Goal: Information Seeking & Learning: Learn about a topic

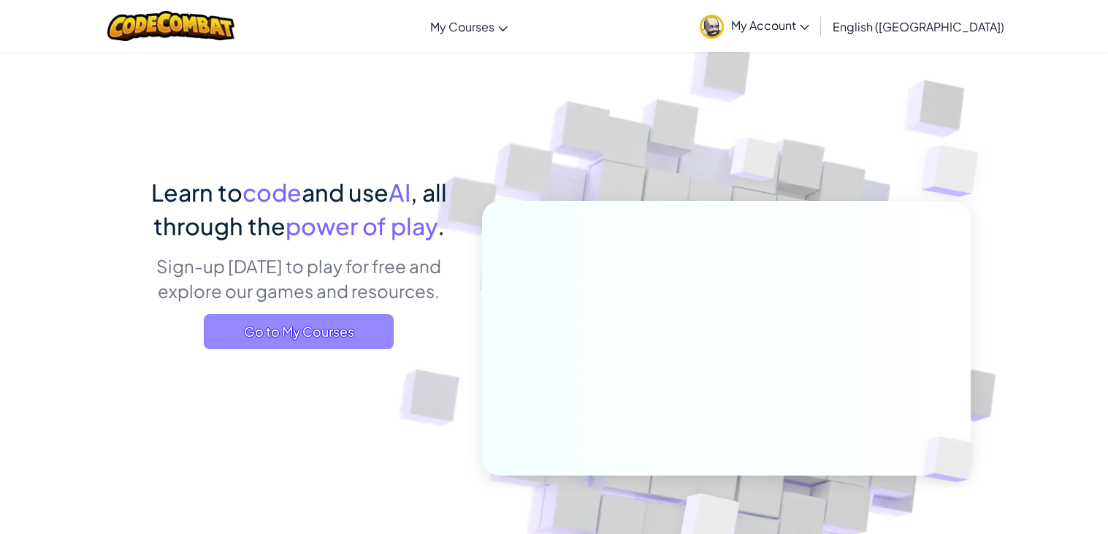
click at [330, 332] on span "Go to My Courses" at bounding box center [299, 331] width 190 height 35
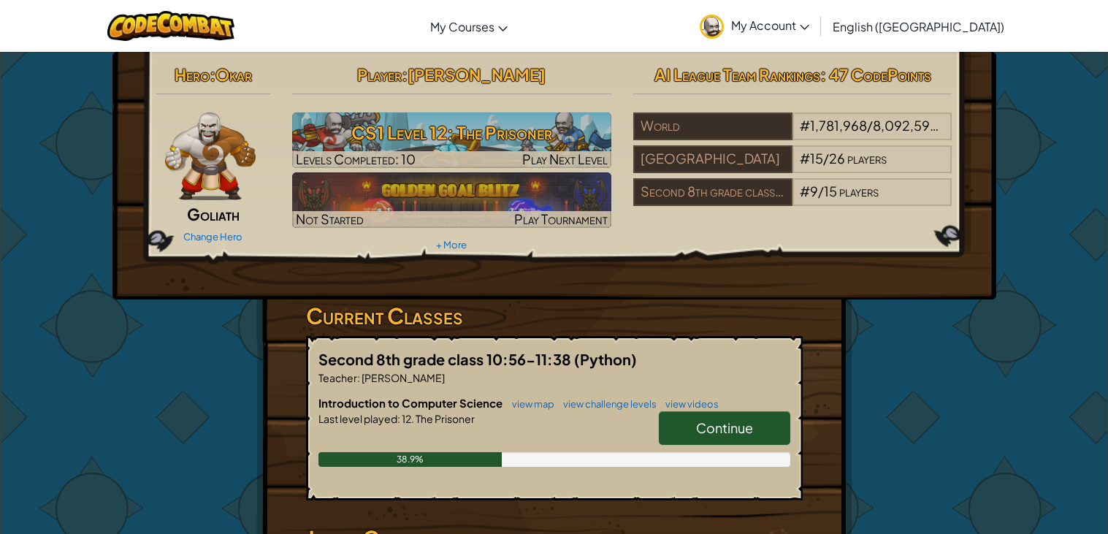
click at [713, 427] on span "Continue" at bounding box center [724, 427] width 57 height 17
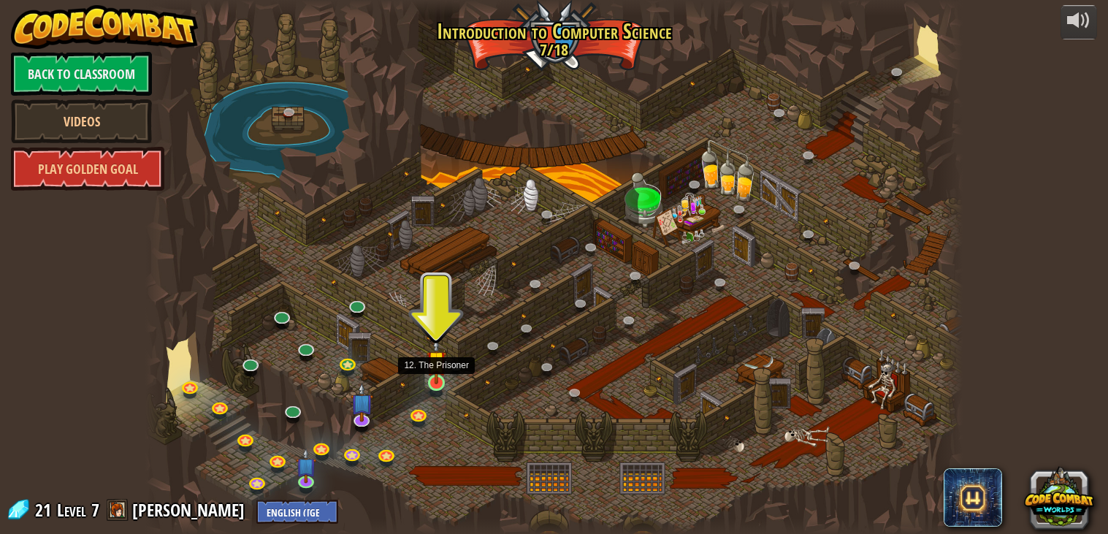
click at [438, 381] on img at bounding box center [437, 360] width 20 height 47
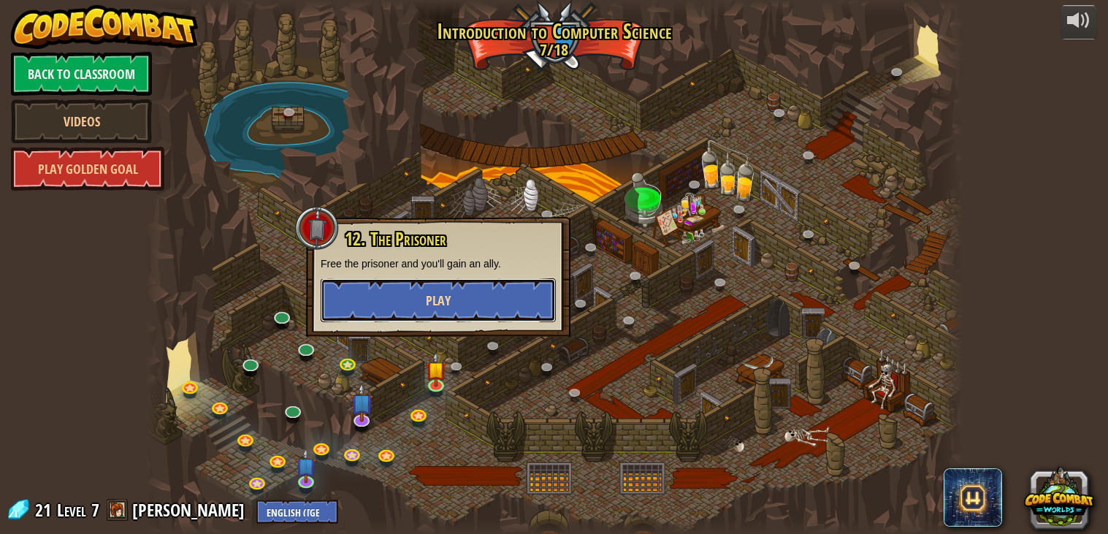
click at [435, 306] on span "Play" at bounding box center [438, 300] width 25 height 18
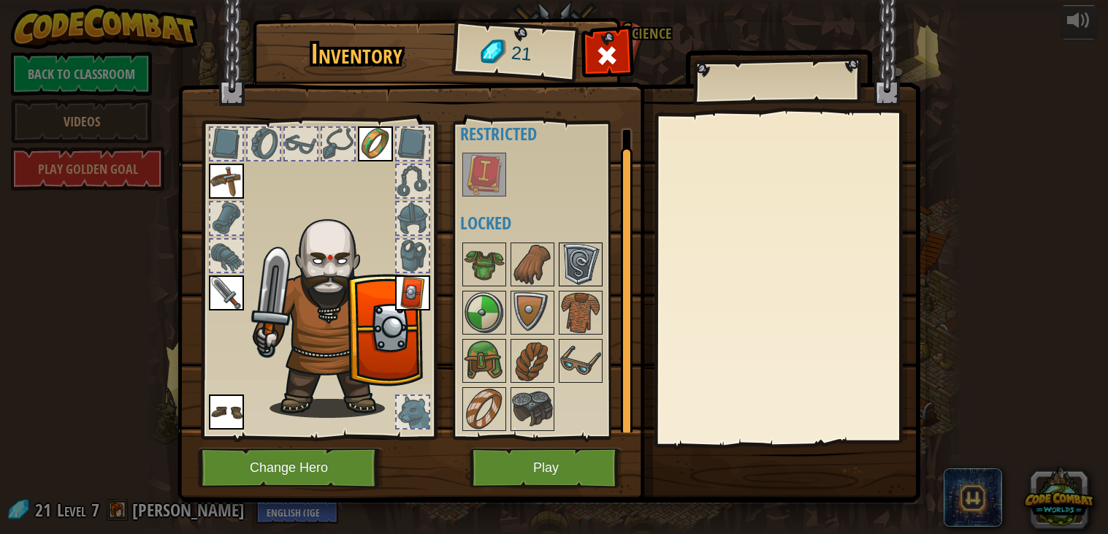
scroll to position [14, 0]
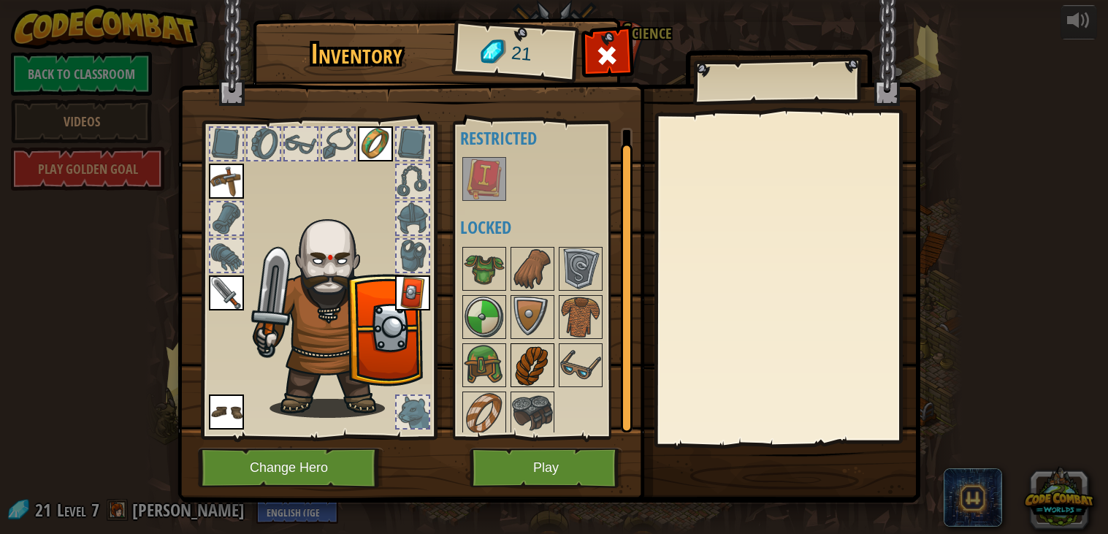
click at [528, 361] on img at bounding box center [532, 365] width 41 height 41
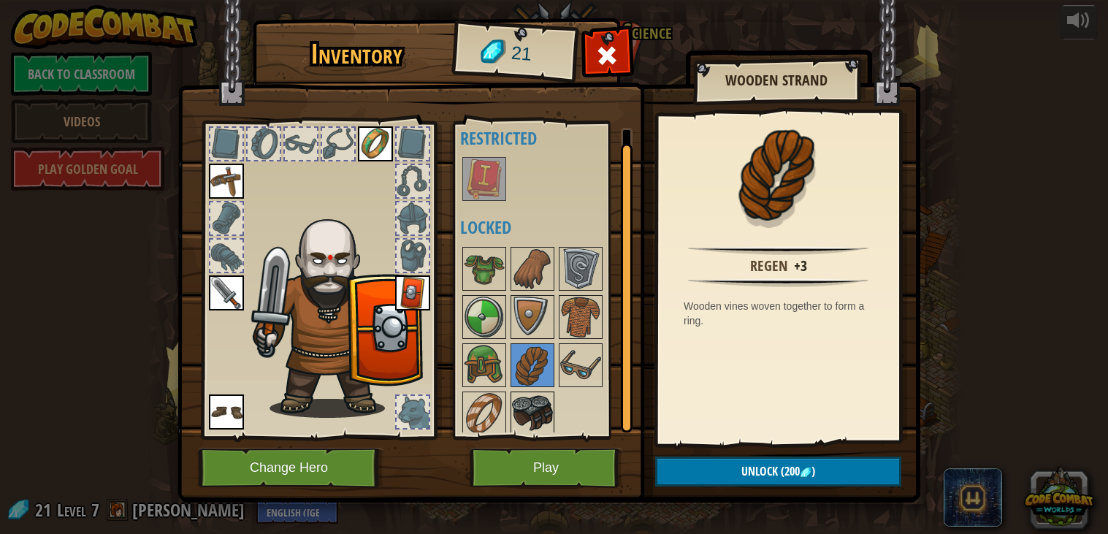
click at [516, 421] on img at bounding box center [532, 413] width 41 height 41
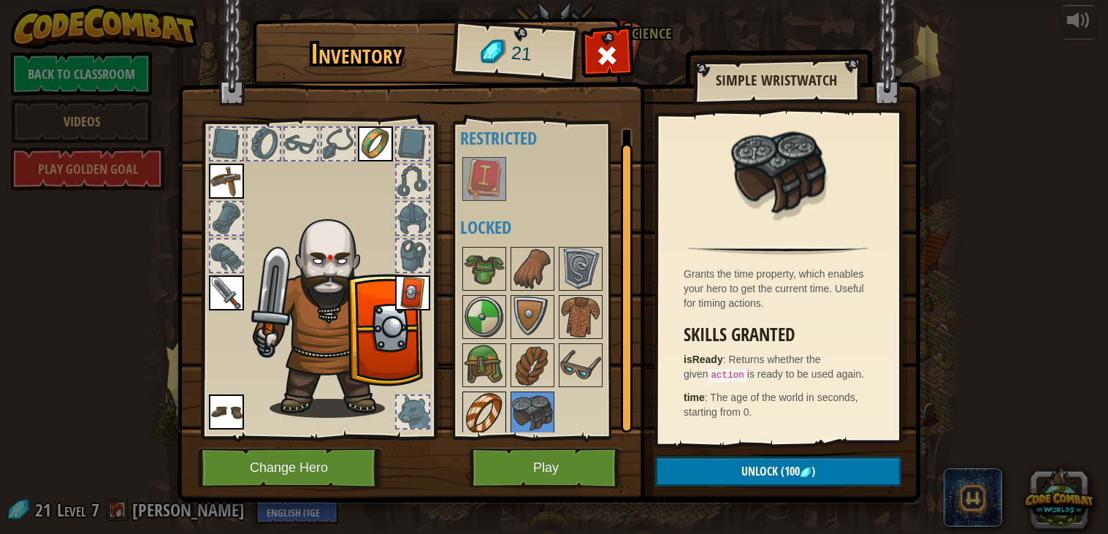
click at [494, 411] on img at bounding box center [484, 413] width 41 height 41
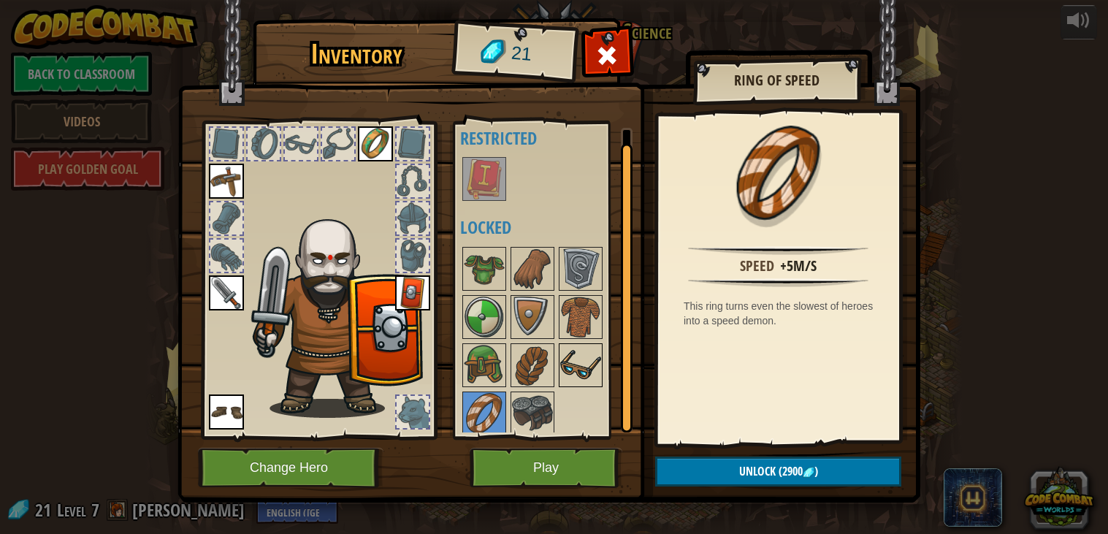
click at [598, 351] on img at bounding box center [580, 365] width 41 height 41
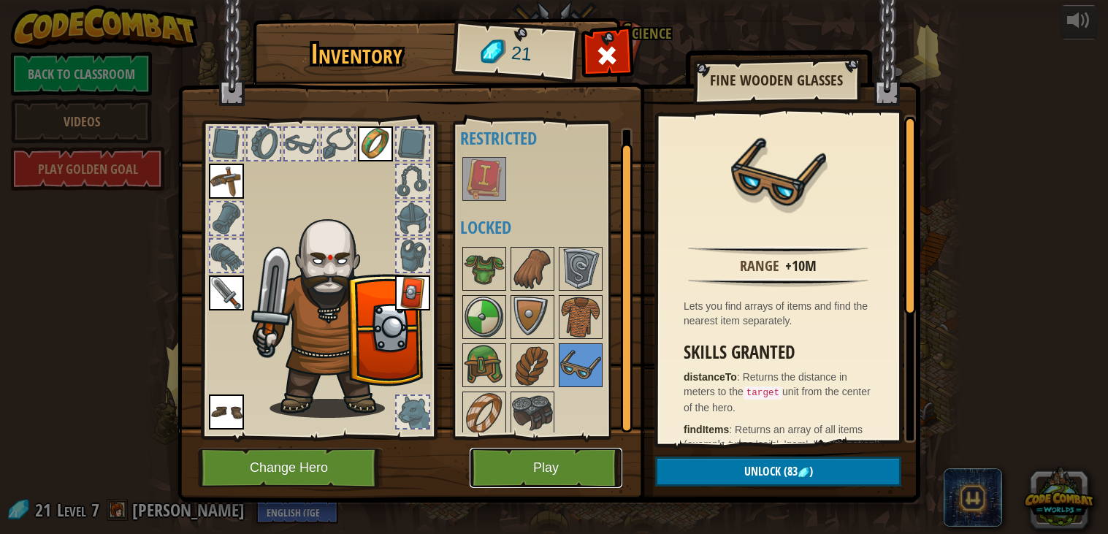
click at [576, 463] on button "Play" at bounding box center [546, 468] width 153 height 40
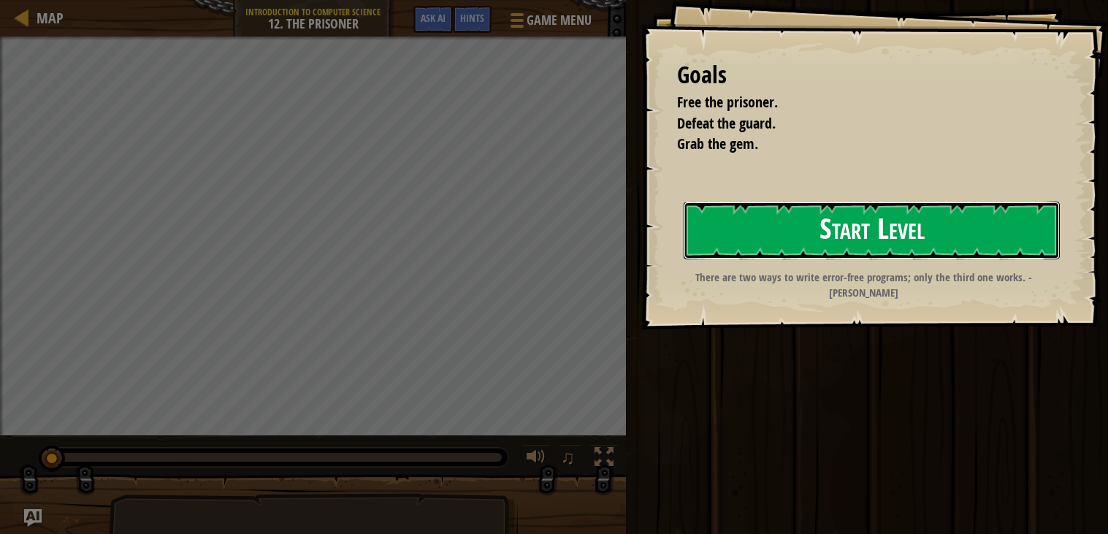
click at [920, 215] on button "Start Level" at bounding box center [872, 231] width 376 height 58
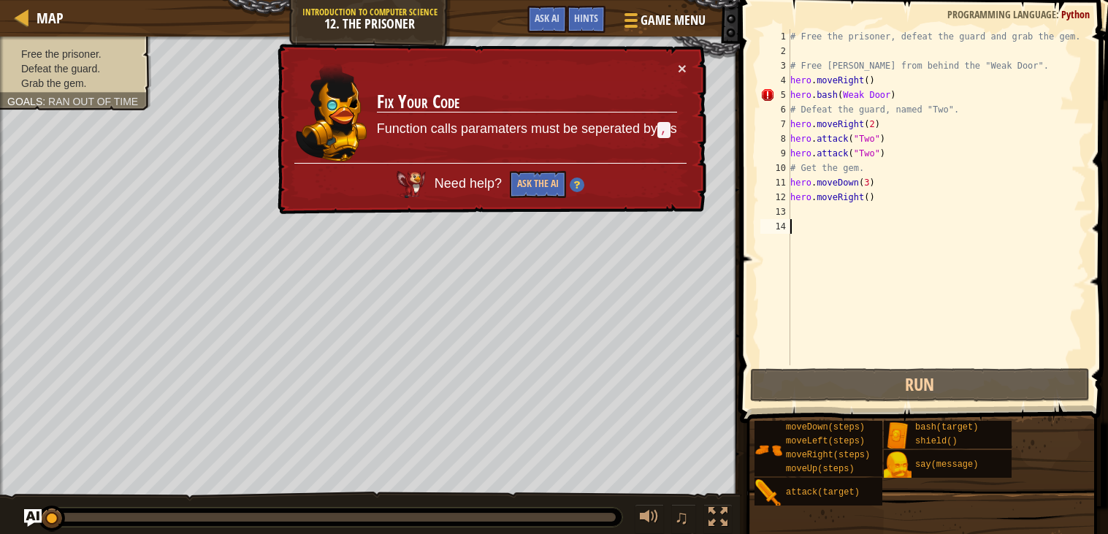
click at [901, 89] on div "# Free the prisoner, defeat the guard and grab the gem. # Free [PERSON_NAME] fr…" at bounding box center [936, 211] width 299 height 365
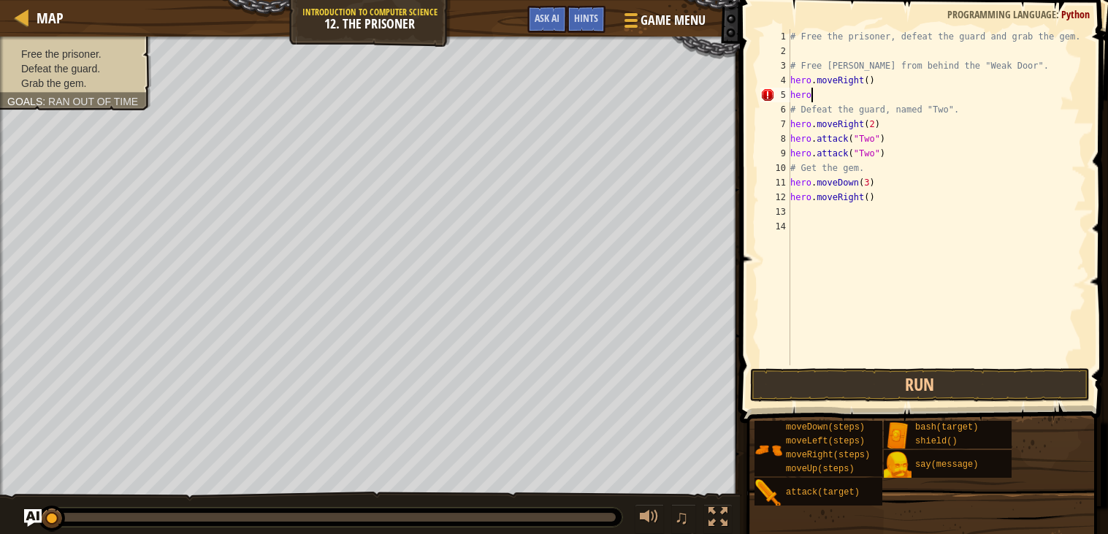
type textarea "h"
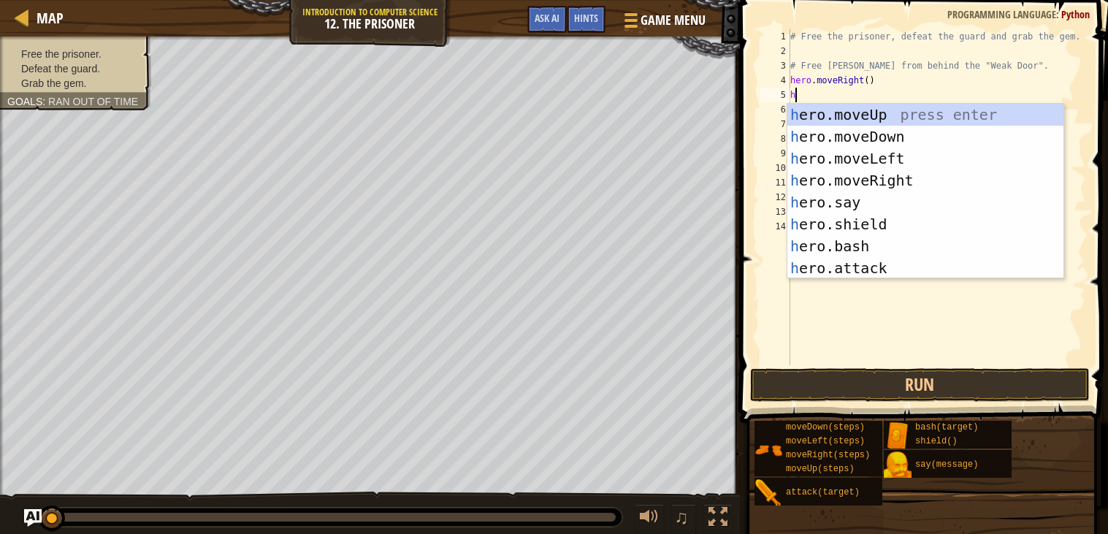
scroll to position [6, 0]
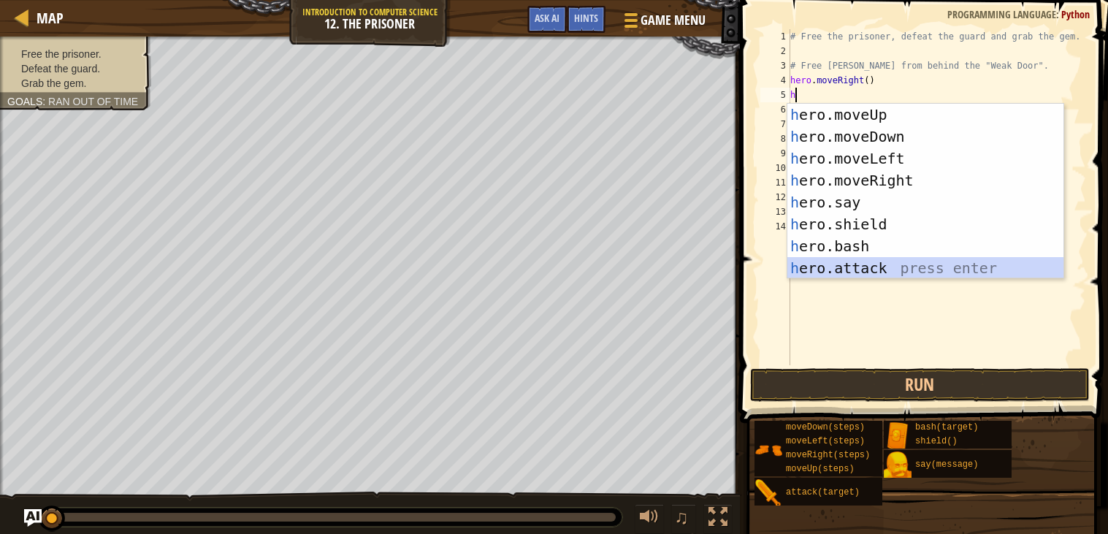
click at [899, 271] on div "h ero.moveUp press enter h ero.moveDown press enter h ero.moveLeft press enter …" at bounding box center [925, 213] width 276 height 219
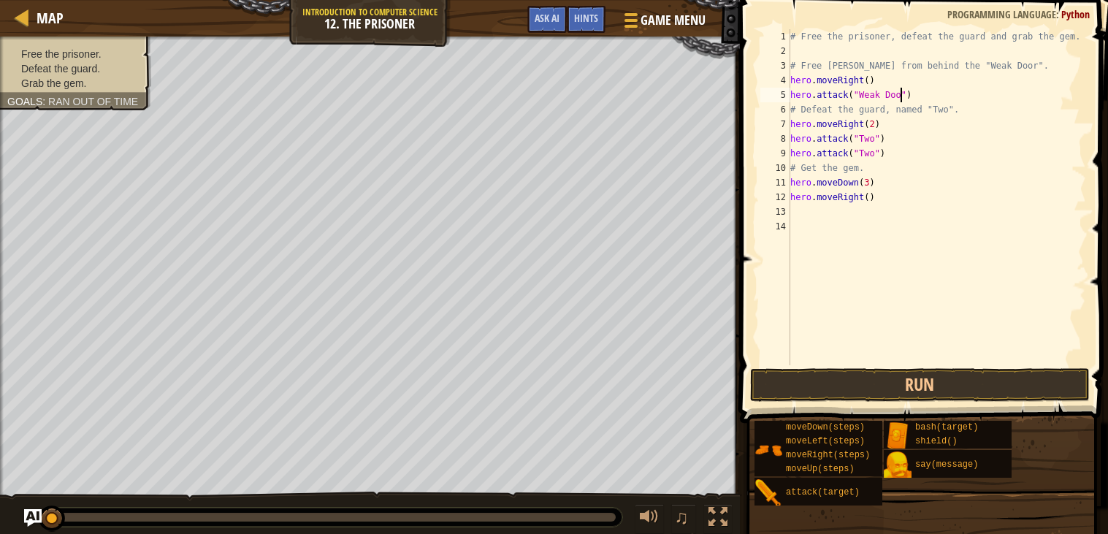
scroll to position [6, 9]
type textarea "hero.attack("Weak Door")"
click at [828, 211] on div "# Free the prisoner, defeat the guard and grab the gem. # Free [PERSON_NAME] fr…" at bounding box center [936, 211] width 299 height 365
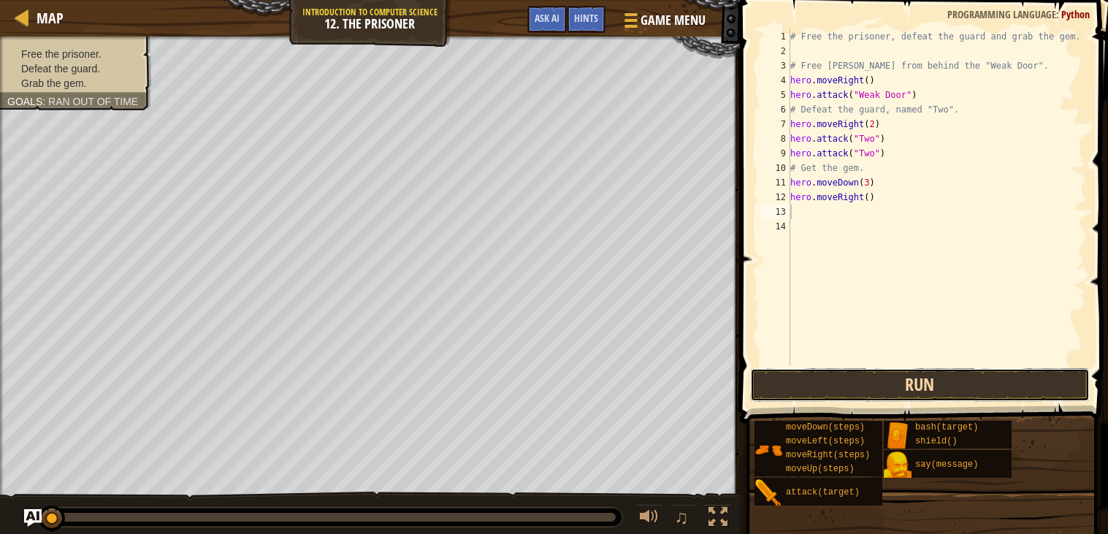
click at [858, 381] on button "Run" at bounding box center [920, 385] width 340 height 34
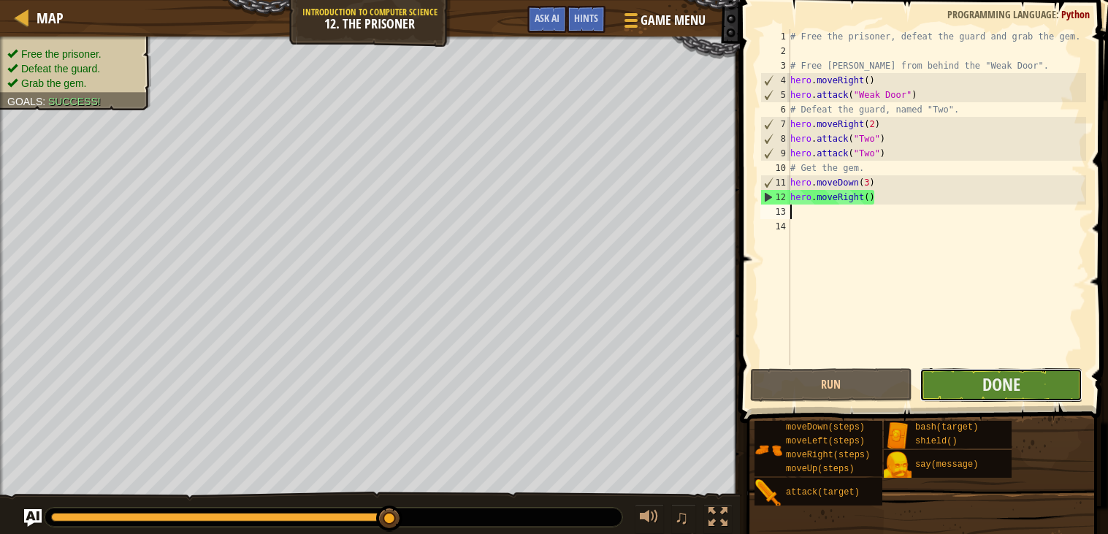
click at [1045, 380] on button "Done" at bounding box center [1001, 385] width 163 height 34
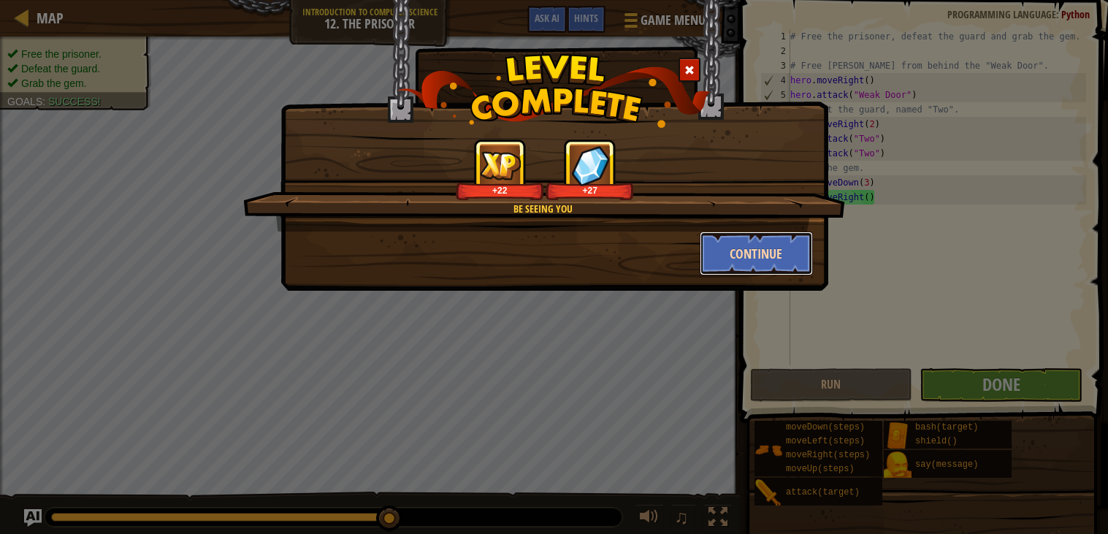
click at [774, 253] on button "Continue" at bounding box center [756, 254] width 113 height 44
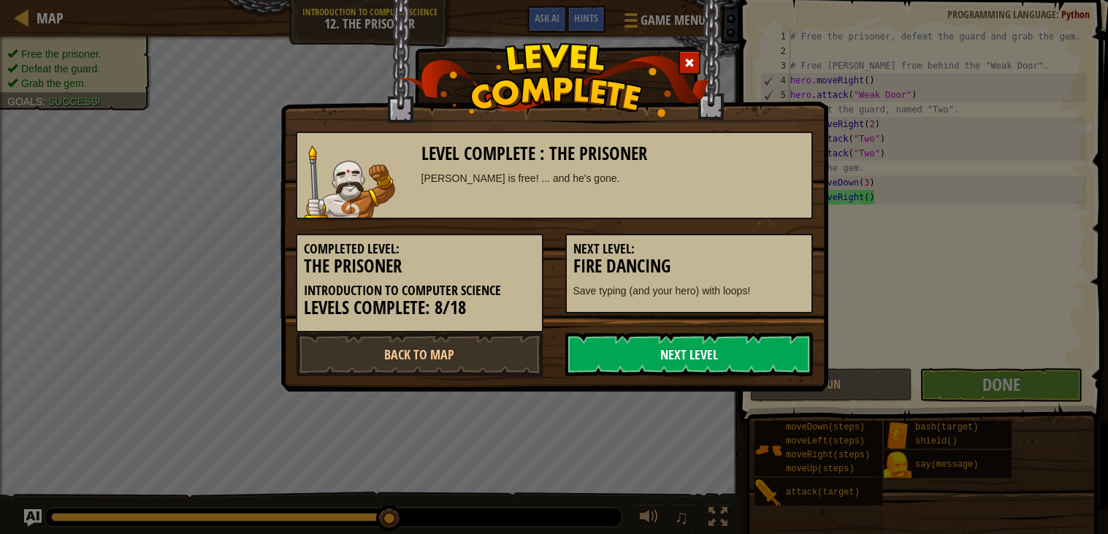
click at [735, 356] on link "Next Level" at bounding box center [689, 354] width 248 height 44
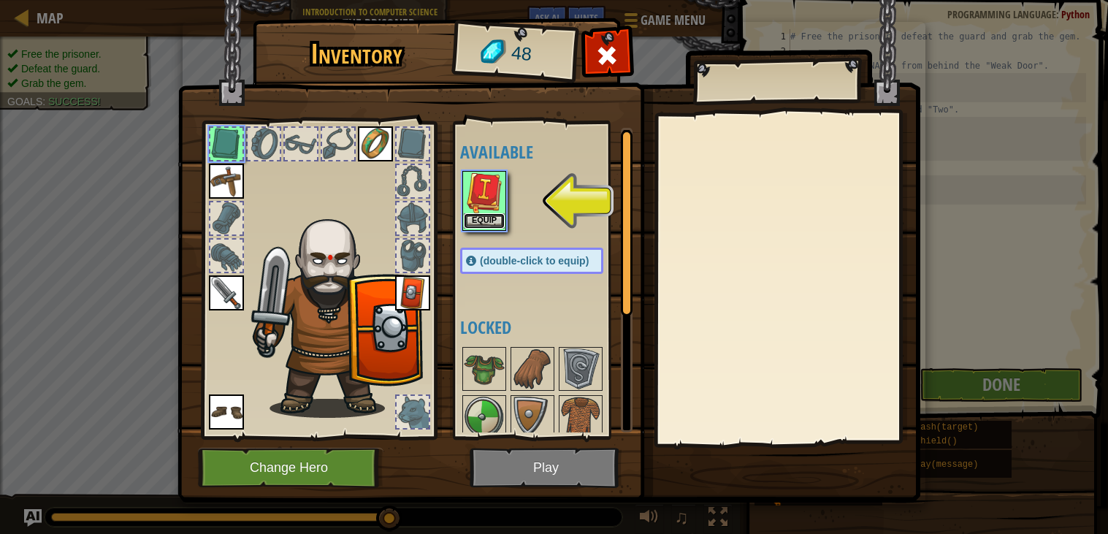
click at [493, 218] on button "Equip" at bounding box center [484, 220] width 41 height 15
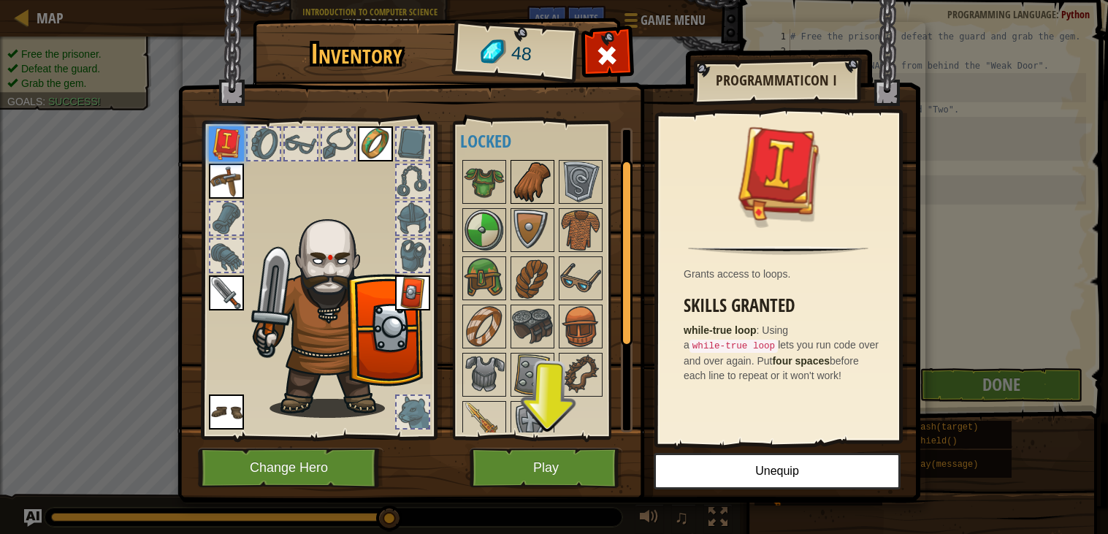
scroll to position [26, 0]
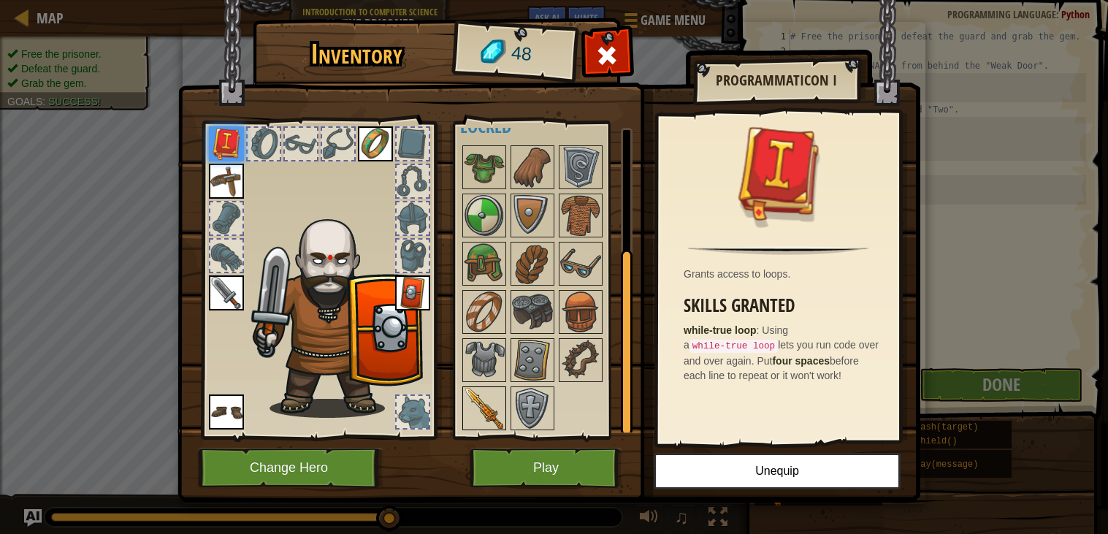
click at [500, 400] on img at bounding box center [484, 408] width 41 height 41
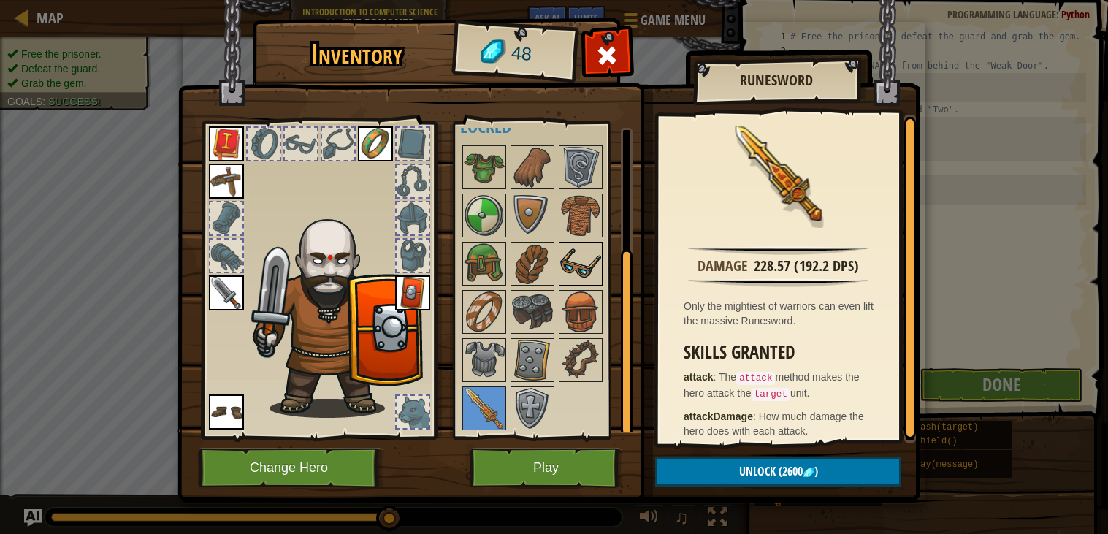
click at [584, 259] on img at bounding box center [580, 263] width 41 height 41
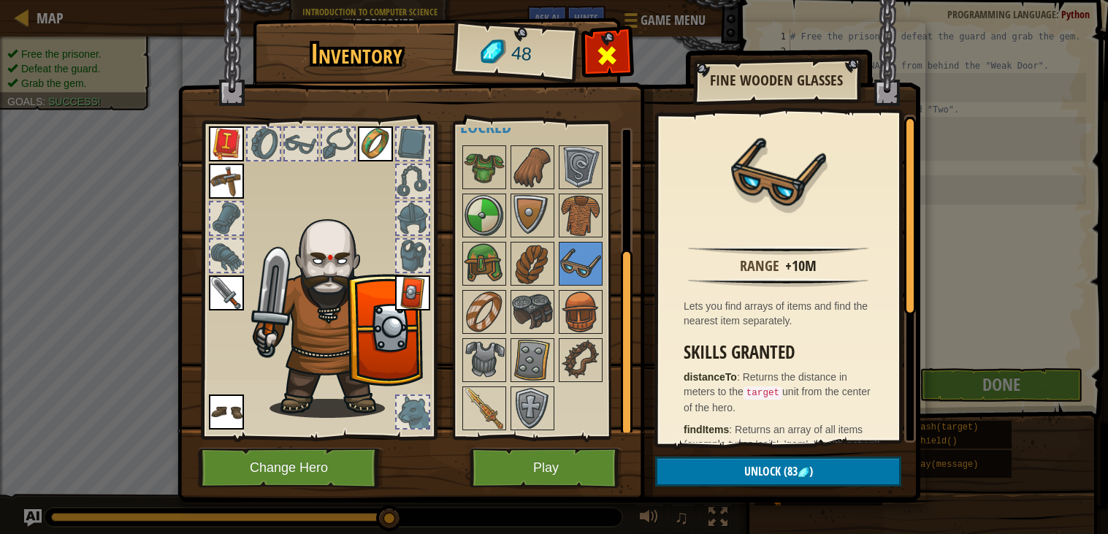
click at [614, 47] on span at bounding box center [607, 55] width 23 height 23
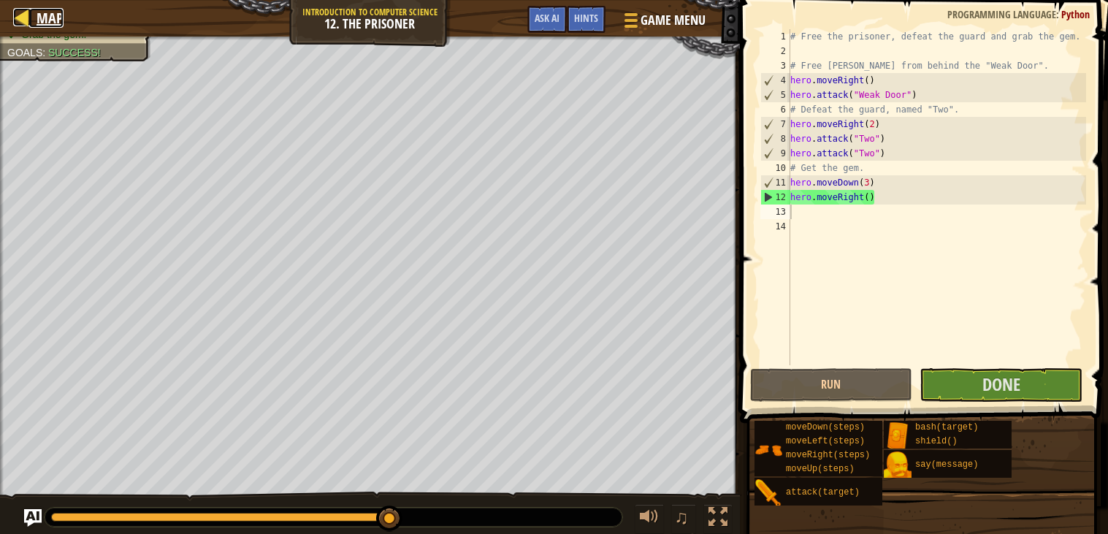
click at [19, 15] on div at bounding box center [22, 17] width 18 height 18
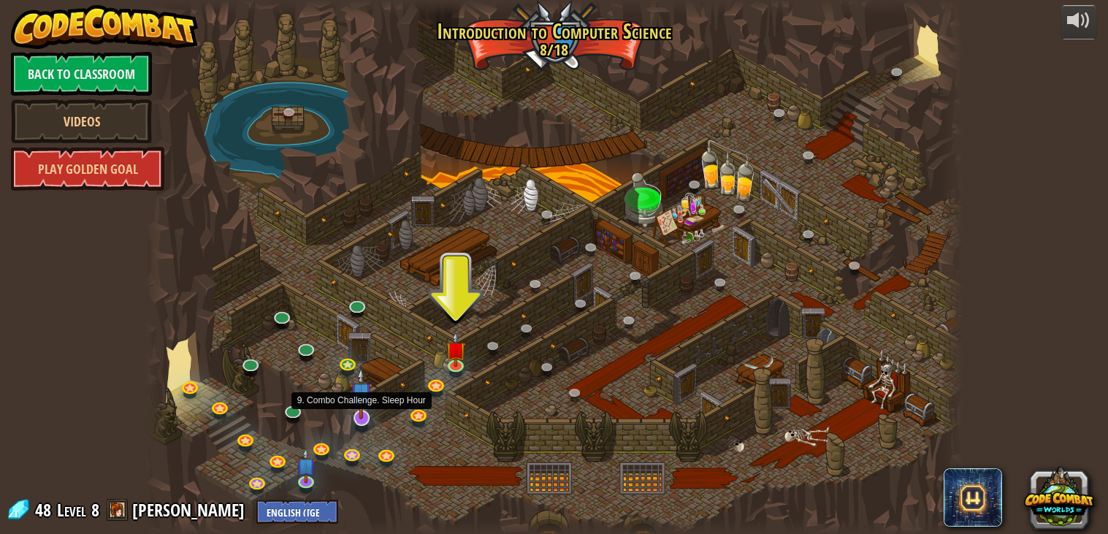
click at [363, 417] on img at bounding box center [361, 393] width 23 height 53
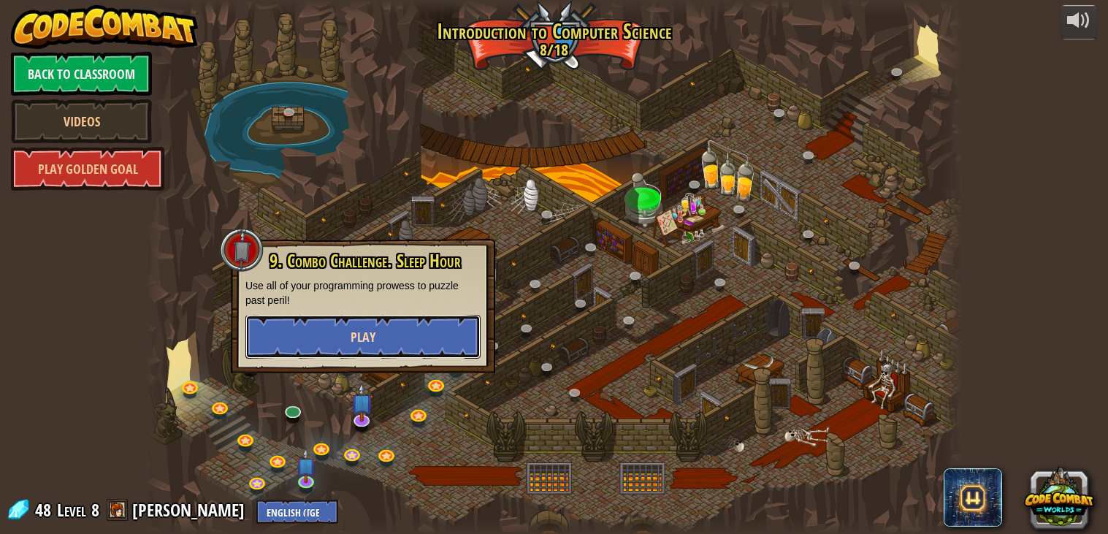
click at [362, 329] on span "Play" at bounding box center [363, 337] width 25 height 18
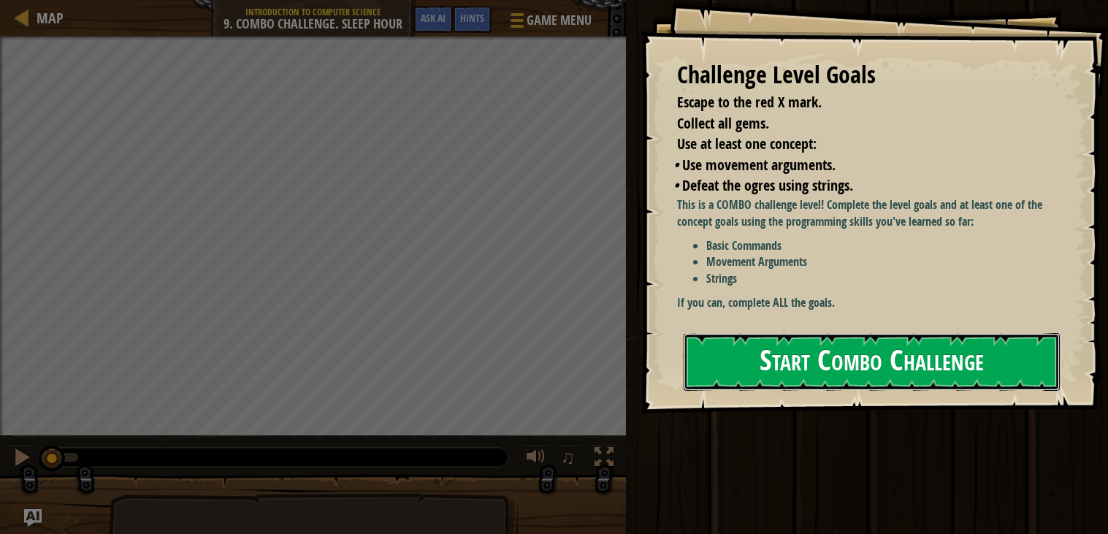
click at [885, 362] on button "Start Combo Challenge" at bounding box center [872, 362] width 376 height 58
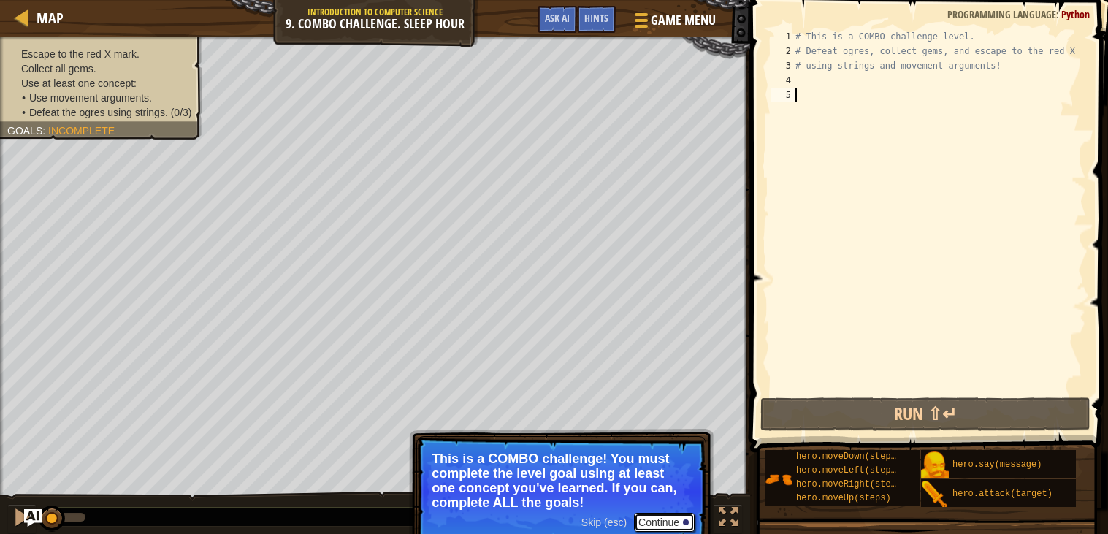
click at [681, 514] on button "Continue" at bounding box center [664, 522] width 61 height 19
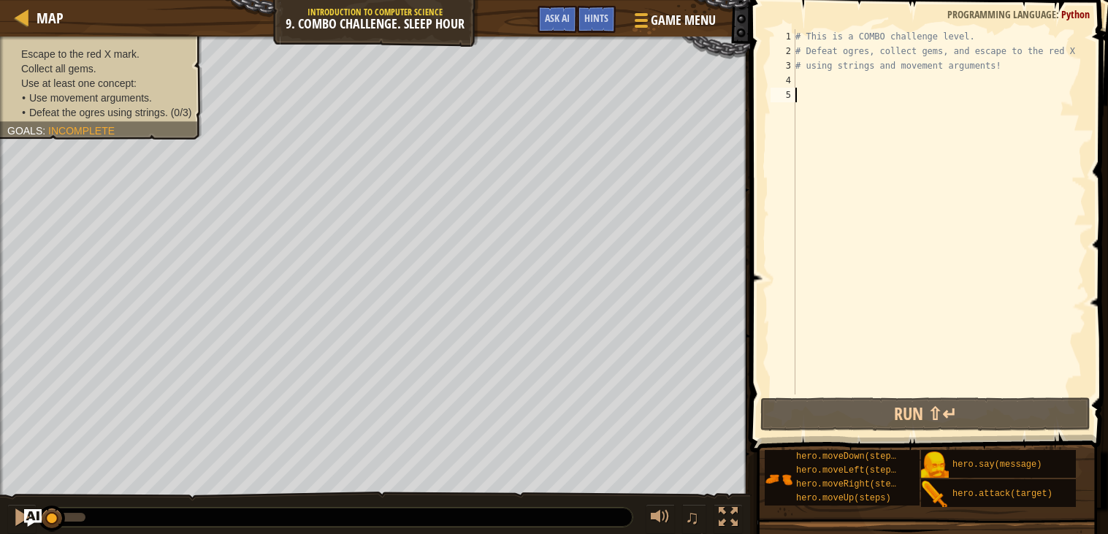
type textarea "h"
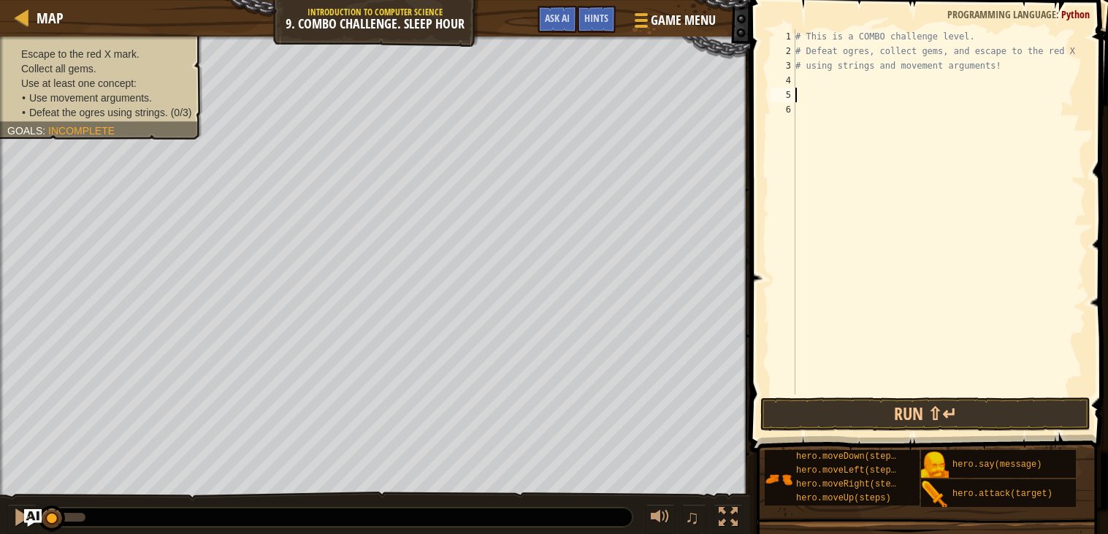
type textarea "s"
type textarea "h"
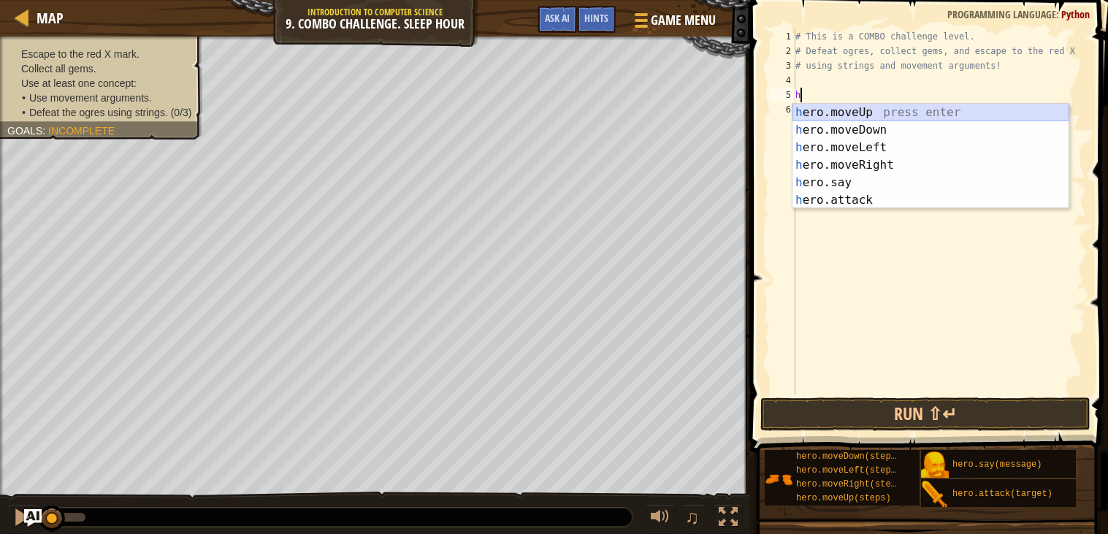
click at [891, 112] on div "h ero.moveUp press enter h ero.moveDown press enter h ero.moveLeft press enter …" at bounding box center [931, 174] width 276 height 140
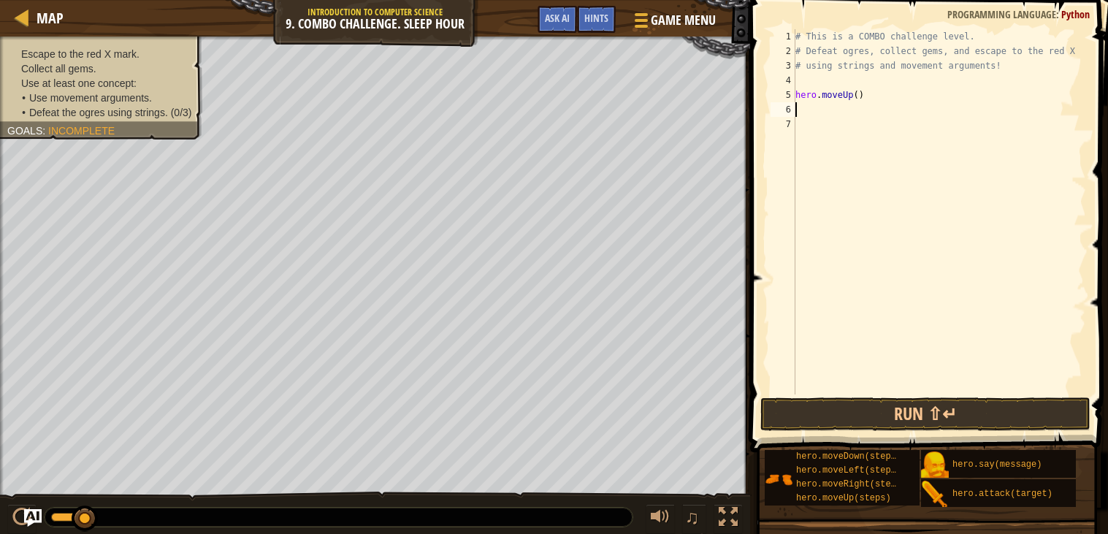
drag, startPoint x: 51, startPoint y: 514, endPoint x: 125, endPoint y: 505, distance: 74.3
click at [125, 505] on div "♫" at bounding box center [375, 514] width 750 height 44
drag, startPoint x: 84, startPoint y: 519, endPoint x: 0, endPoint y: 531, distance: 84.8
click at [0, 531] on div "♫" at bounding box center [375, 514] width 750 height 44
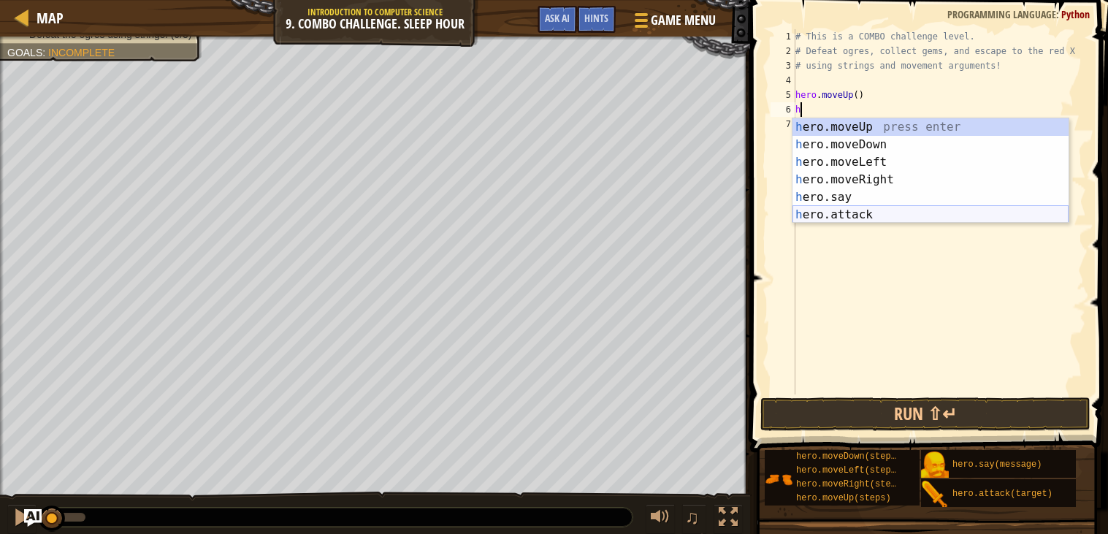
click at [876, 211] on div "h ero.moveUp press enter h ero.moveDown press enter h ero.moveLeft press enter …" at bounding box center [931, 188] width 276 height 140
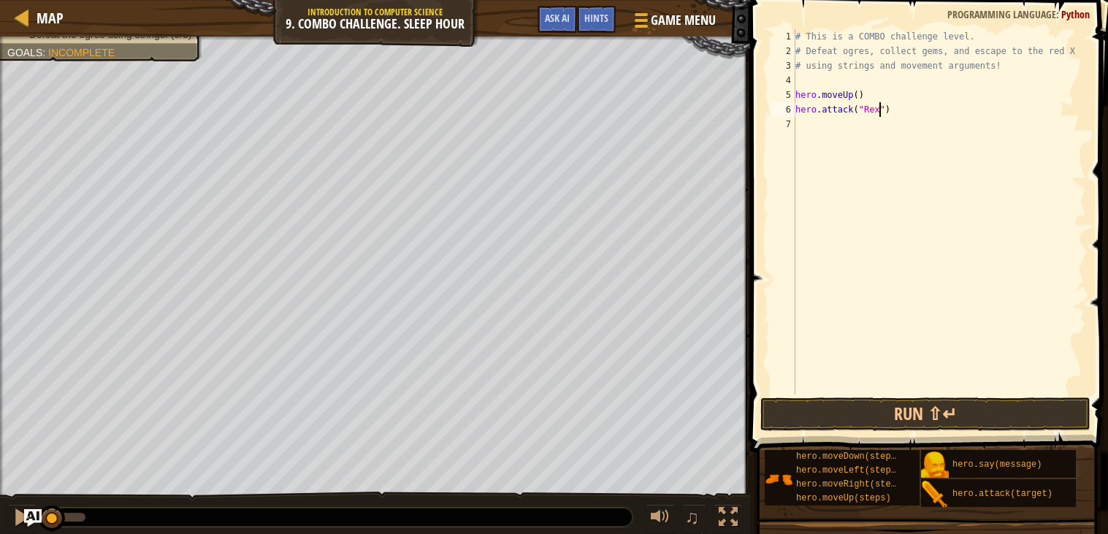
scroll to position [6, 7]
type textarea "hero.attack("Rexxar")"
click at [817, 132] on div "# This is a COMBO challenge level. # Defeat [PERSON_NAME], collect gems, and es…" at bounding box center [940, 226] width 294 height 394
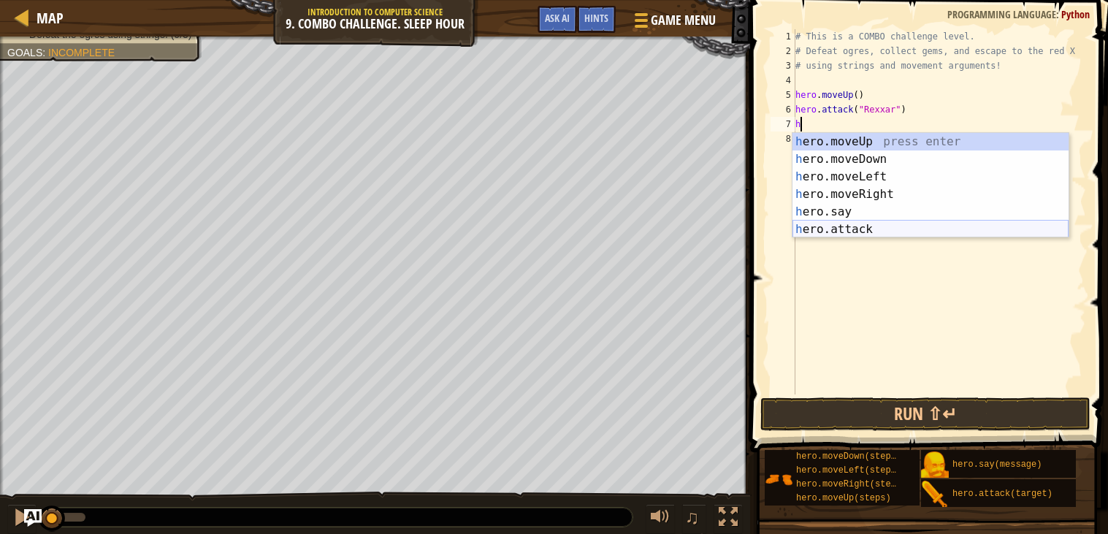
click at [841, 229] on div "h ero.moveUp press enter h ero.moveDown press enter h ero.moveLeft press enter …" at bounding box center [931, 203] width 276 height 140
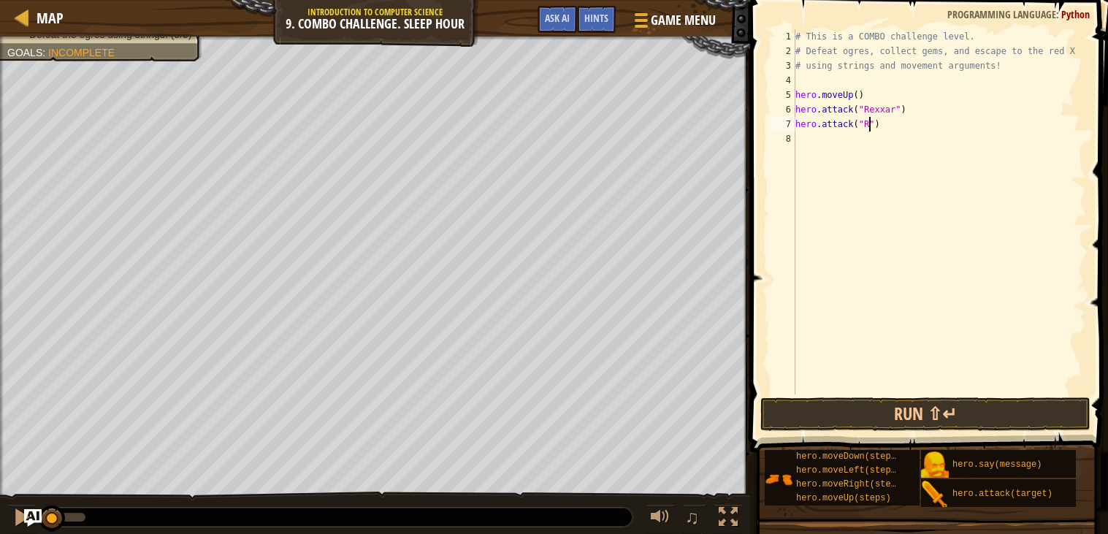
scroll to position [6, 6]
type textarea "hero.attack("Rexxar")"
click at [807, 110] on div "# This is a COMBO challenge level. # Defeat [PERSON_NAME], collect gems, and es…" at bounding box center [940, 226] width 294 height 394
click at [815, 142] on div "# This is a COMBO challenge level. # Defeat [PERSON_NAME], collect gems, and es…" at bounding box center [940, 226] width 294 height 394
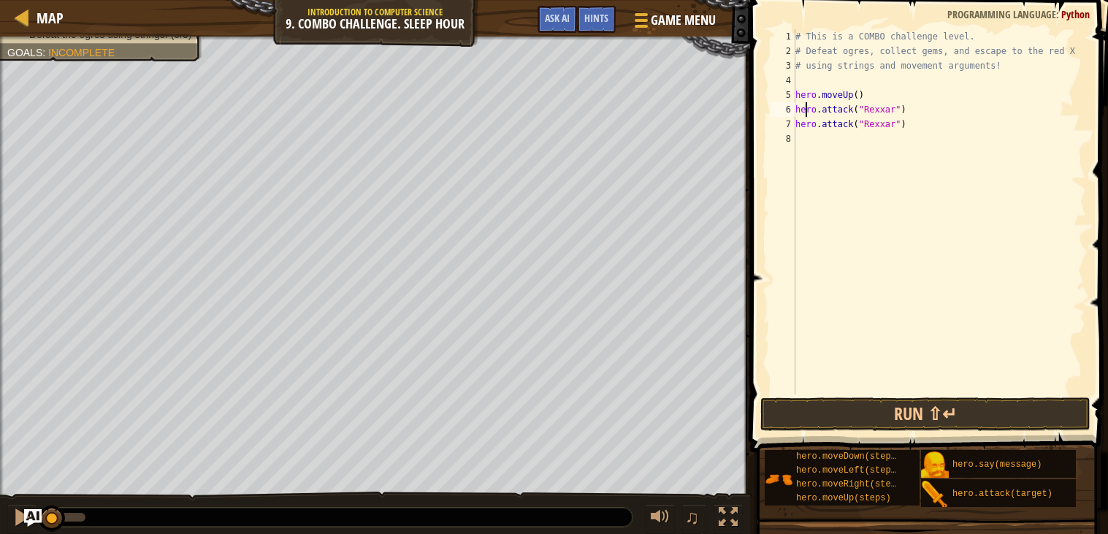
scroll to position [6, 0]
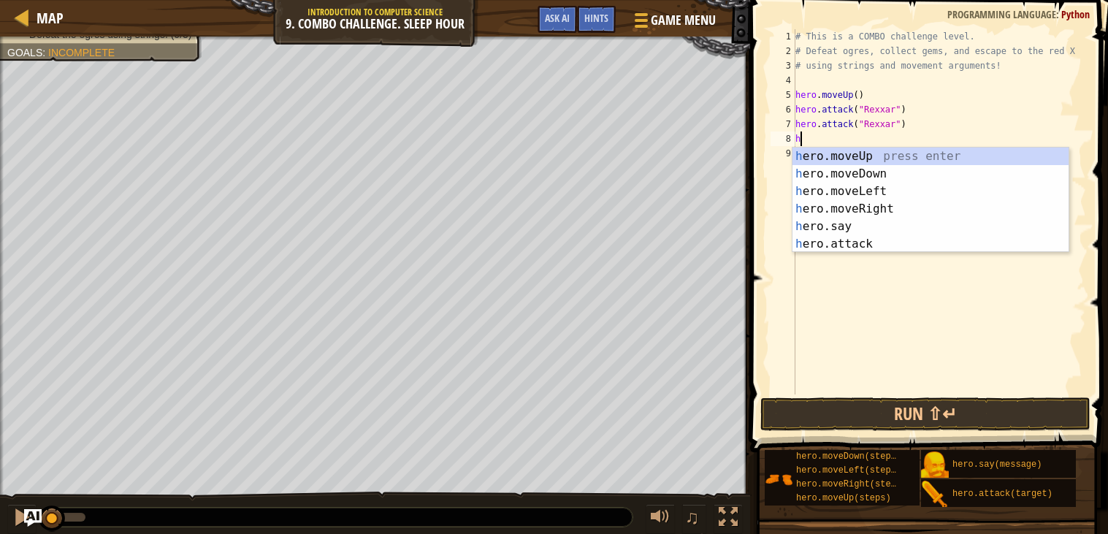
click at [914, 121] on div "# This is a COMBO challenge level. # Defeat [PERSON_NAME], collect gems, and es…" at bounding box center [940, 226] width 294 height 394
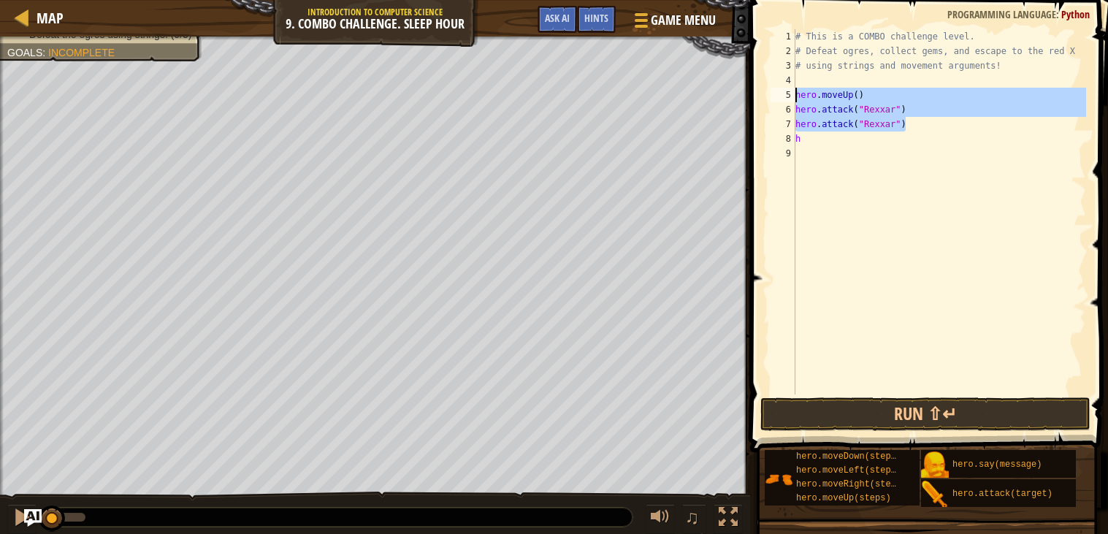
drag, startPoint x: 912, startPoint y: 121, endPoint x: 787, endPoint y: 94, distance: 128.5
click at [787, 94] on div "hero.attack("Rexxar") 1 2 3 4 5 6 7 8 9 # This is a COMBO challenge level. # De…" at bounding box center [927, 211] width 318 height 365
type textarea "hero.moveUp() hero.attack("Rexxar")"
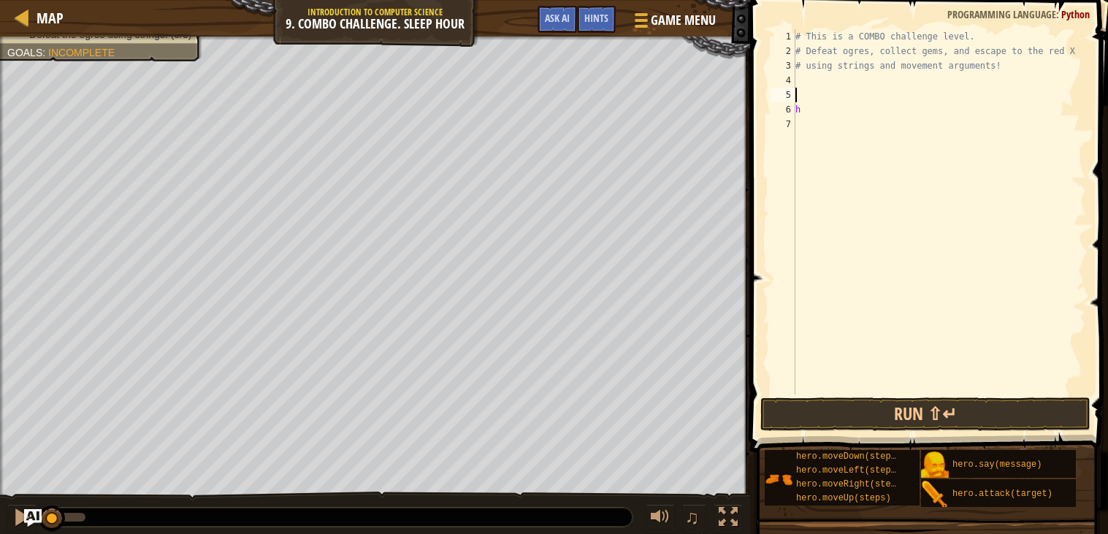
click at [809, 110] on div "# This is a COMBO challenge level. # Defeat [PERSON_NAME], collect gems, and es…" at bounding box center [940, 226] width 294 height 394
type textarea "h"
click at [813, 77] on div "# This is a COMBO challenge level. # Defeat [PERSON_NAME], collect gems, and es…" at bounding box center [940, 226] width 294 height 394
type textarea "h"
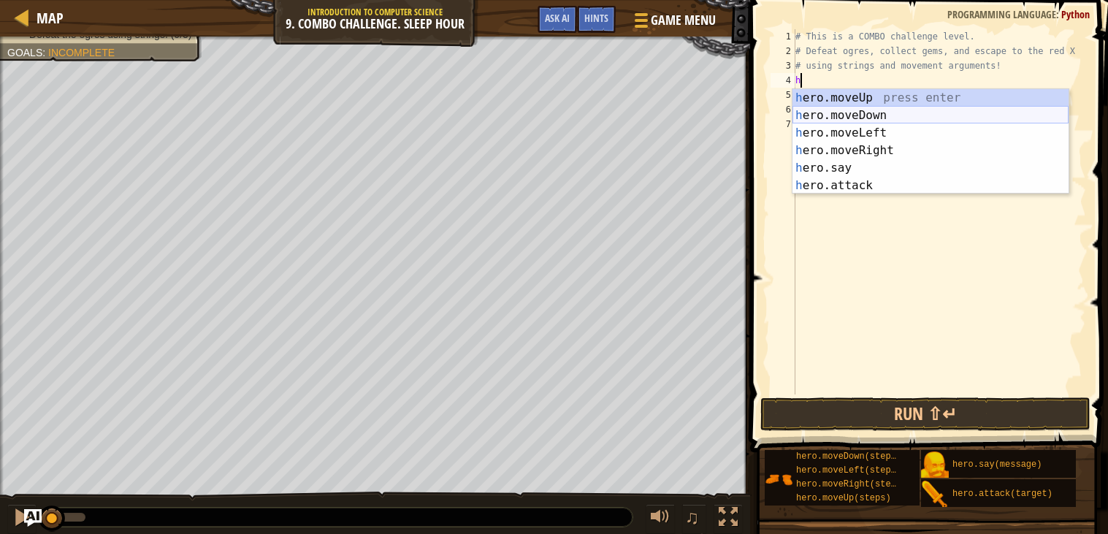
click at [867, 115] on div "h ero.moveUp press enter h ero.moveDown press enter h ero.moveLeft press enter …" at bounding box center [931, 159] width 276 height 140
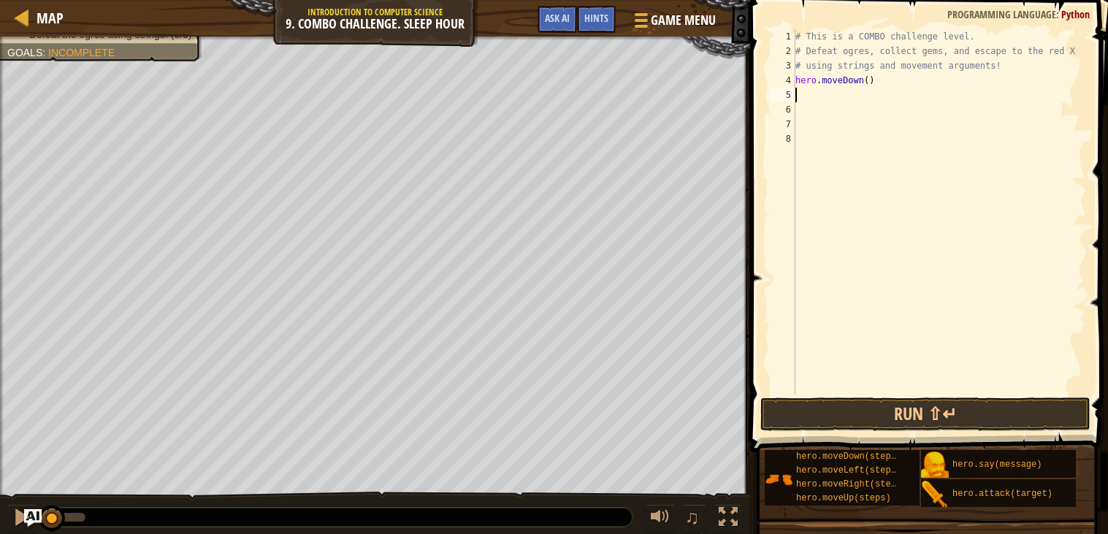
type textarea "h"
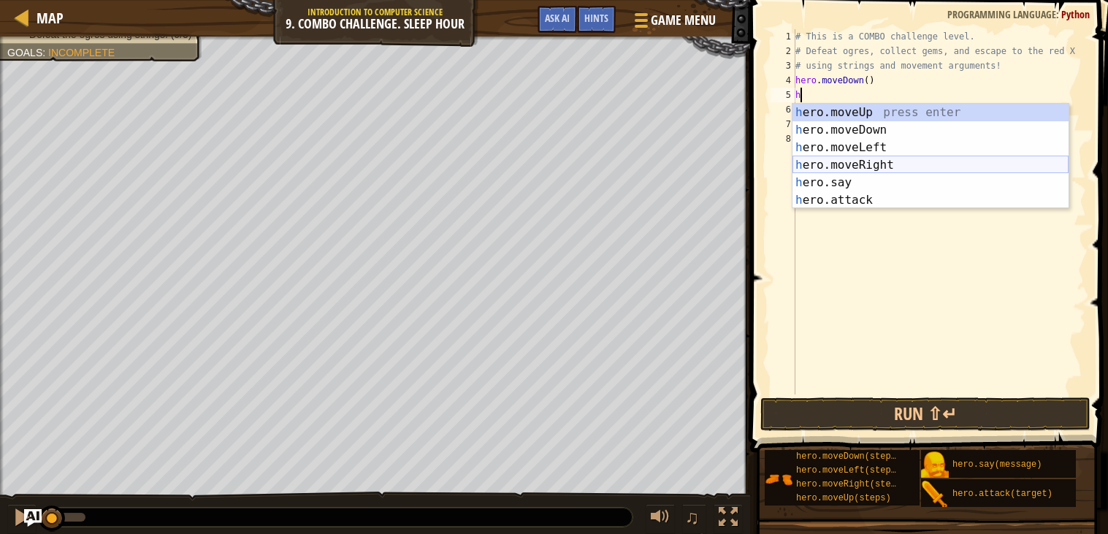
click at [880, 166] on div "h ero.moveUp press enter h ero.moveDown press enter h ero.moveLeft press enter …" at bounding box center [931, 174] width 276 height 140
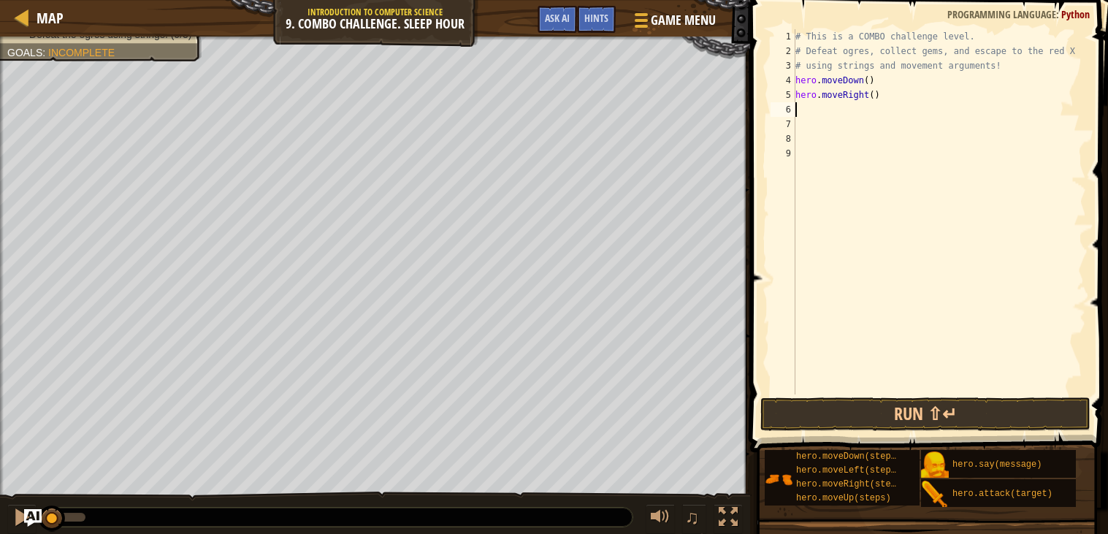
click at [874, 96] on div "# This is a COMBO challenge level. # Defeat [PERSON_NAME], collect gems, and es…" at bounding box center [940, 226] width 294 height 394
type textarea "hero.moveRight(2)"
click at [802, 104] on div "# This is a COMBO challenge level. # Defeat [PERSON_NAME], collect gems, and es…" at bounding box center [940, 226] width 294 height 394
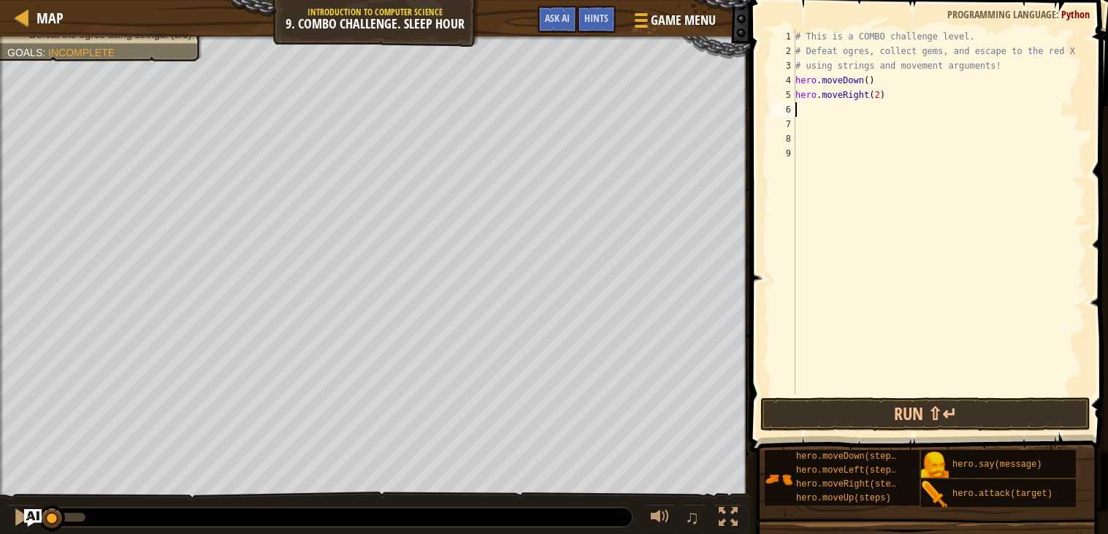
type textarea "h"
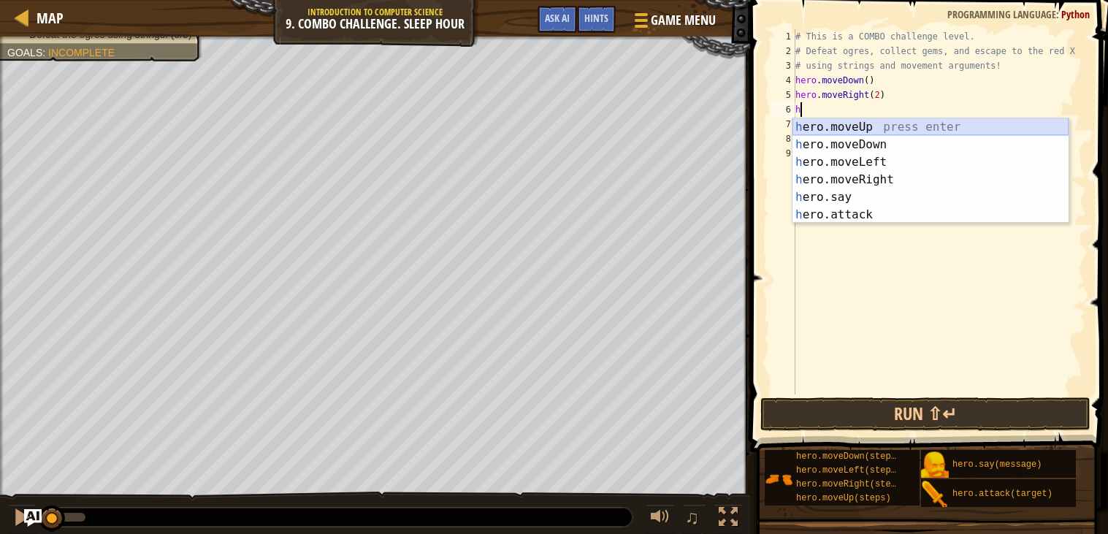
click at [830, 123] on div "h ero.moveUp press enter h ero.moveDown press enter h ero.moveLeft press enter …" at bounding box center [931, 188] width 276 height 140
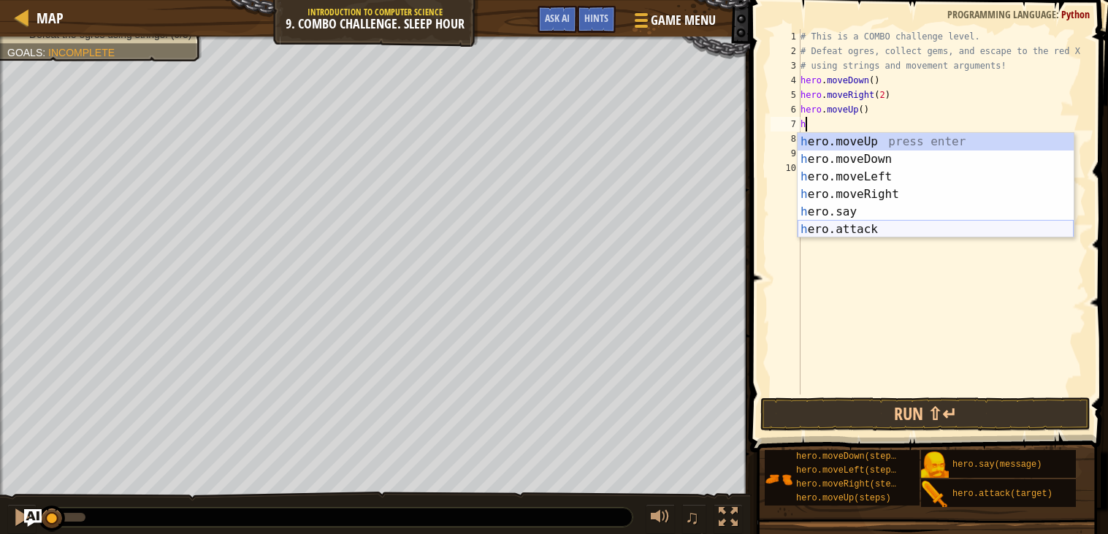
click at [848, 226] on div "h ero.moveUp press enter h ero.moveDown press enter h ero.moveLeft press enter …" at bounding box center [936, 203] width 276 height 140
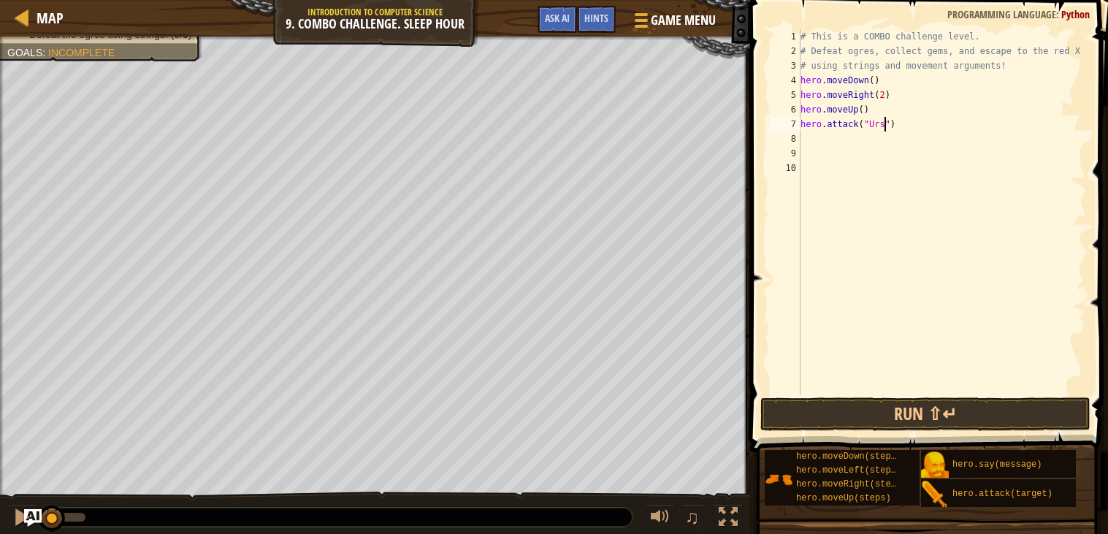
scroll to position [6, 7]
click at [921, 121] on div "# This is a COMBO challenge level. # Defeat [PERSON_NAME], collect gems, and es…" at bounding box center [942, 226] width 289 height 394
type textarea "hero.attack("Ursa")(2)"
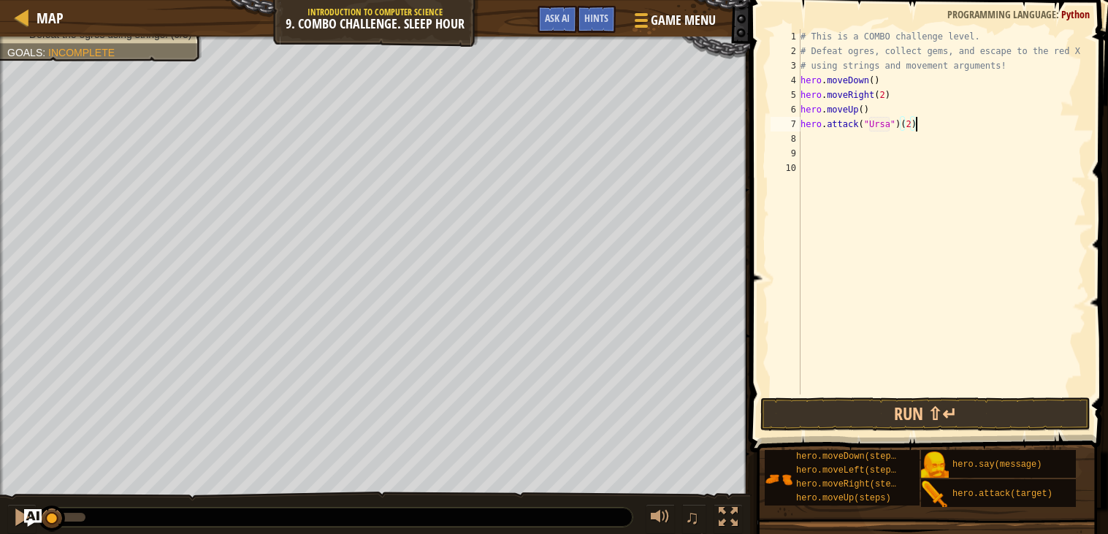
click at [837, 140] on div "# This is a COMBO challenge level. # Defeat [PERSON_NAME], collect gems, and es…" at bounding box center [942, 226] width 289 height 394
type textarea "h"
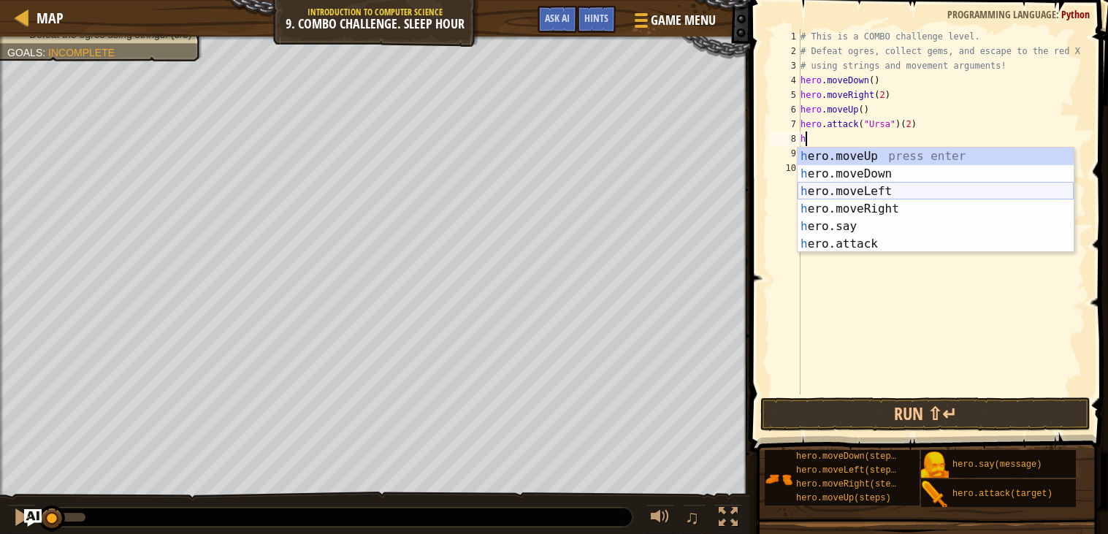
click at [869, 185] on div "h ero.moveUp press enter h ero.moveDown press enter h ero.moveLeft press enter …" at bounding box center [936, 218] width 276 height 140
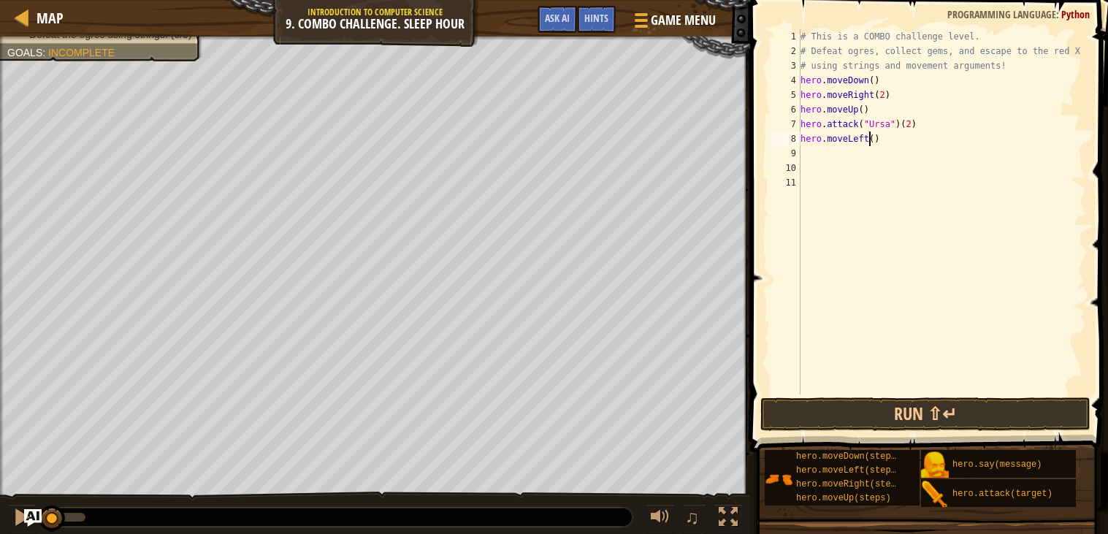
click at [871, 139] on div "# This is a COMBO challenge level. # Defeat [PERSON_NAME], collect gems, and es…" at bounding box center [942, 226] width 289 height 394
click at [875, 135] on div "# This is a COMBO challenge level. # Defeat [PERSON_NAME], collect gems, and es…" at bounding box center [942, 226] width 289 height 394
type textarea "hero.moveLeft(2)"
click at [815, 153] on div "# This is a COMBO challenge level. # Defeat [PERSON_NAME], collect gems, and es…" at bounding box center [942, 226] width 289 height 394
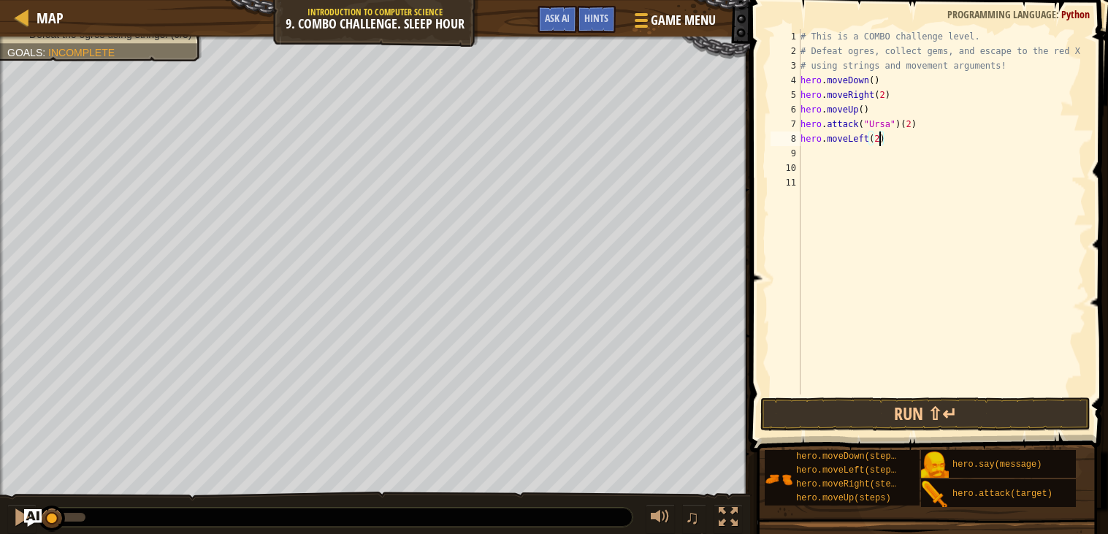
scroll to position [6, 0]
paste textarea "hero.attack("Rexxar")"
type textarea "hero.attack("Rexxar")"
drag, startPoint x: 922, startPoint y: 184, endPoint x: 801, endPoint y: 182, distance: 121.3
click at [801, 182] on div "# This is a COMBO challenge level. # Defeat [PERSON_NAME], collect gems, and es…" at bounding box center [942, 226] width 289 height 394
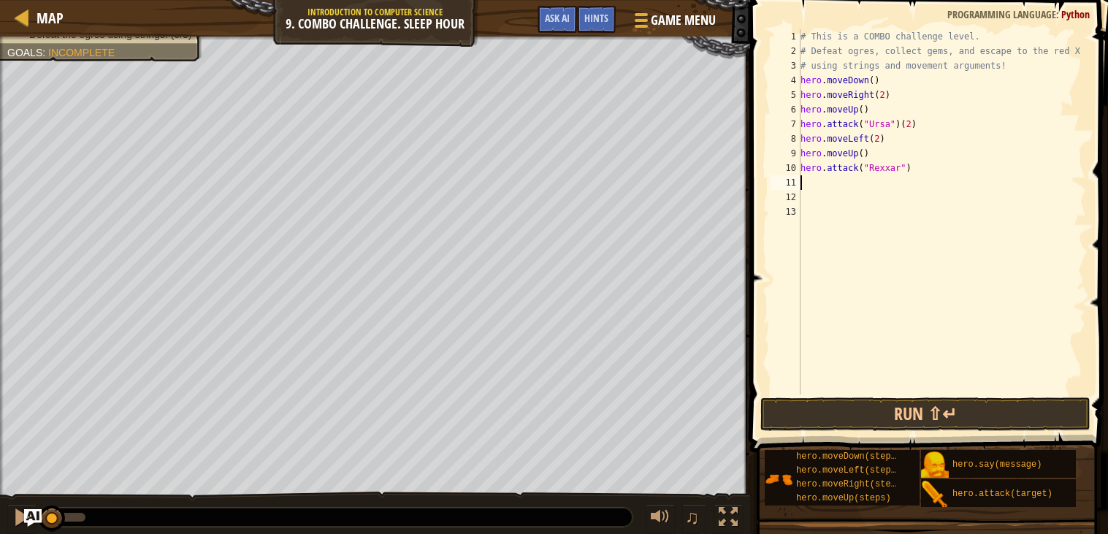
click at [925, 161] on div "# This is a COMBO challenge level. # Defeat [PERSON_NAME], collect gems, and es…" at bounding box center [942, 226] width 289 height 394
type textarea "hero.attack("Rexxar")(2)"
click at [845, 188] on div "# This is a COMBO challenge level. # Defeat [PERSON_NAME], collect gems, and es…" at bounding box center [942, 226] width 289 height 394
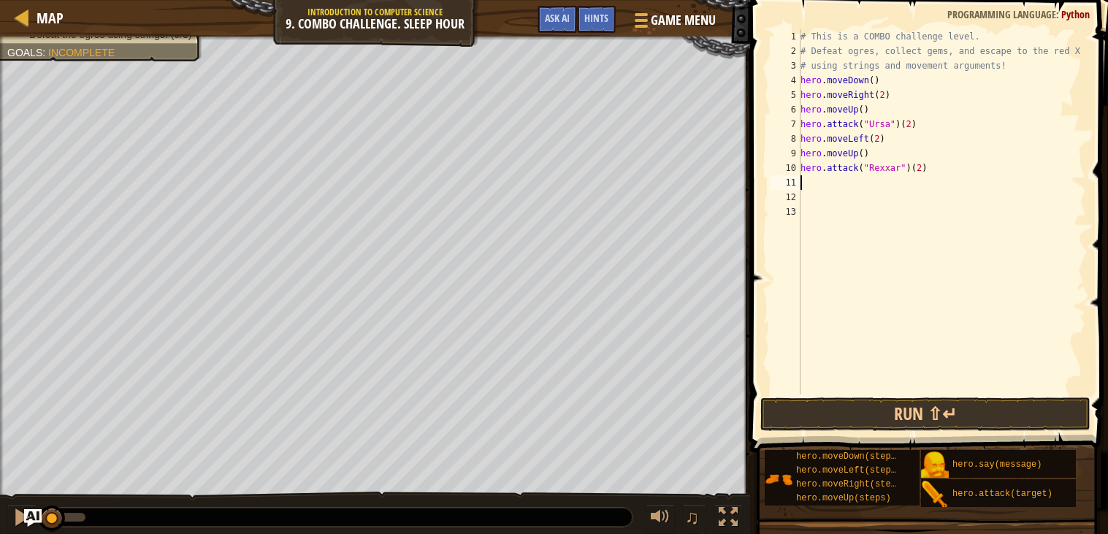
type textarea "h"
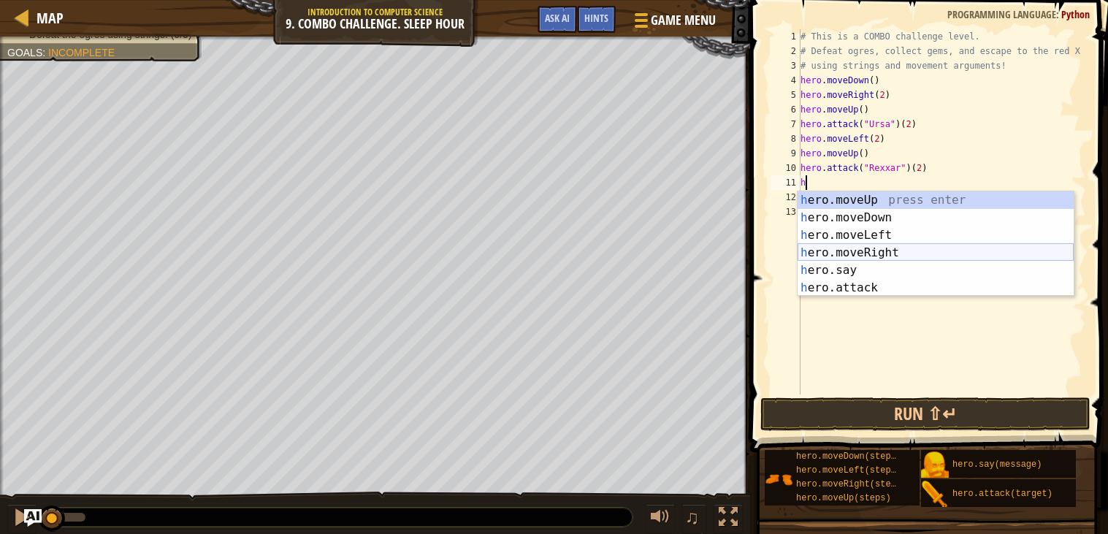
click at [881, 250] on div "h ero.moveUp press enter h ero.moveDown press enter h ero.moveLeft press enter …" at bounding box center [936, 261] width 276 height 140
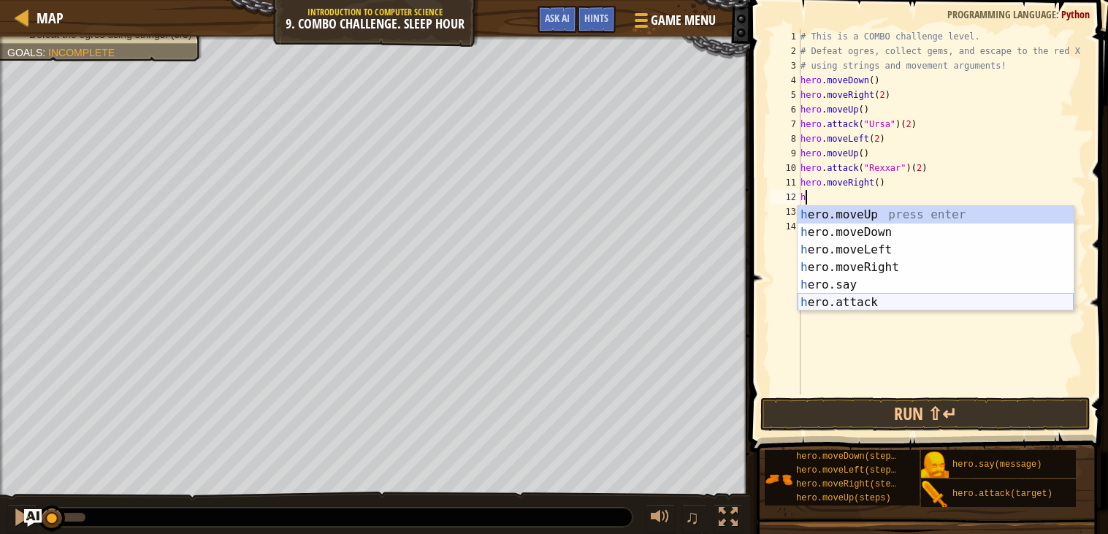
click at [912, 297] on div "h ero.moveUp press enter h ero.moveDown press enter h ero.moveLeft press enter …" at bounding box center [936, 276] width 276 height 140
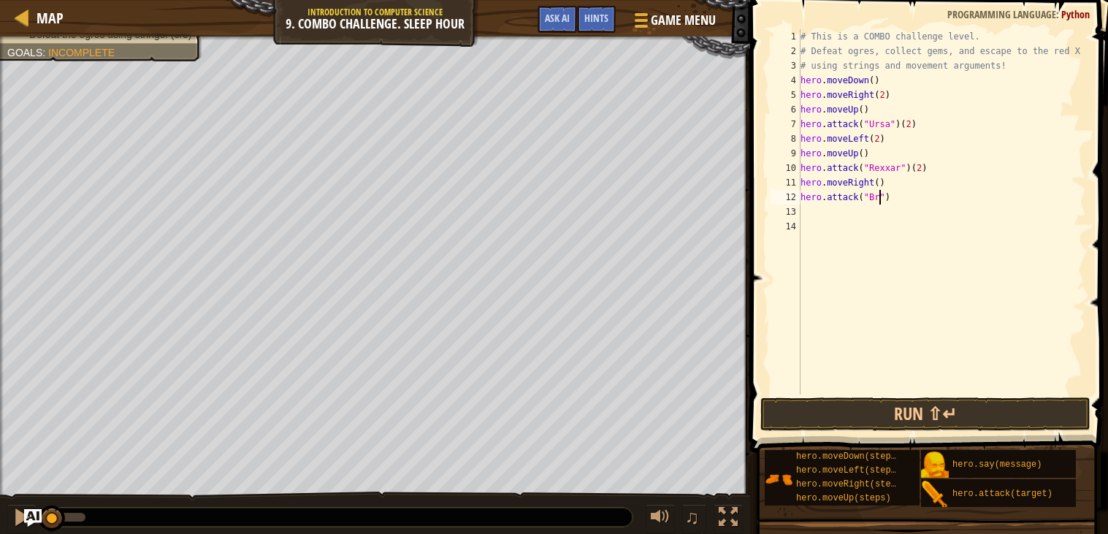
scroll to position [6, 7]
click at [923, 198] on div "# This is a COMBO challenge level. # Defeat [PERSON_NAME], collect gems, and es…" at bounding box center [942, 226] width 289 height 394
type textarea "hero.attack("[PERSON_NAME]")(2)"
click at [837, 205] on div "# This is a COMBO challenge level. # Defeat [PERSON_NAME], collect gems, and es…" at bounding box center [942, 226] width 289 height 394
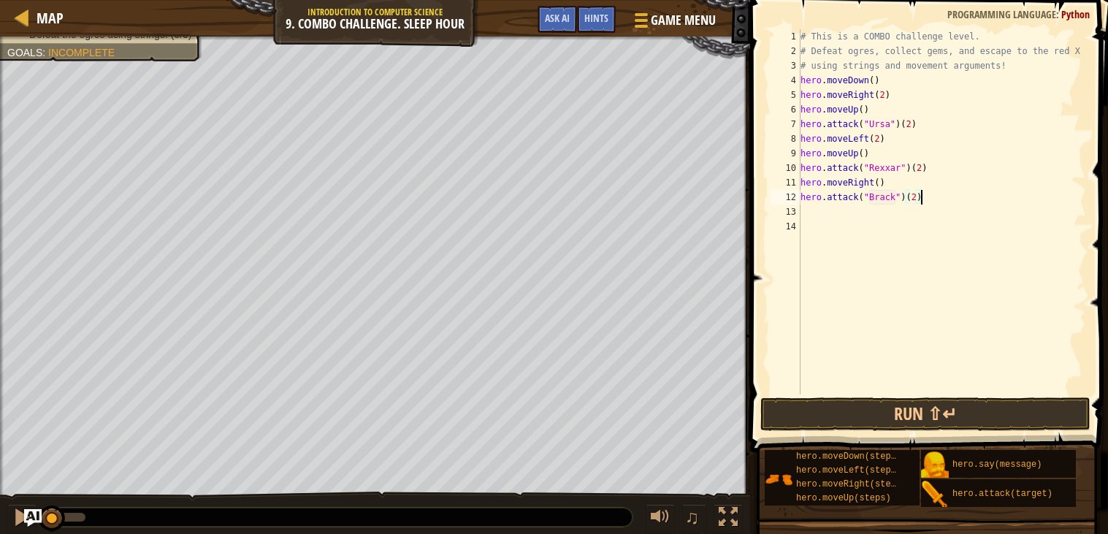
scroll to position [6, 0]
type textarea "h"
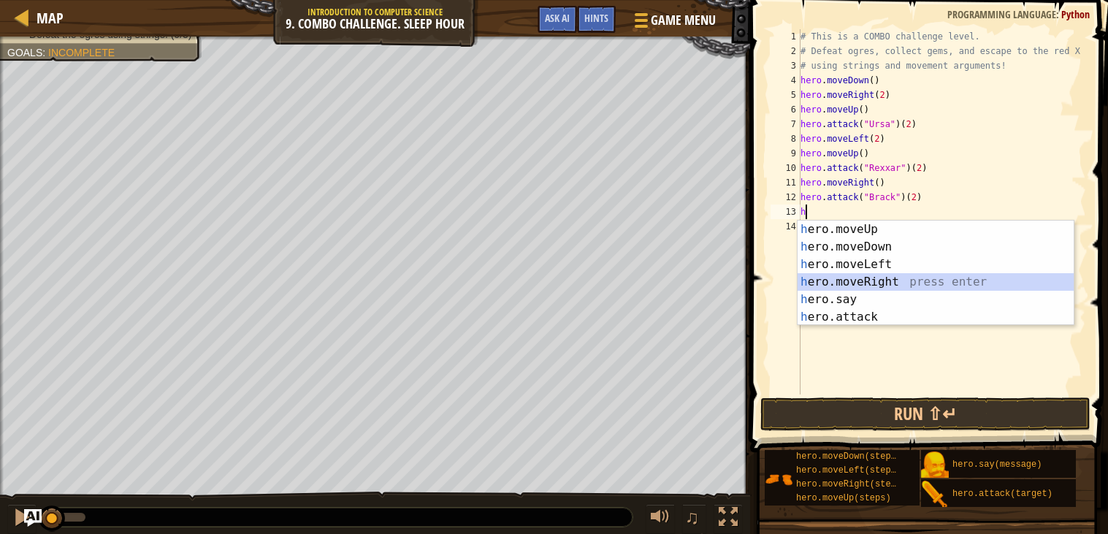
click at [878, 279] on div "h ero.moveUp press enter h ero.moveDown press enter h ero.moveLeft press enter …" at bounding box center [936, 291] width 276 height 140
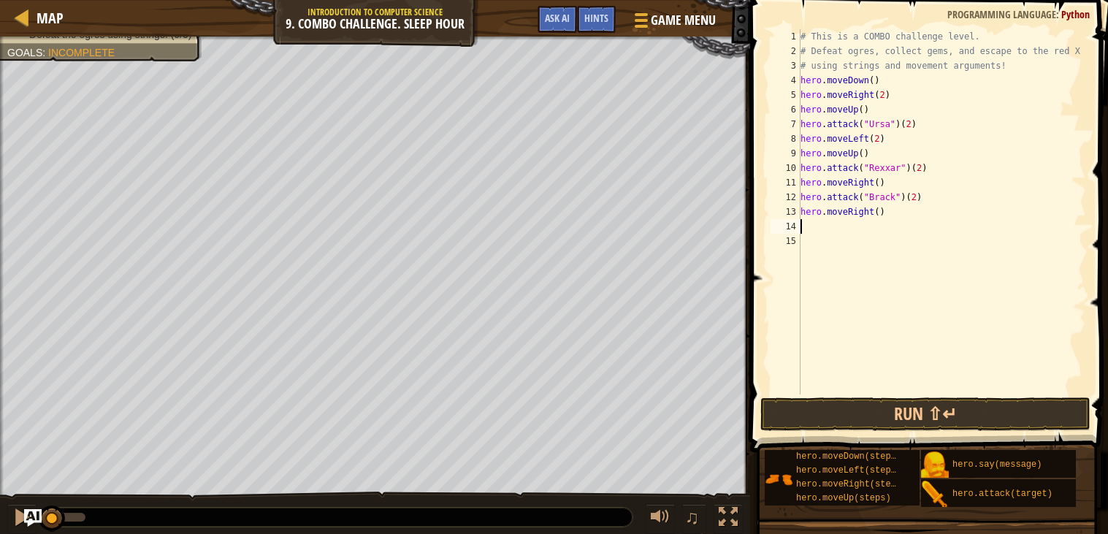
click at [879, 204] on div "# This is a COMBO challenge level. # Defeat [PERSON_NAME], collect gems, and es…" at bounding box center [942, 226] width 289 height 394
click at [879, 210] on div "# This is a COMBO challenge level. # Defeat [PERSON_NAME], collect gems, and es…" at bounding box center [942, 226] width 289 height 394
click at [901, 415] on button "Run ⇧↵" at bounding box center [925, 414] width 330 height 34
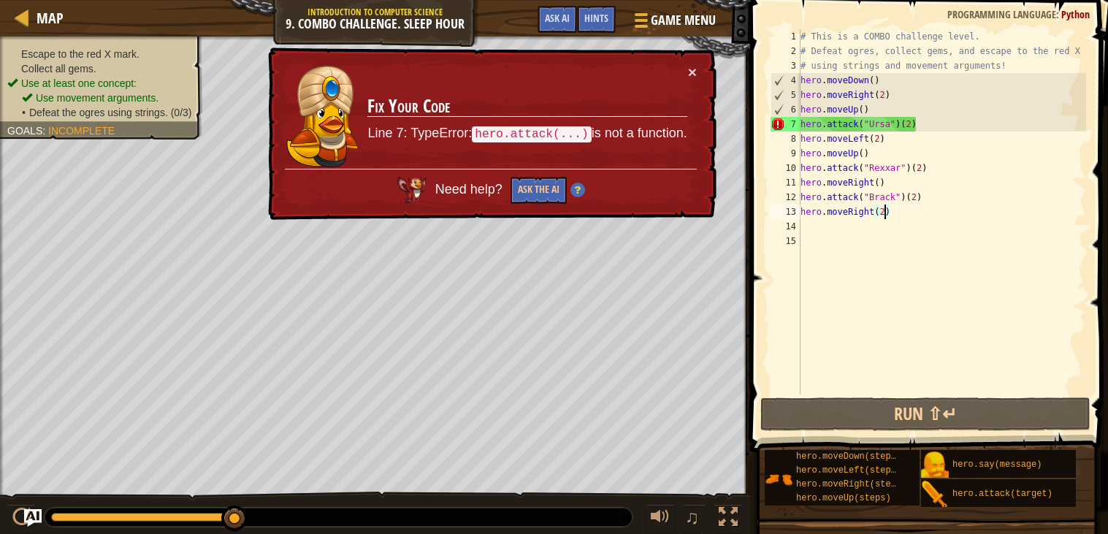
click at [916, 121] on div "# This is a COMBO challenge level. # Defeat [PERSON_NAME], collect gems, and es…" at bounding box center [942, 226] width 289 height 394
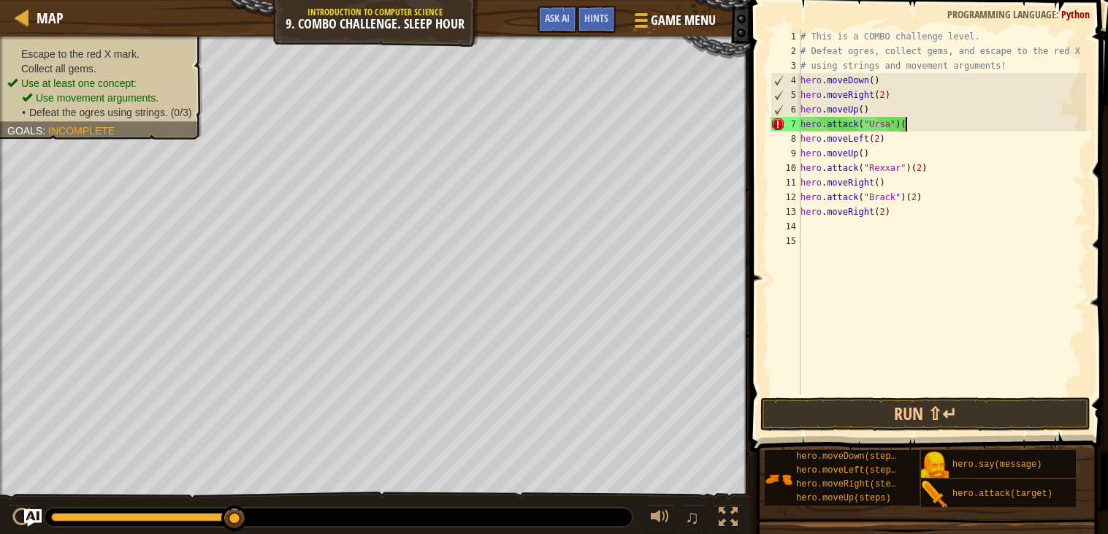
type textarea "hero.attack("Ursa")"
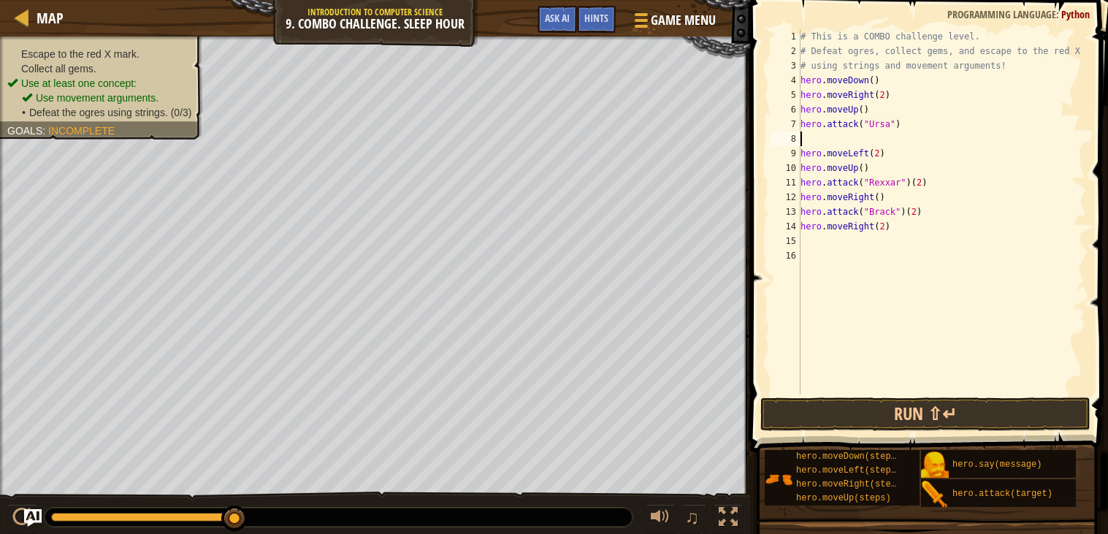
scroll to position [6, 0]
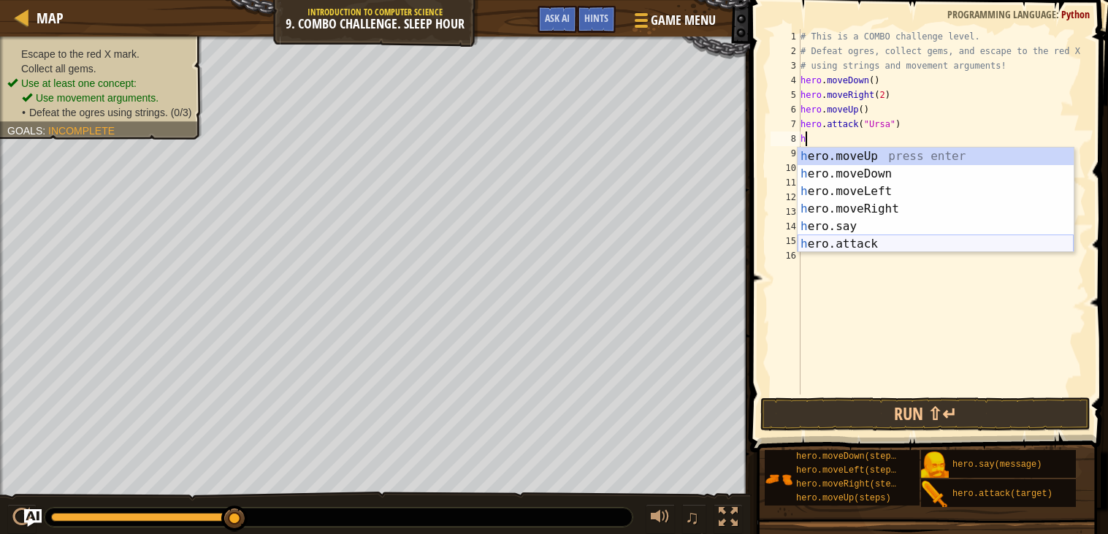
click at [928, 245] on div "h ero.moveUp press enter h ero.moveDown press enter h ero.moveLeft press enter …" at bounding box center [936, 218] width 276 height 140
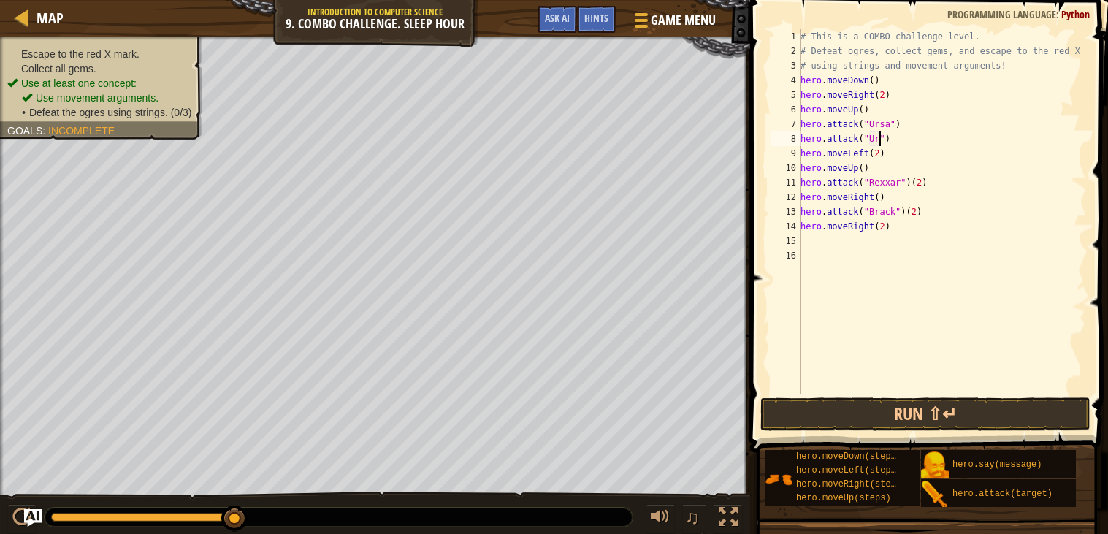
scroll to position [6, 7]
click at [900, 182] on div "# This is a COMBO challenge level. # Defeat [PERSON_NAME], collect gems, and es…" at bounding box center [942, 226] width 289 height 394
click at [935, 177] on div "# This is a COMBO challenge level. # Defeat [PERSON_NAME], collect gems, and es…" at bounding box center [942, 226] width 289 height 394
type textarea "hero.attack("Rexxar")"
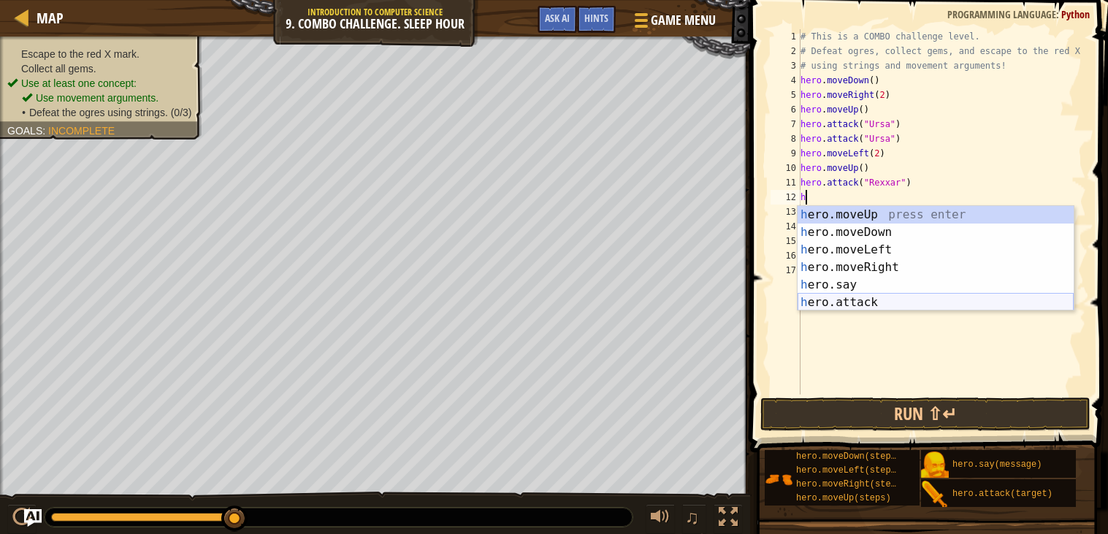
click at [944, 303] on div "h ero.moveUp press enter h ero.moveDown press enter h ero.moveLeft press enter …" at bounding box center [936, 276] width 276 height 140
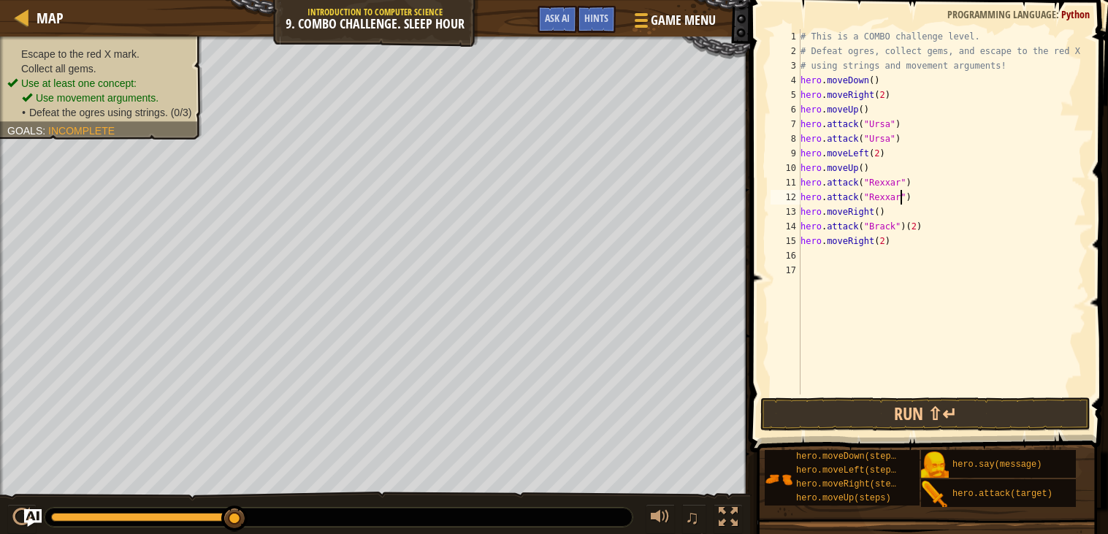
scroll to position [6, 8]
click at [920, 224] on div "# This is a COMBO challenge level. # Defeat [PERSON_NAME], collect gems, and es…" at bounding box center [942, 226] width 289 height 394
type textarea "hero.attack("Brack")"
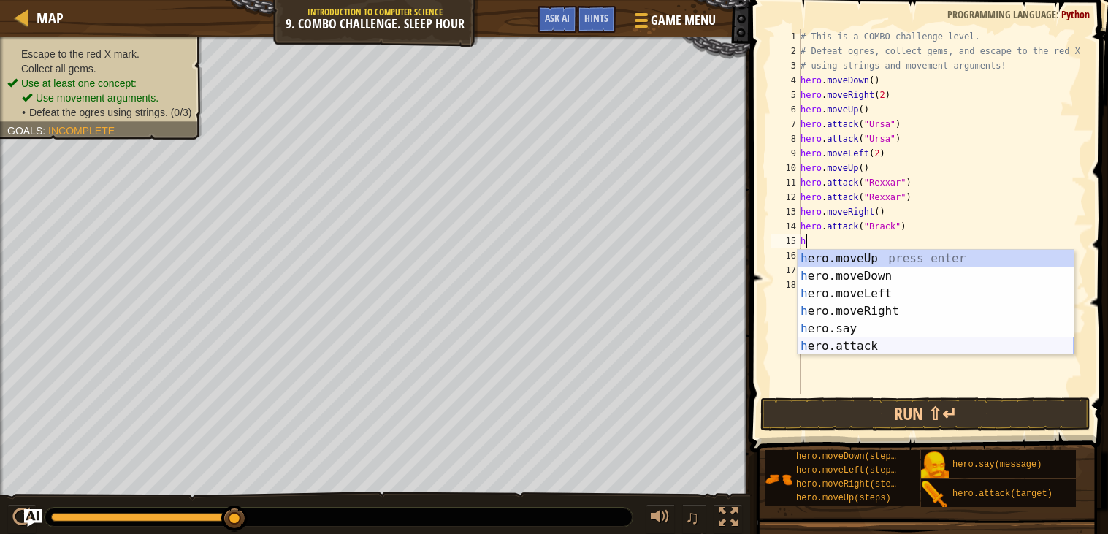
click at [921, 344] on div "h ero.moveUp press enter h ero.moveDown press enter h ero.moveLeft press enter …" at bounding box center [936, 320] width 276 height 140
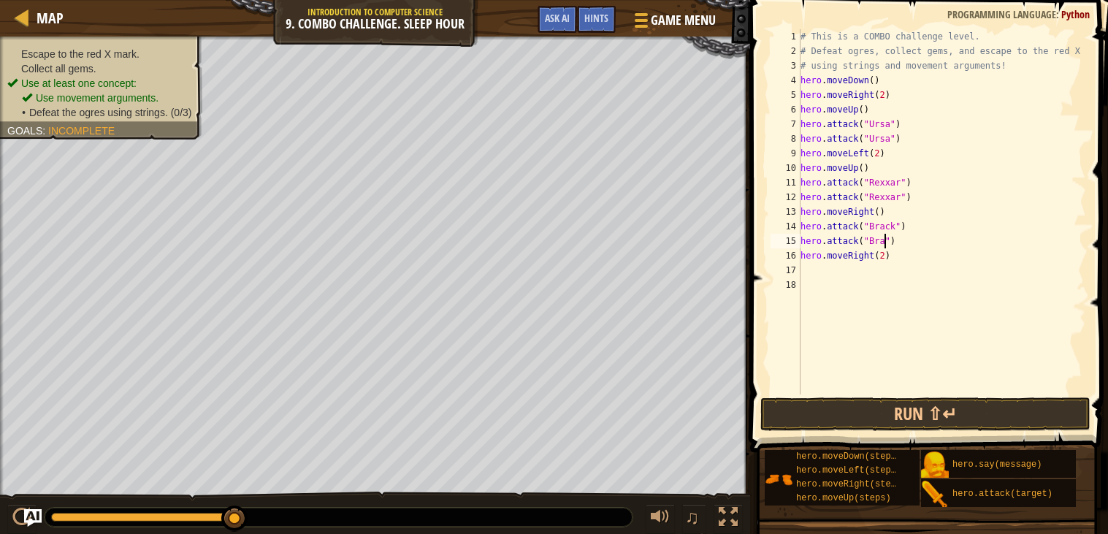
scroll to position [6, 7]
type textarea "hero.attack("Brack")"
click at [932, 416] on button "Run ⇧↵" at bounding box center [925, 414] width 330 height 34
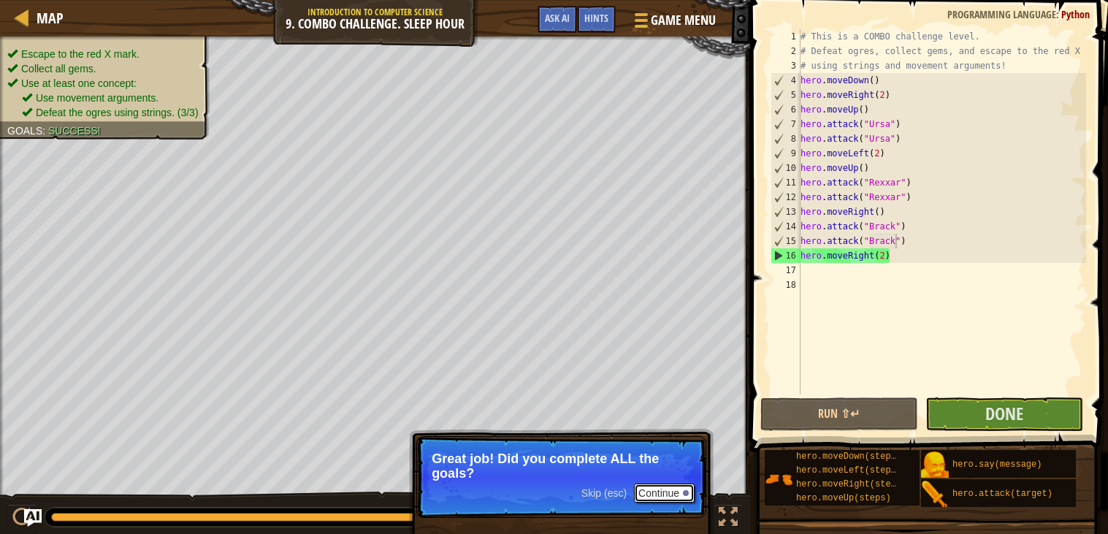
click at [683, 491] on div at bounding box center [686, 493] width 6 height 6
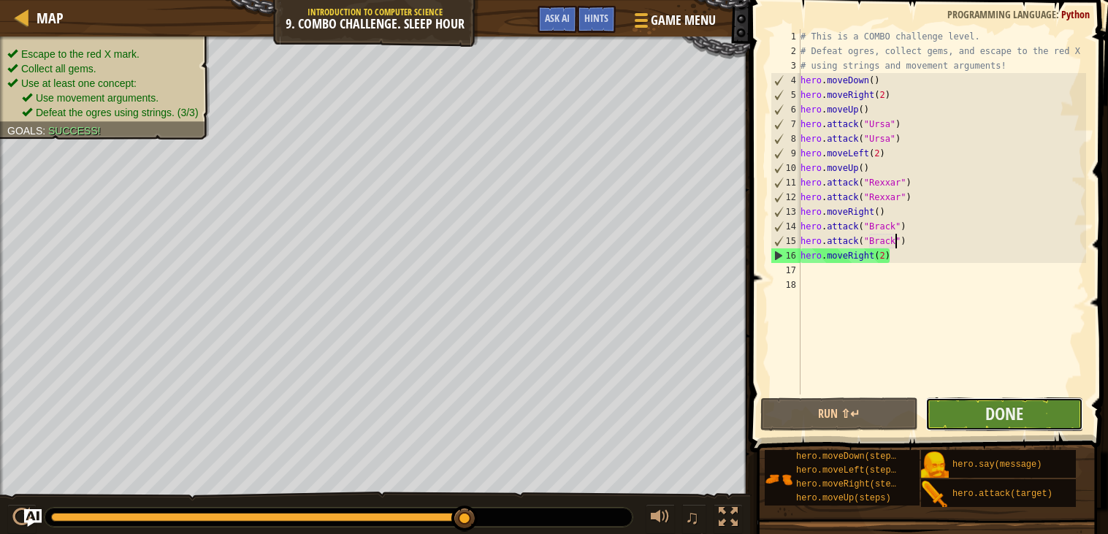
click at [1039, 411] on button "Done" at bounding box center [1004, 414] width 158 height 34
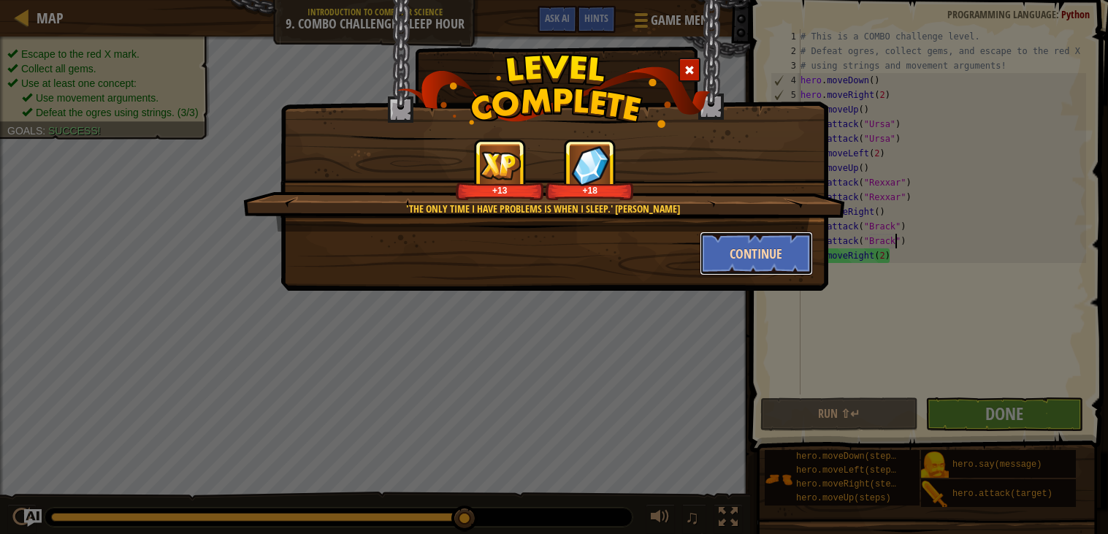
click at [762, 245] on button "Continue" at bounding box center [756, 254] width 113 height 44
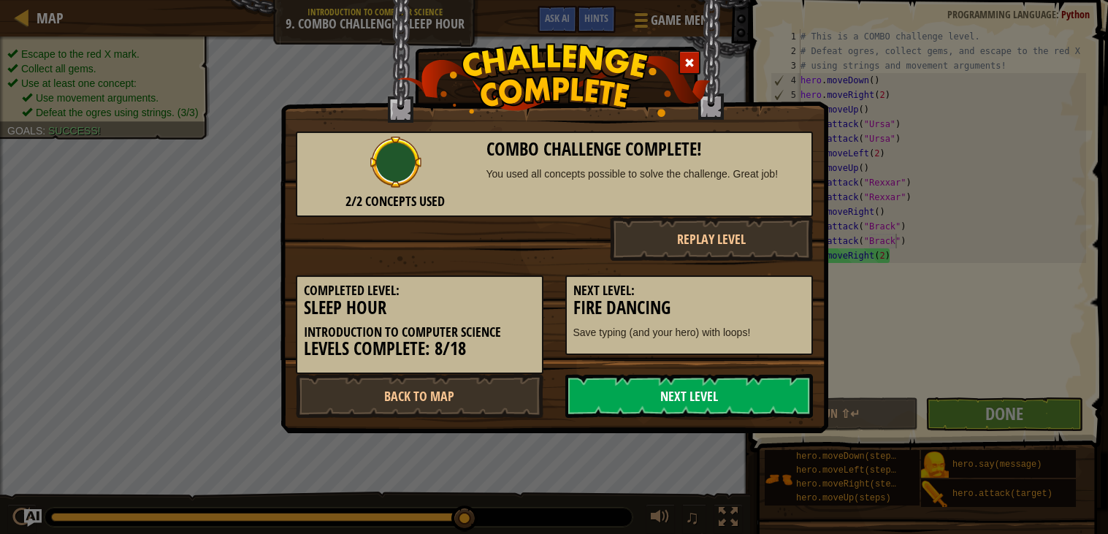
click at [679, 386] on link "Next Level" at bounding box center [689, 396] width 248 height 44
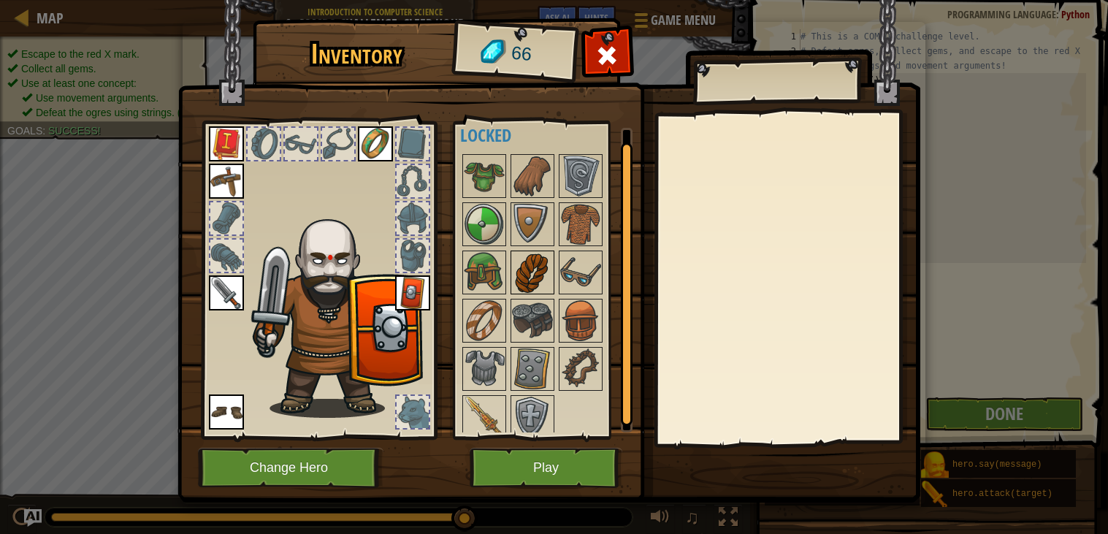
scroll to position [26, 0]
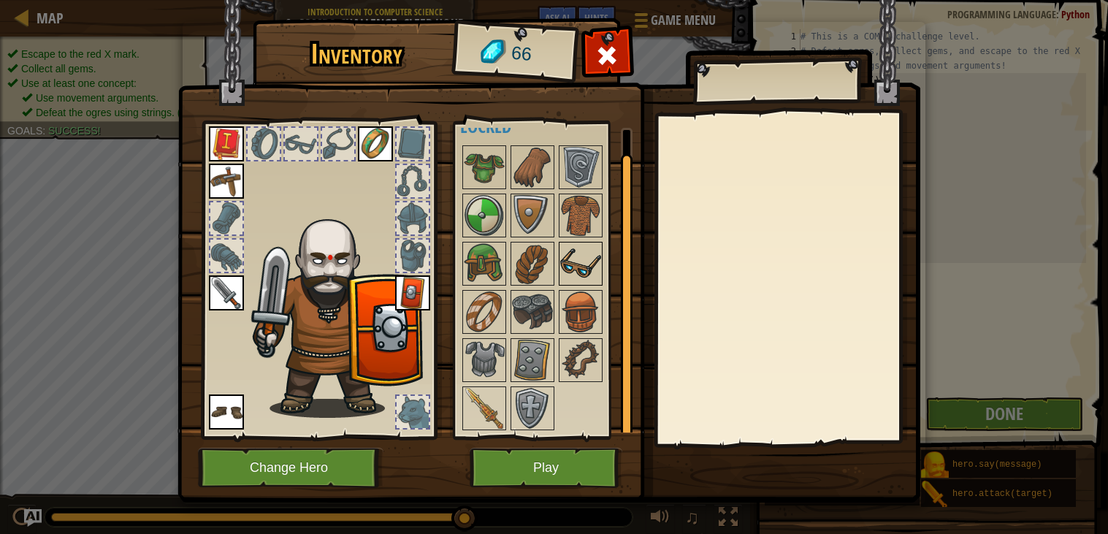
click at [584, 261] on img at bounding box center [580, 263] width 41 height 41
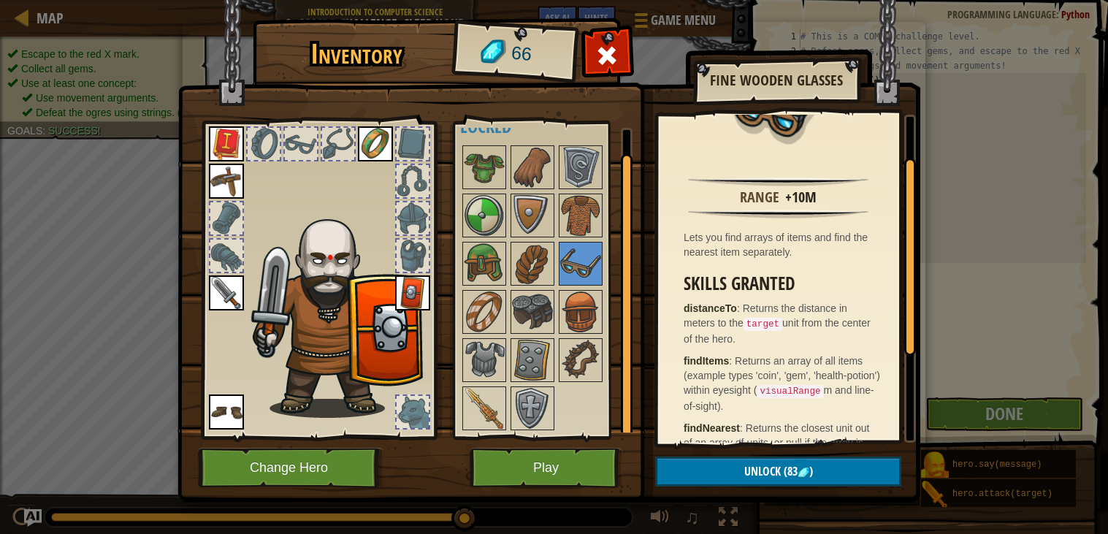
scroll to position [69, 0]
click at [582, 464] on button "Play" at bounding box center [546, 468] width 153 height 40
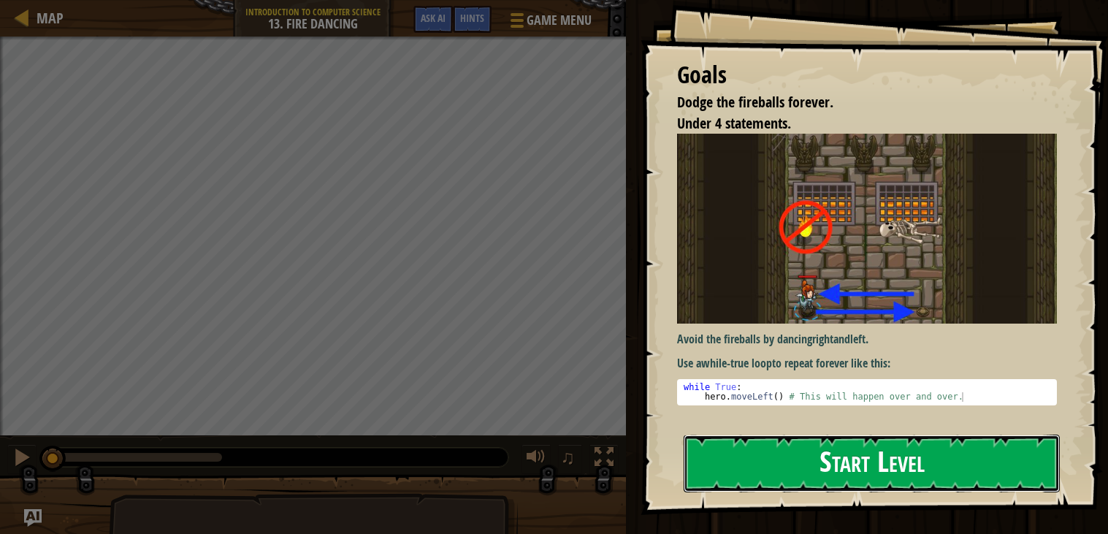
click at [849, 473] on button "Start Level" at bounding box center [872, 464] width 376 height 58
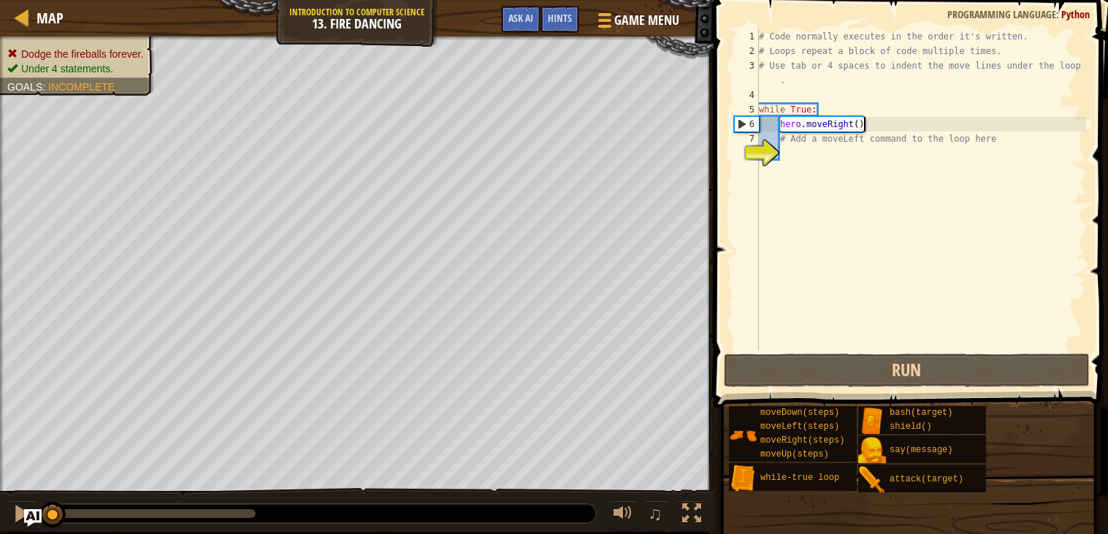
click at [877, 125] on div "# Code normally executes in the order it's written. # Loops repeat a block of c…" at bounding box center [921, 204] width 330 height 351
type textarea "hero.moveRight()"
click at [798, 151] on div "# Code normally executes in the order it's written. # Loops repeat a block of c…" at bounding box center [921, 204] width 330 height 351
type textarea "w"
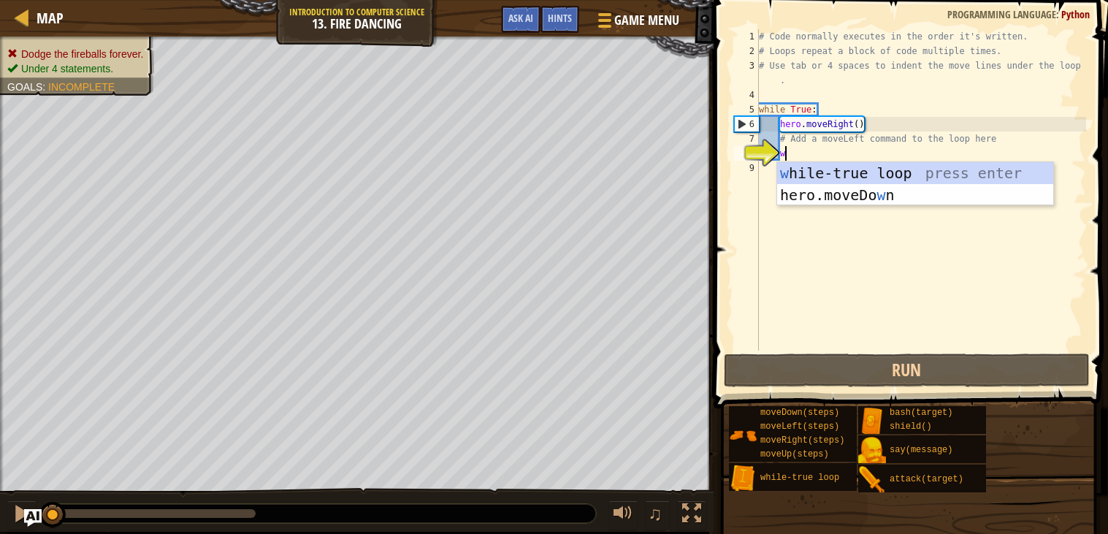
scroll to position [6, 1]
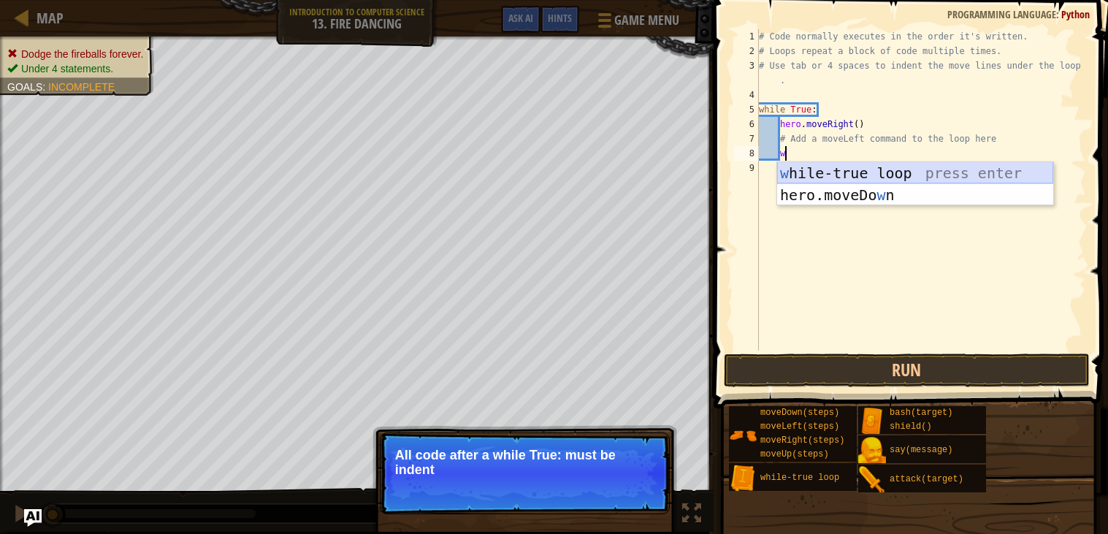
click at [816, 169] on div "w [PERSON_NAME]-true loop press enter hero.moveDo w n press enter" at bounding box center [915, 206] width 276 height 88
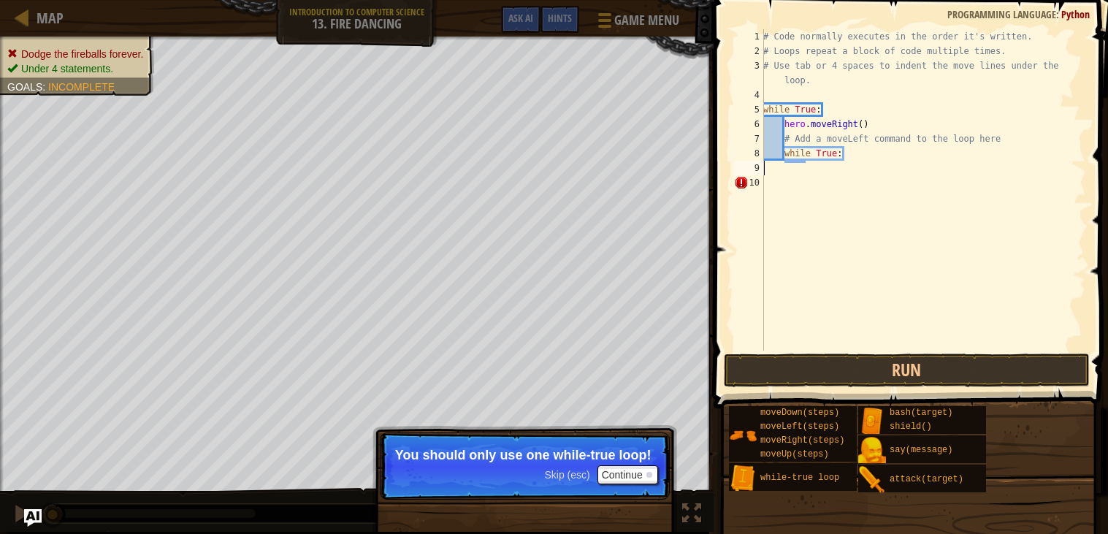
scroll to position [6, 0]
click at [855, 153] on div "# Code normally executes in the order it's written. # Loops repeat a block of c…" at bounding box center [923, 204] width 326 height 351
type textarea "w"
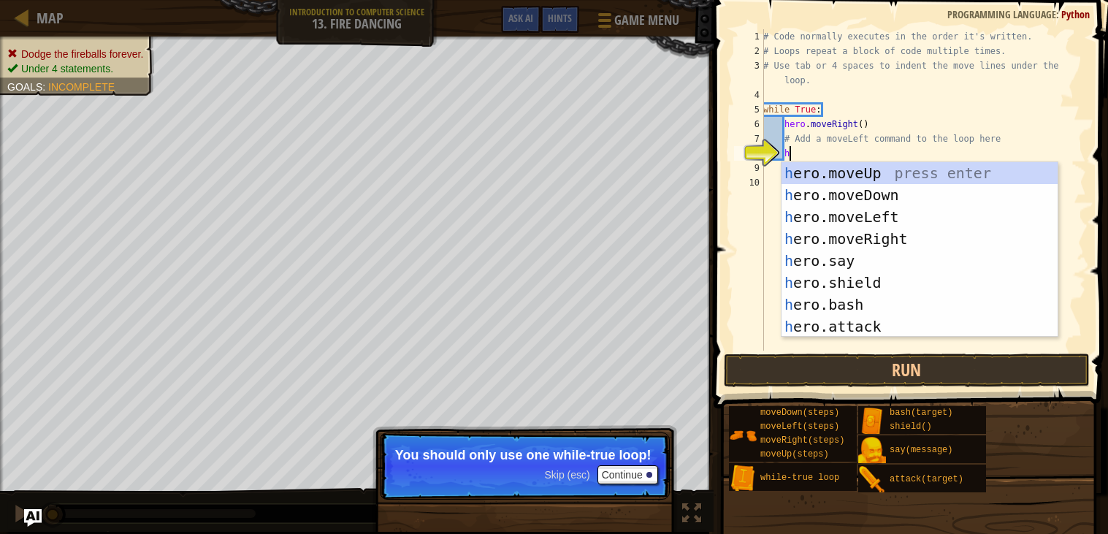
type textarea "h"
click at [879, 211] on div "h ero.moveUp press enter h ero.moveDown press enter h ero.moveLeft press enter …" at bounding box center [920, 271] width 276 height 219
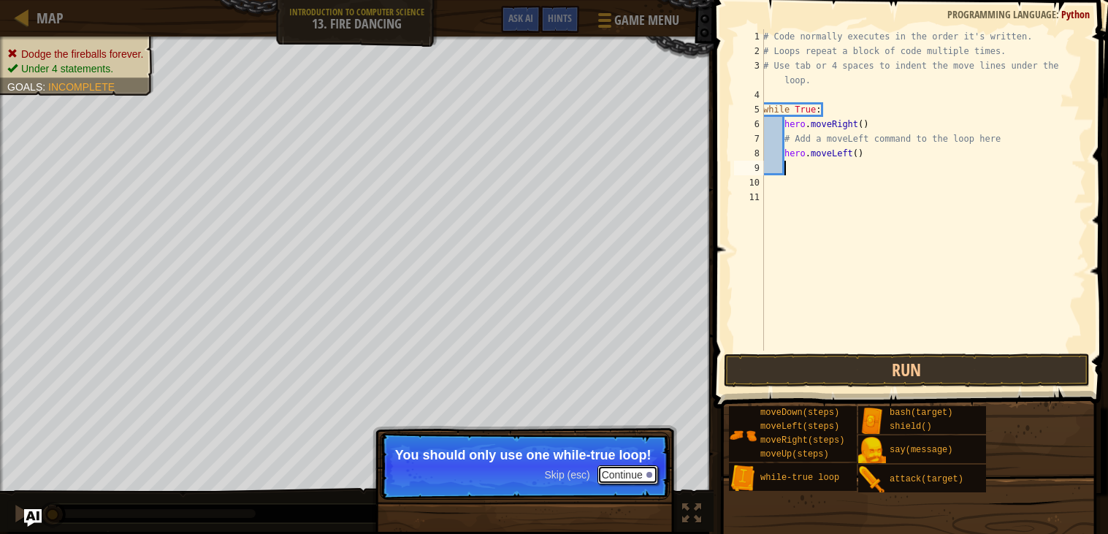
click at [641, 472] on button "Continue" at bounding box center [627, 474] width 61 height 19
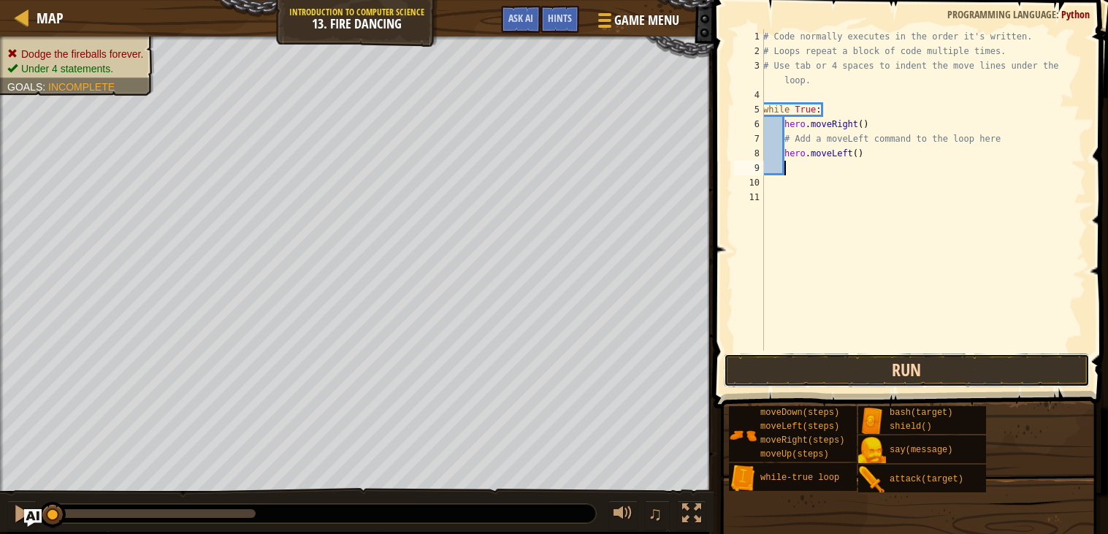
click at [798, 364] on button "Run" at bounding box center [907, 371] width 366 height 34
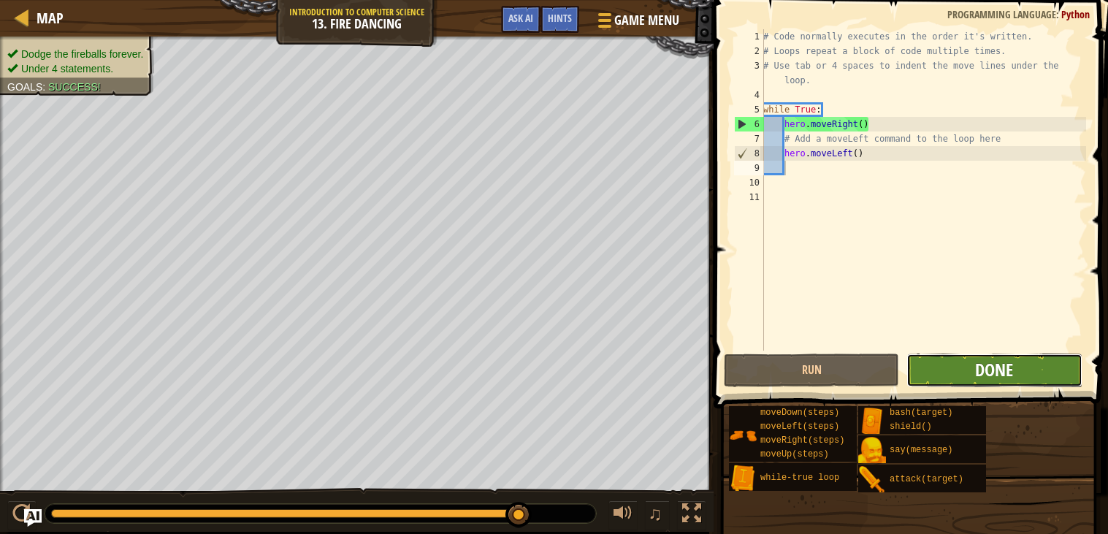
click at [977, 367] on span "Done" at bounding box center [994, 369] width 38 height 23
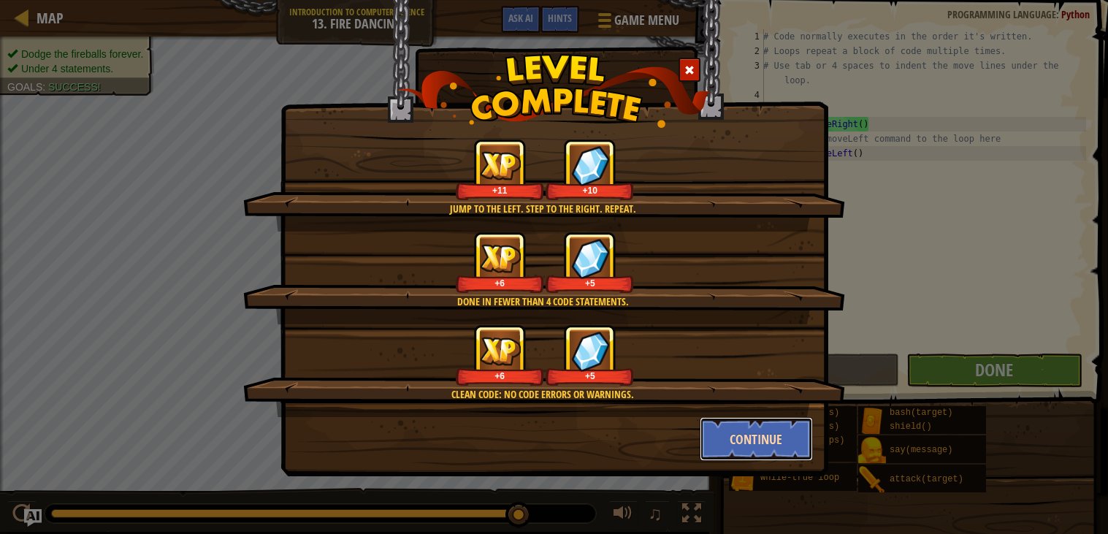
click at [788, 434] on button "Continue" at bounding box center [756, 439] width 113 height 44
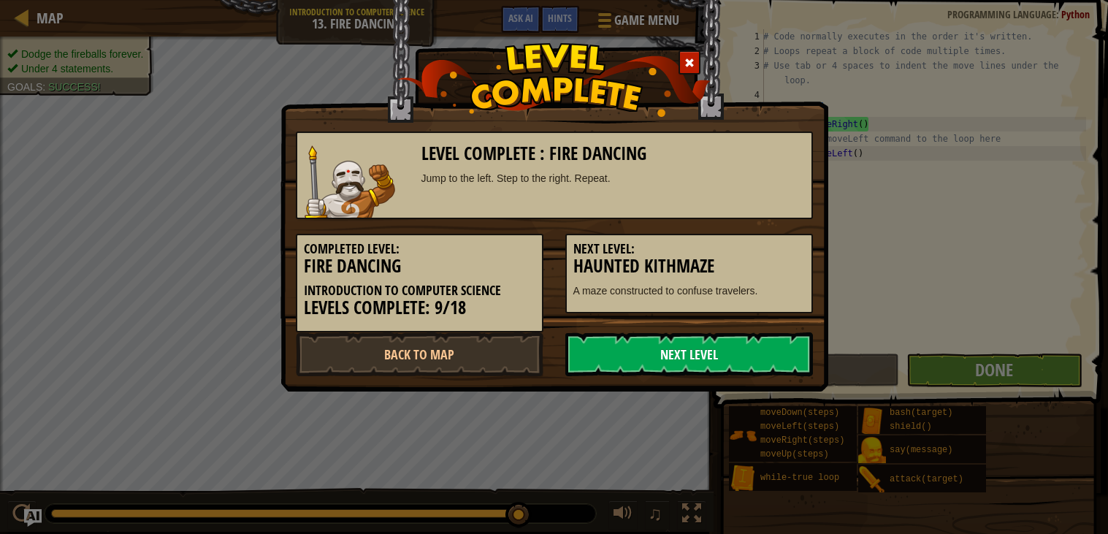
click at [705, 344] on link "Next Level" at bounding box center [689, 354] width 248 height 44
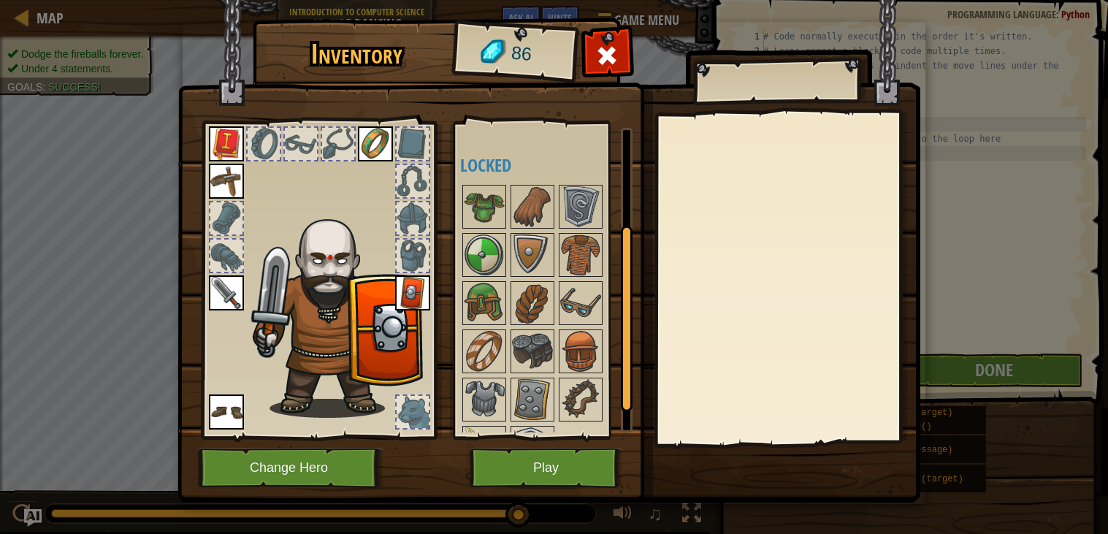
scroll to position [167, 0]
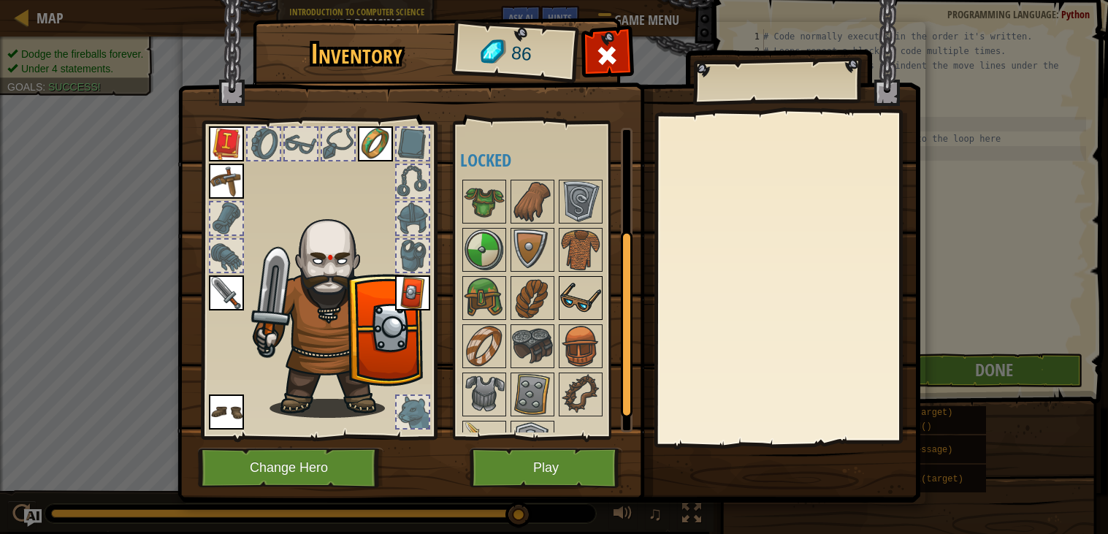
click at [580, 300] on img at bounding box center [580, 298] width 41 height 41
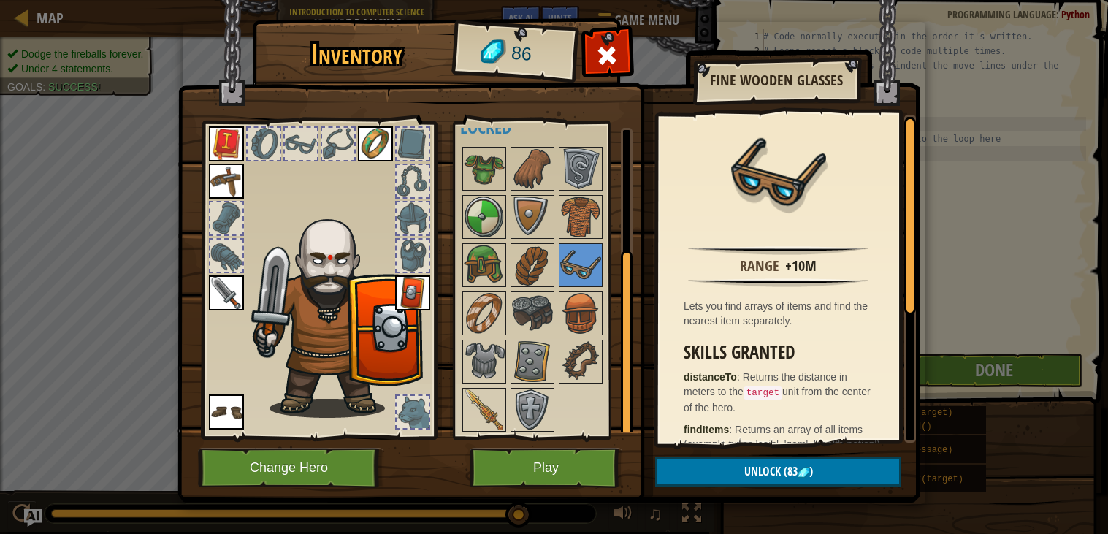
scroll to position [199, 0]
click at [728, 470] on button "Unlock (83 )" at bounding box center [778, 472] width 246 height 30
click at [728, 470] on button "Confirm" at bounding box center [778, 472] width 246 height 30
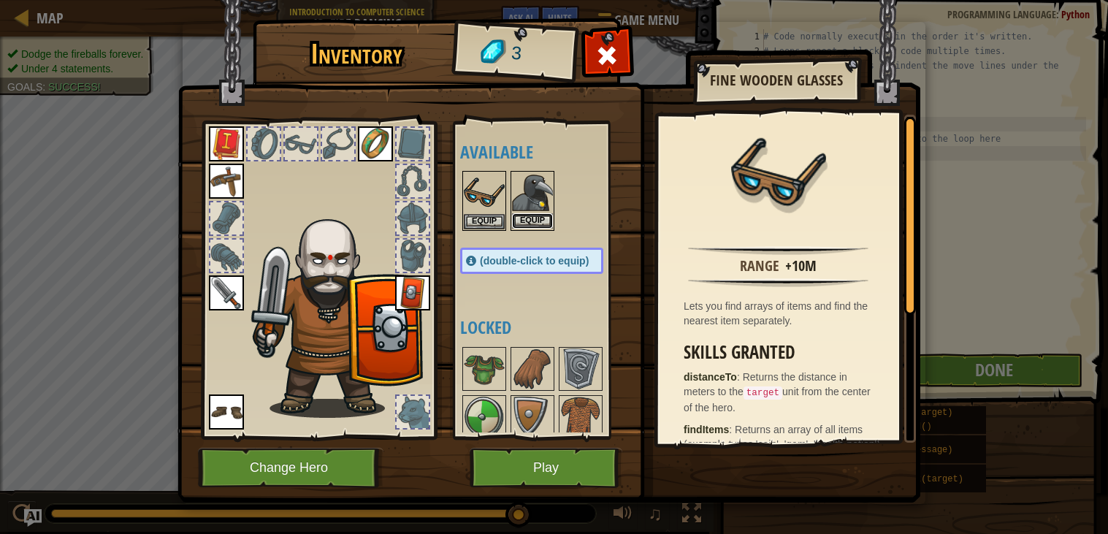
click at [536, 222] on button "Equip" at bounding box center [532, 220] width 41 height 15
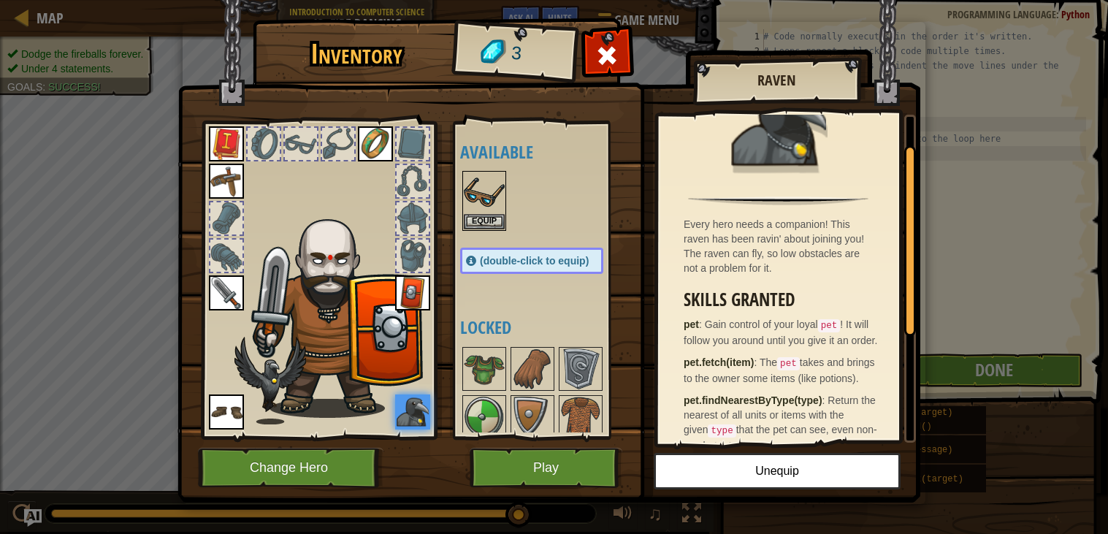
scroll to position [50, 0]
click at [489, 221] on button "Equip" at bounding box center [484, 220] width 41 height 15
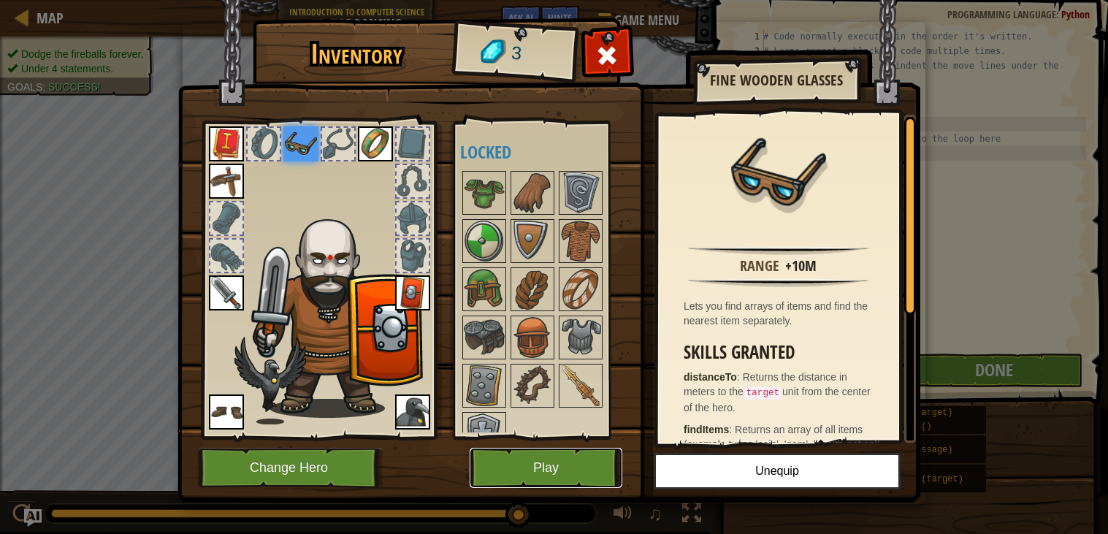
click at [541, 478] on button "Play" at bounding box center [546, 468] width 153 height 40
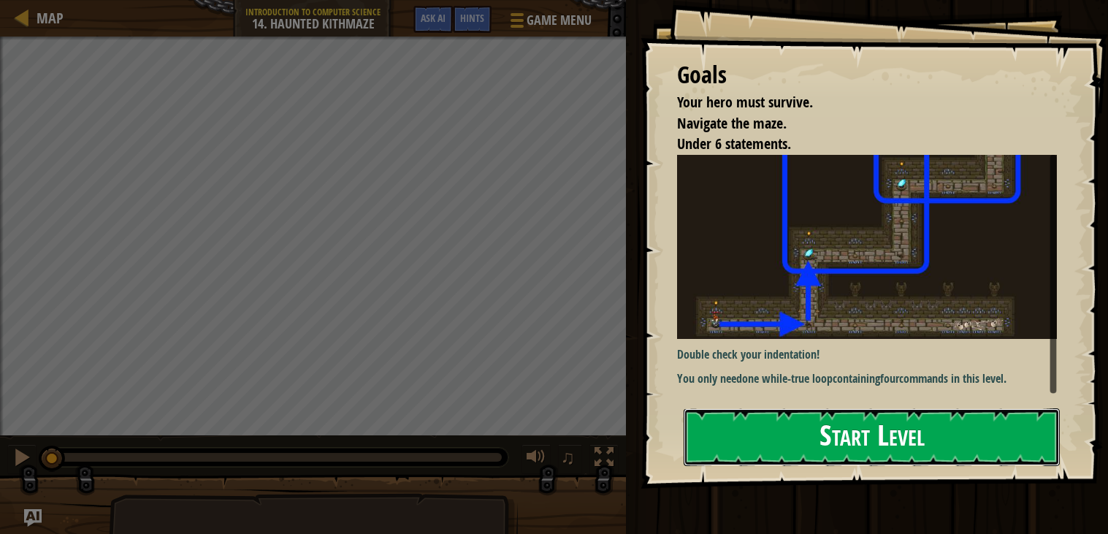
click at [932, 424] on button "Start Level" at bounding box center [872, 437] width 376 height 58
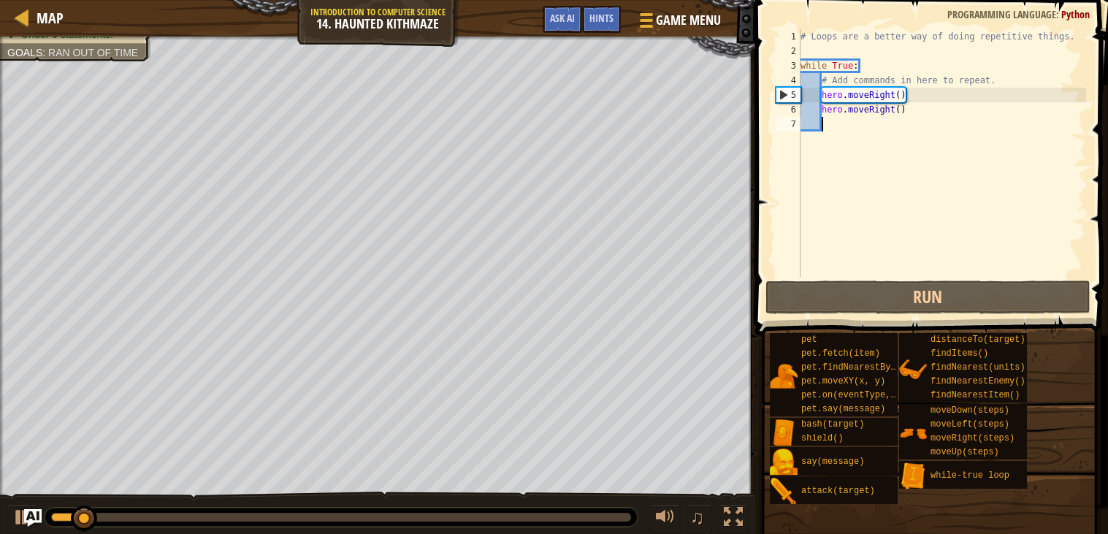
click at [915, 118] on div "# Loops are a better way of doing repetitive things. while True : # Add command…" at bounding box center [942, 168] width 289 height 278
click at [914, 117] on div "# Loops are a better way of doing repetitive things. while True : # Add command…" at bounding box center [942, 168] width 289 height 278
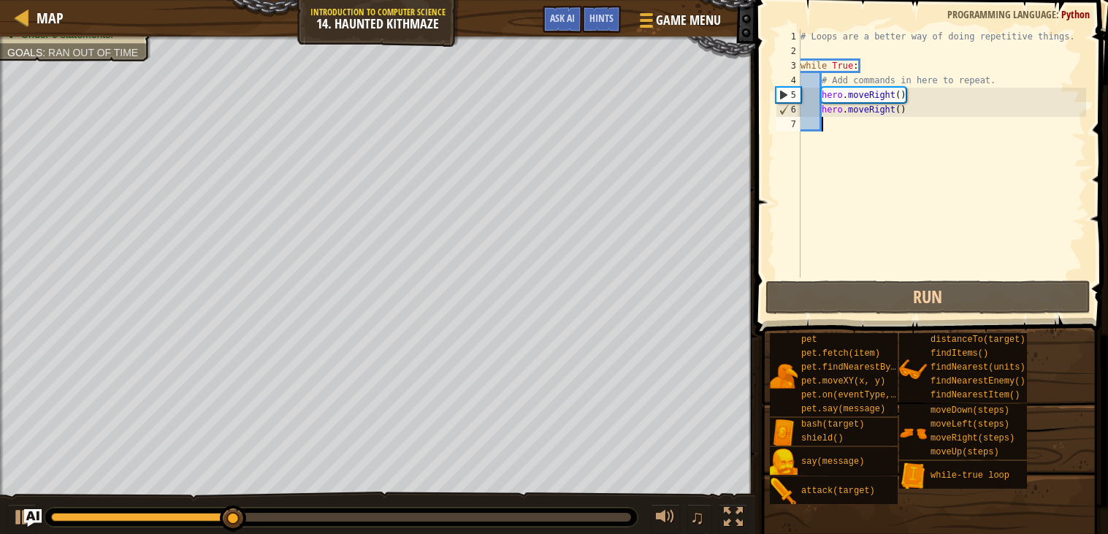
click at [917, 114] on div "# Loops are a better way of doing repetitive things. while True : # Add command…" at bounding box center [942, 168] width 289 height 278
type textarea "hero.moveRight()"
drag, startPoint x: 917, startPoint y: 114, endPoint x: 869, endPoint y: 107, distance: 48.8
click at [869, 107] on div "# Loops are a better way of doing repetitive things. while True : # Add command…" at bounding box center [942, 168] width 289 height 278
click at [896, 133] on div "# Loops are a better way of doing repetitive things. while True : # Add command…" at bounding box center [942, 168] width 289 height 278
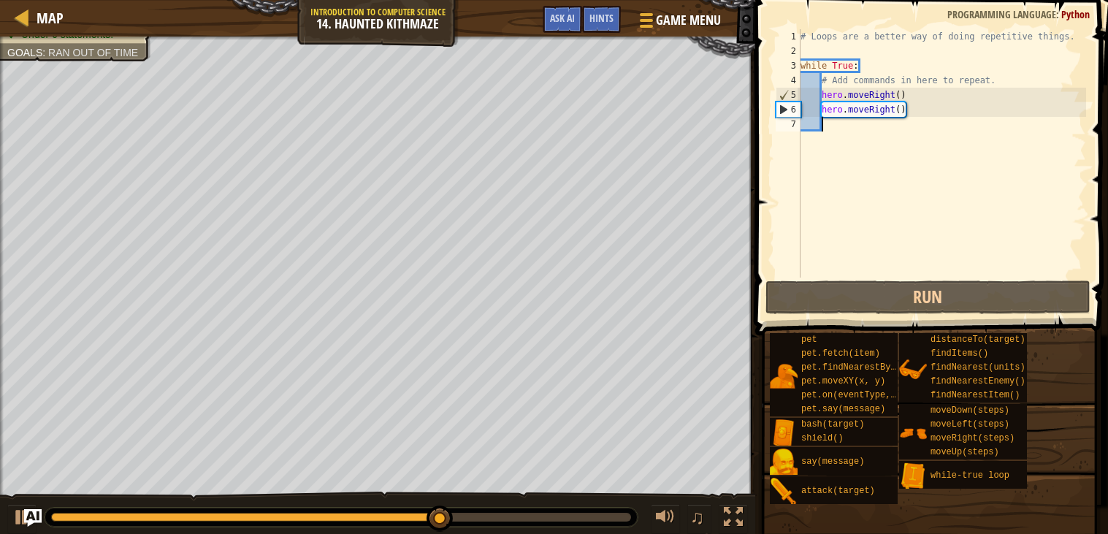
click at [915, 111] on div "# Loops are a better way of doing repetitive things. while True : # Add command…" at bounding box center [942, 168] width 289 height 278
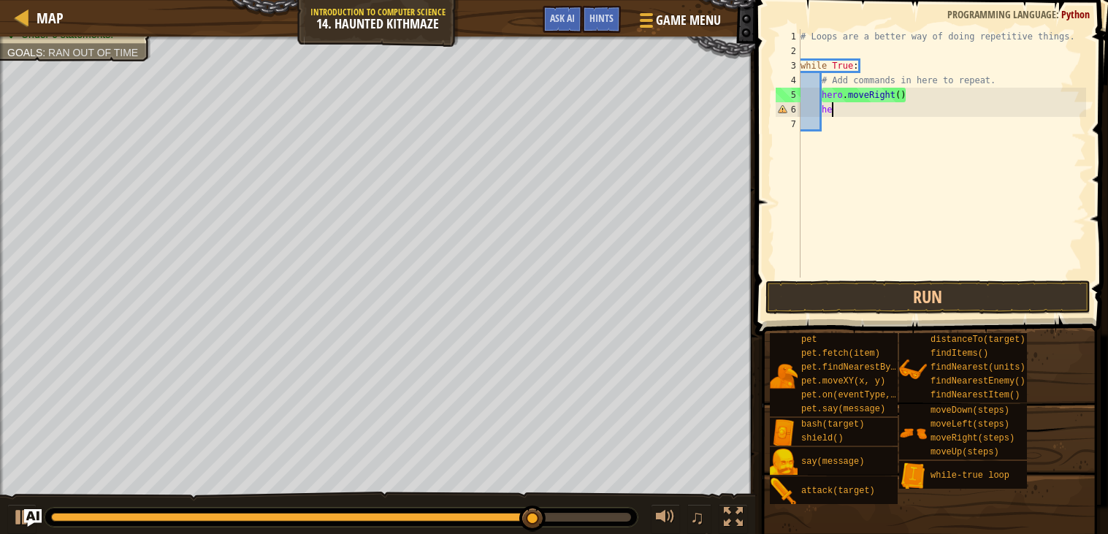
type textarea "h"
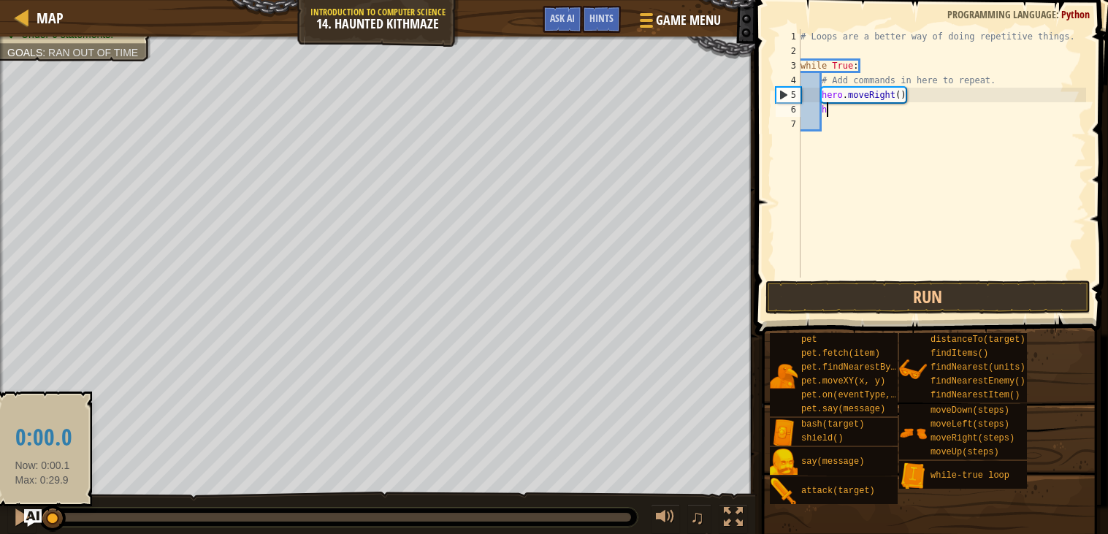
drag, startPoint x: 570, startPoint y: 521, endPoint x: 42, endPoint y: 505, distance: 528.3
click at [42, 0] on body "Map Introduction to Computer Science 14. Haunted Kithmaze Game Menu Done Hints …" at bounding box center [554, 0] width 1108 height 0
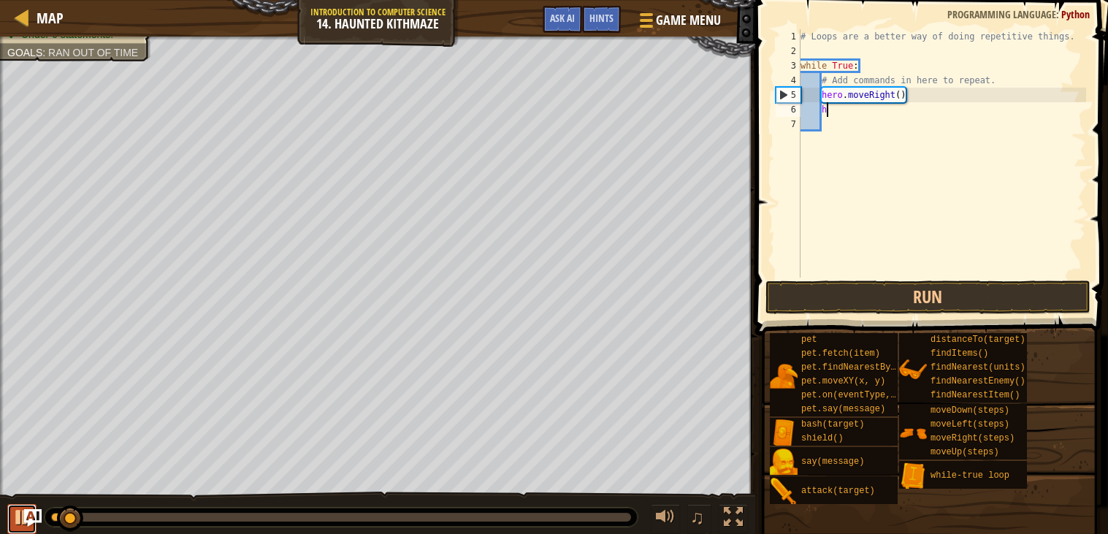
click at [20, 513] on div at bounding box center [21, 517] width 19 height 19
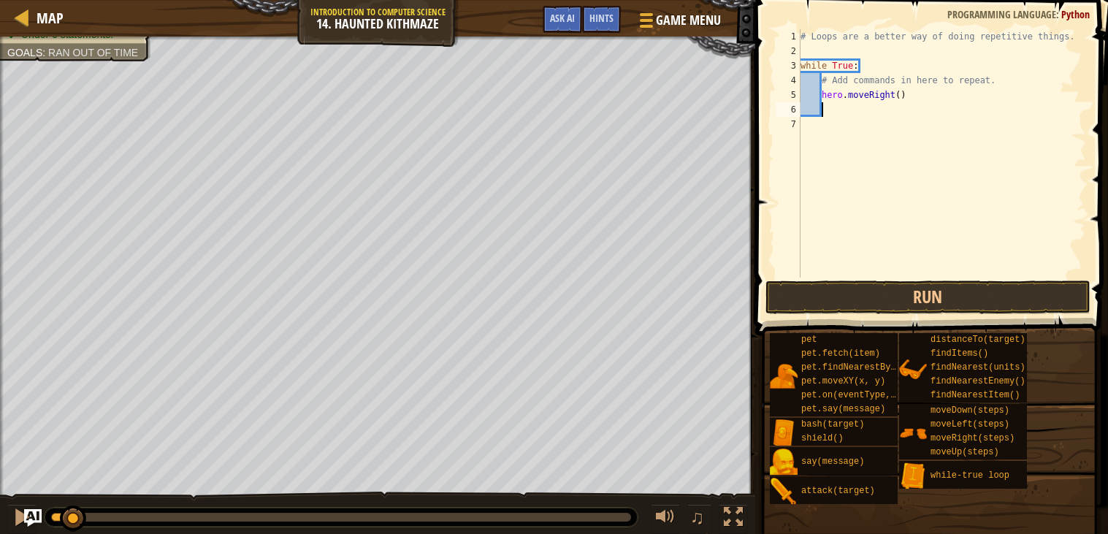
click at [904, 93] on div "# Loops are a better way of doing repetitive things. while True : # Add command…" at bounding box center [942, 168] width 289 height 278
click at [898, 97] on div "# Loops are a better way of doing repetitive things. while True : # Add command…" at bounding box center [942, 168] width 289 height 278
click at [902, 96] on div "# Loops are a better way of doing repetitive things. while True : # Add command…" at bounding box center [942, 168] width 289 height 278
type textarea "hero.moveRight(2)"
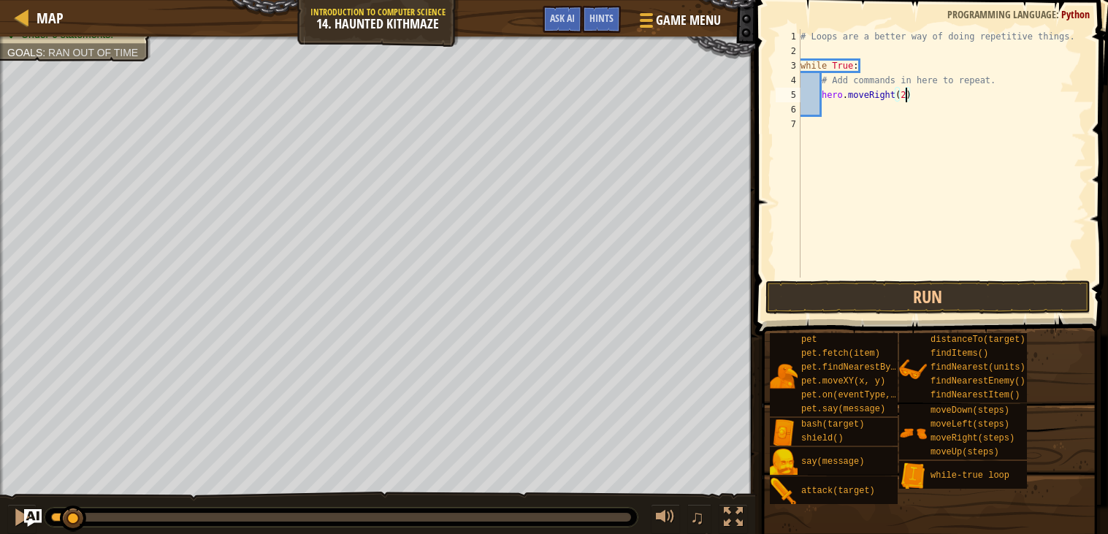
click at [857, 112] on div "# Loops are a better way of doing repetitive things. while True : # Add command…" at bounding box center [942, 168] width 289 height 278
type textarea "h"
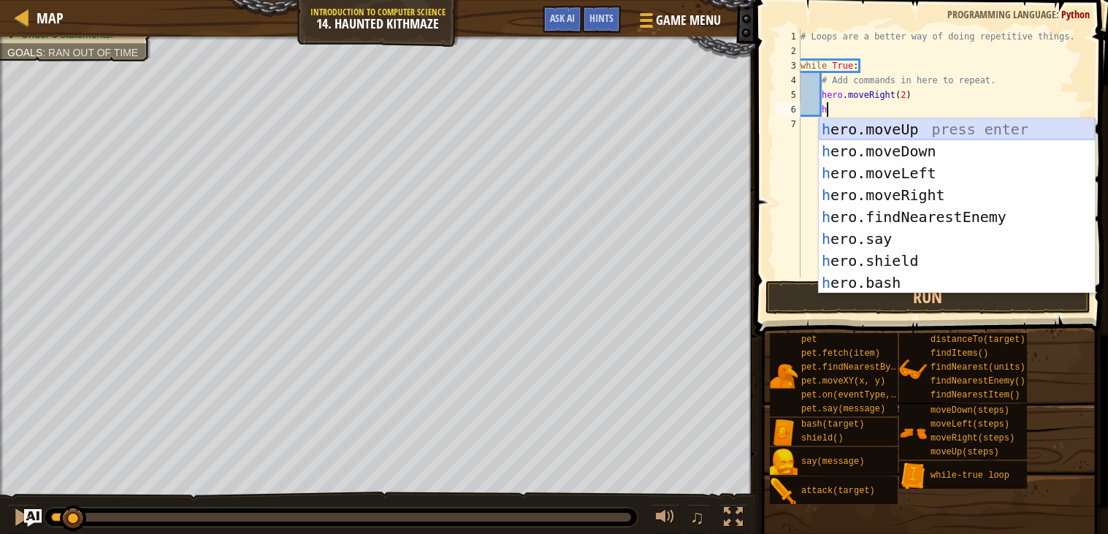
click at [975, 128] on div "h ero.moveUp press enter h ero.moveDown press enter h ero.moveLeft press enter …" at bounding box center [957, 227] width 276 height 219
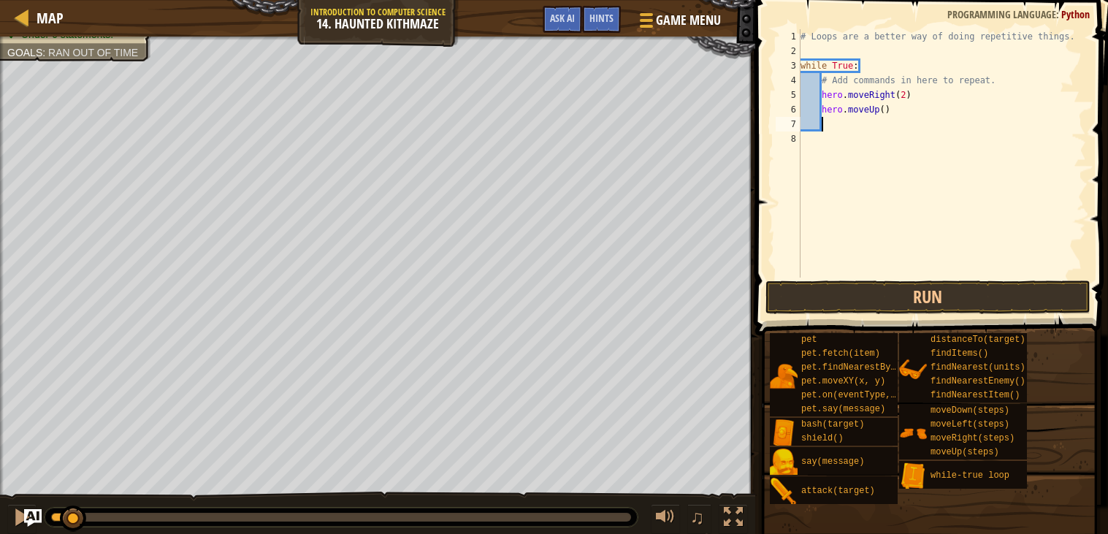
scroll to position [6, 1]
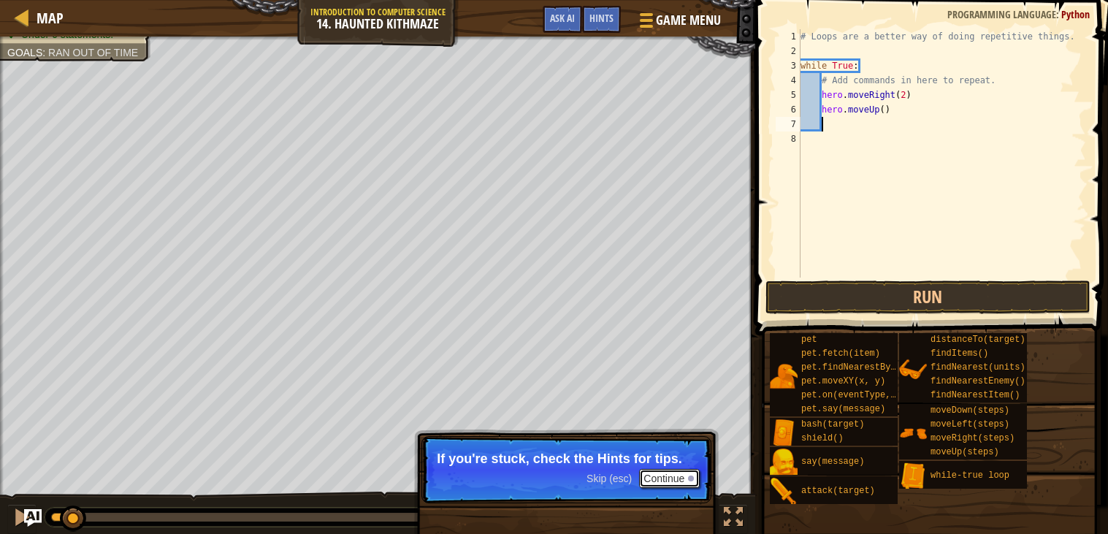
click at [671, 476] on button "Continue" at bounding box center [669, 478] width 61 height 19
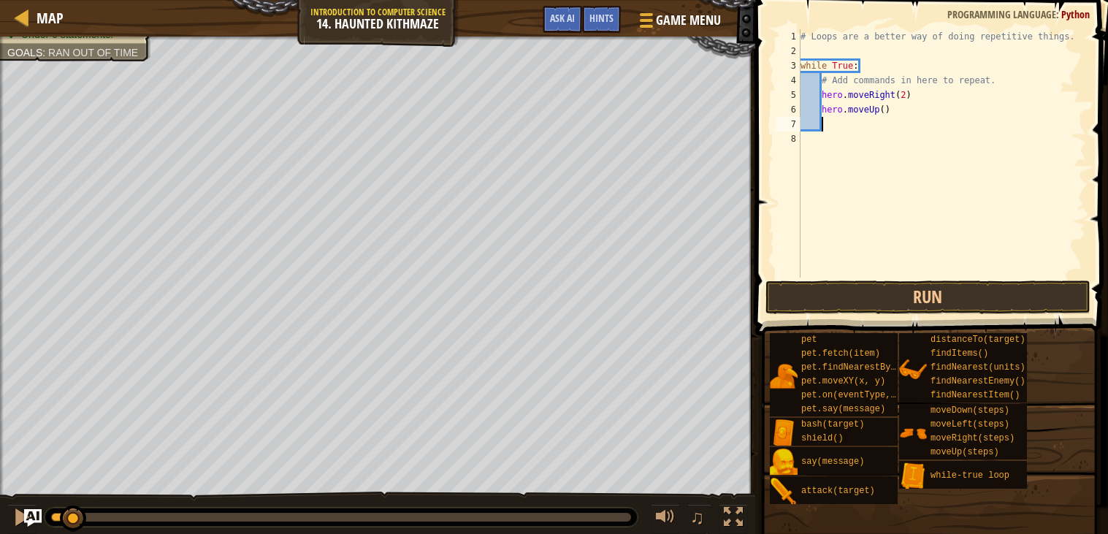
click at [889, 105] on div "# Loops are a better way of doing repetitive things. while True : # Add command…" at bounding box center [942, 168] width 289 height 278
click at [885, 112] on div "# Loops are a better way of doing repetitive things. while True : # Add command…" at bounding box center [942, 168] width 289 height 278
click at [814, 140] on div "Map Introduction to Computer Science 14. Haunted Kithmaze Game Menu Done Hints …" at bounding box center [554, 267] width 1108 height 534
type textarea "hero.moveUp(2)"
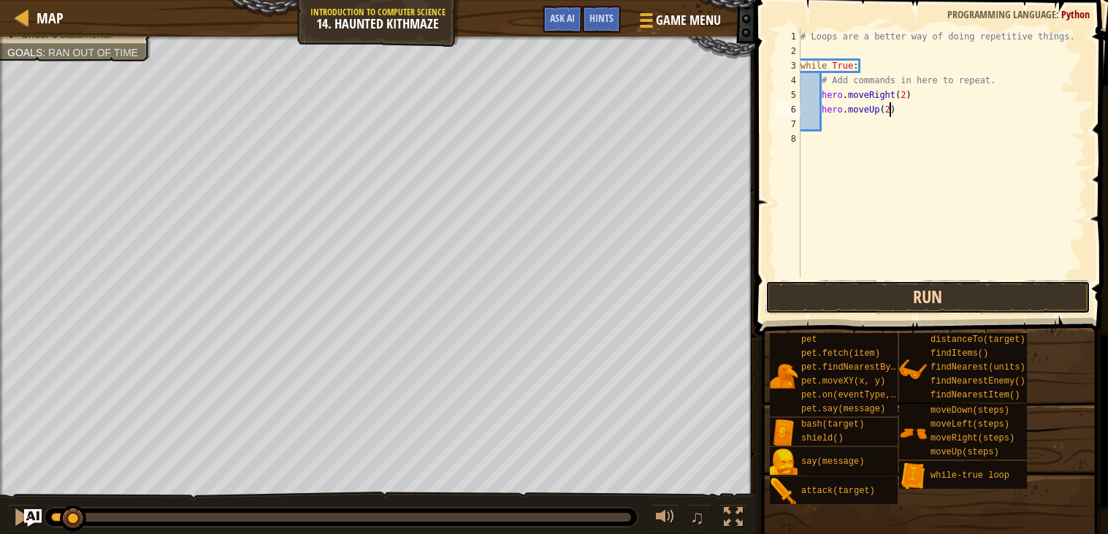
click at [860, 303] on button "Run" at bounding box center [927, 297] width 325 height 34
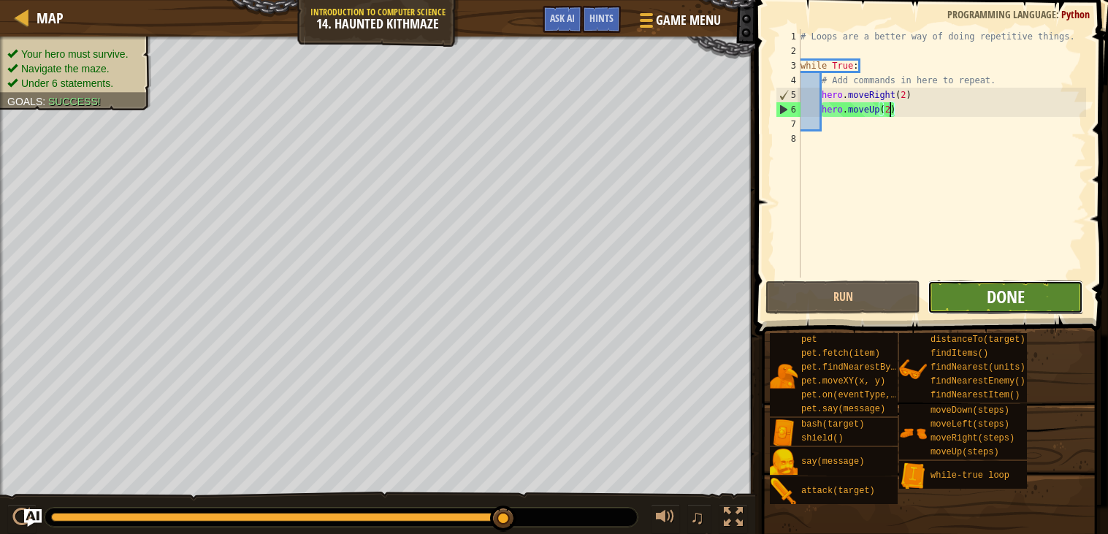
click at [1006, 290] on span "Done" at bounding box center [1006, 296] width 38 height 23
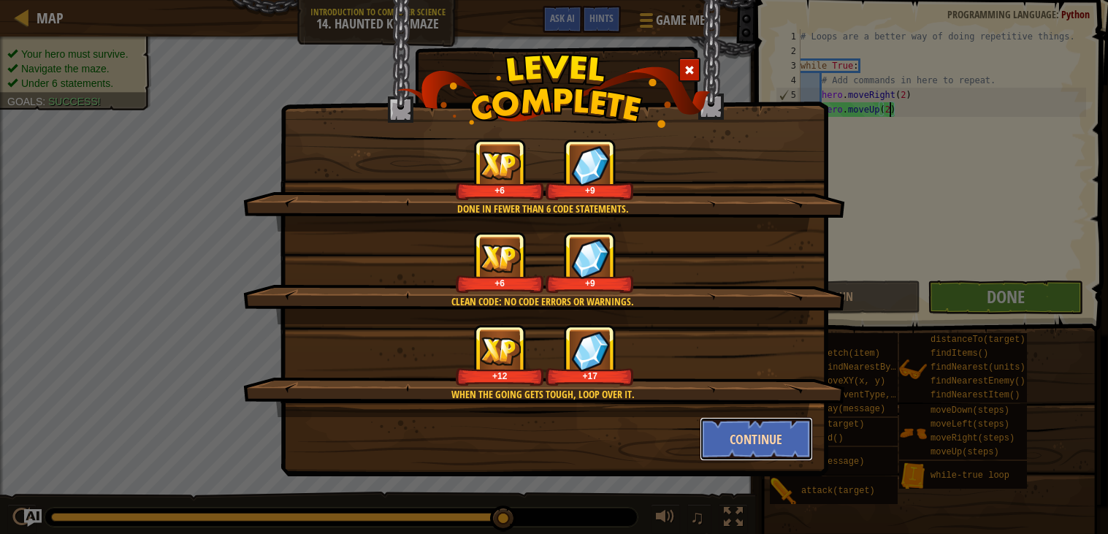
click at [770, 440] on button "Continue" at bounding box center [756, 439] width 113 height 44
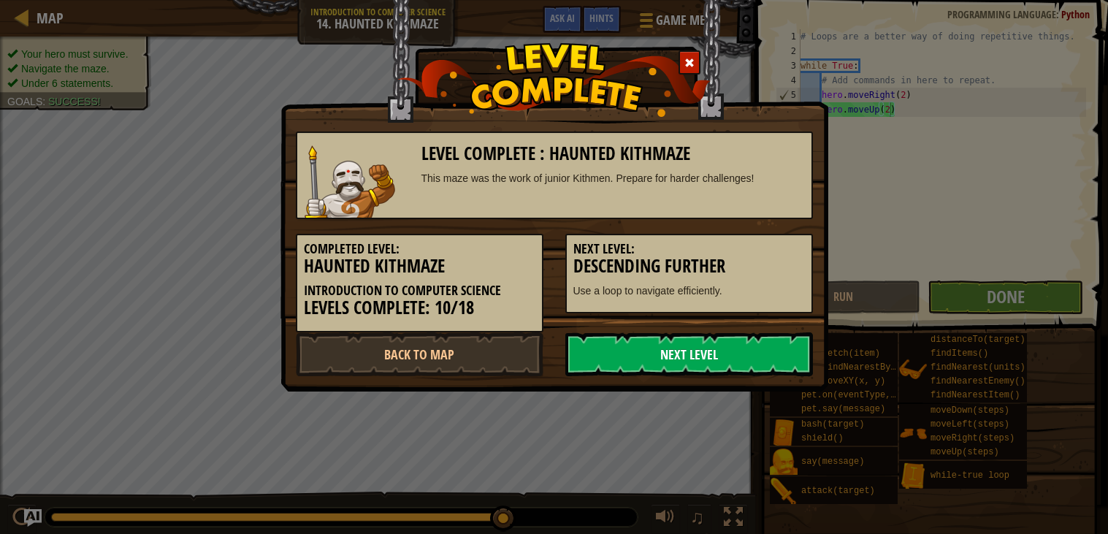
click at [760, 361] on link "Next Level" at bounding box center [689, 354] width 248 height 44
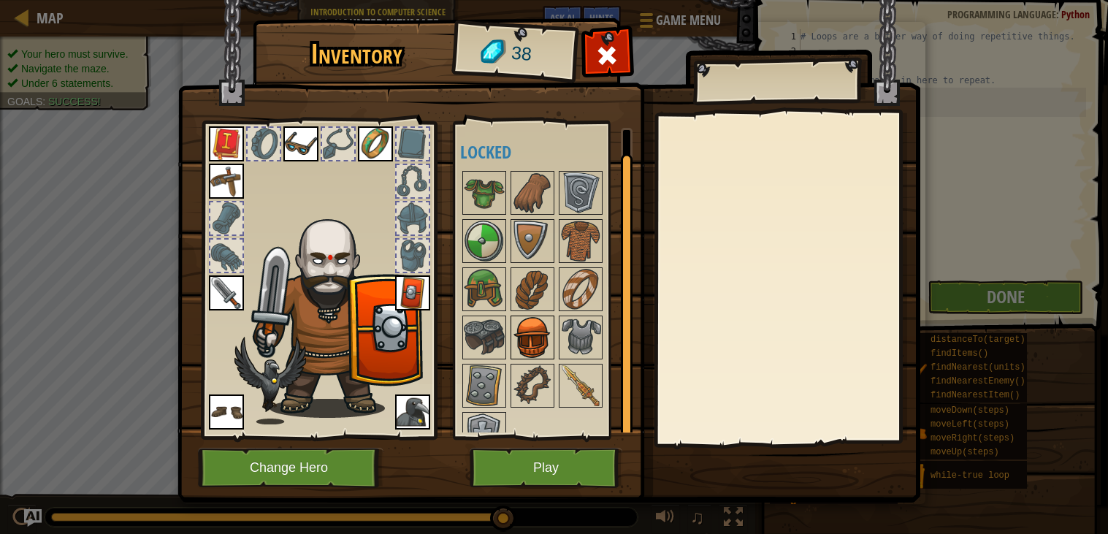
scroll to position [26, 0]
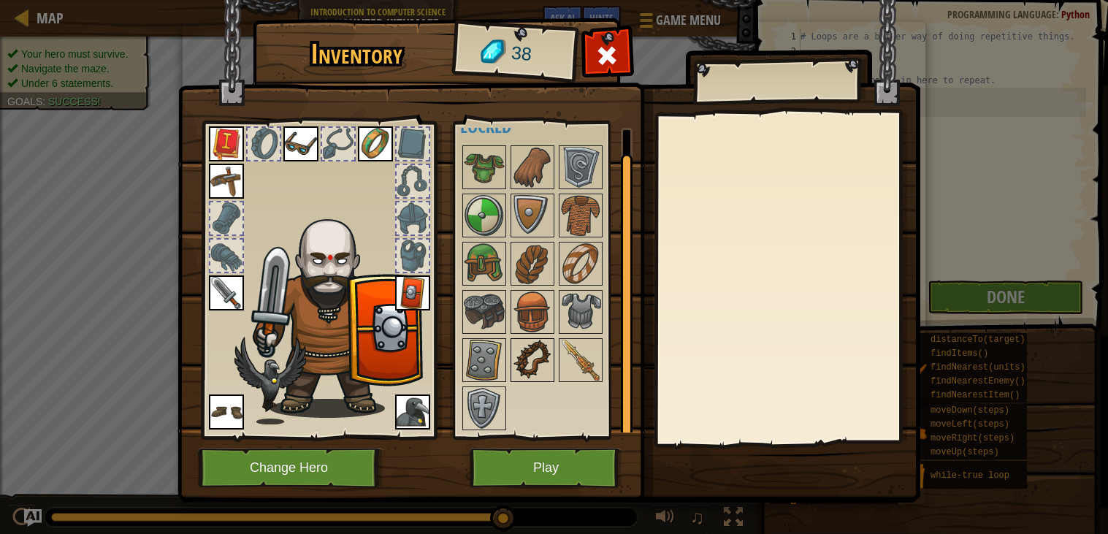
click at [530, 363] on img at bounding box center [532, 360] width 41 height 41
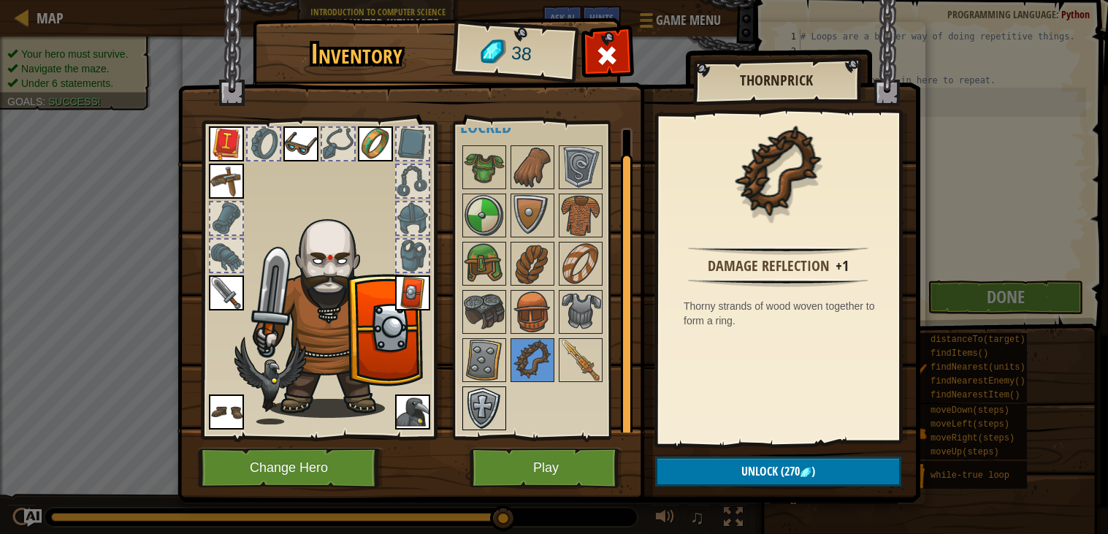
click at [486, 411] on img at bounding box center [484, 408] width 41 height 41
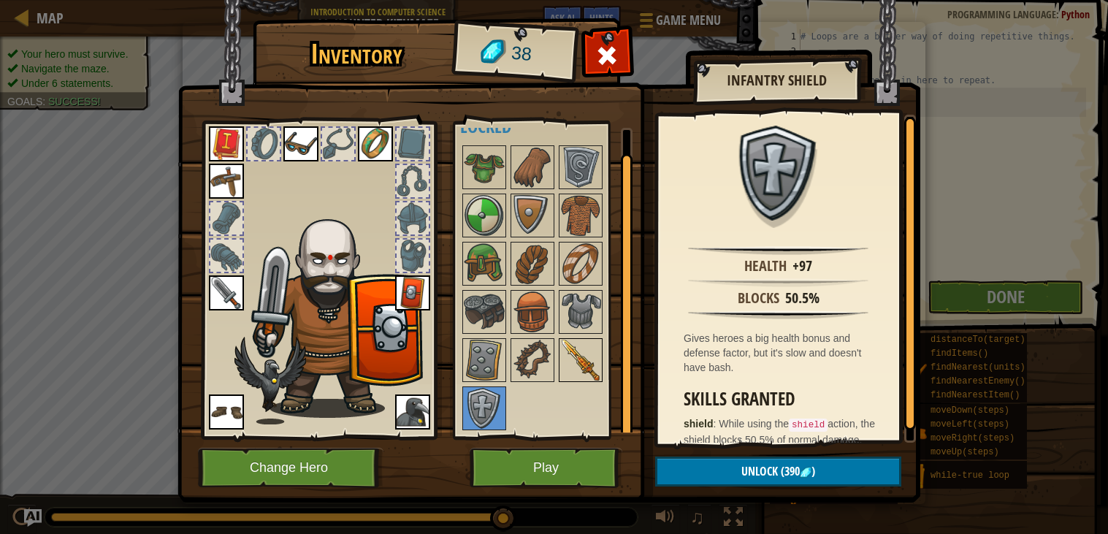
click at [570, 365] on img at bounding box center [580, 360] width 41 height 41
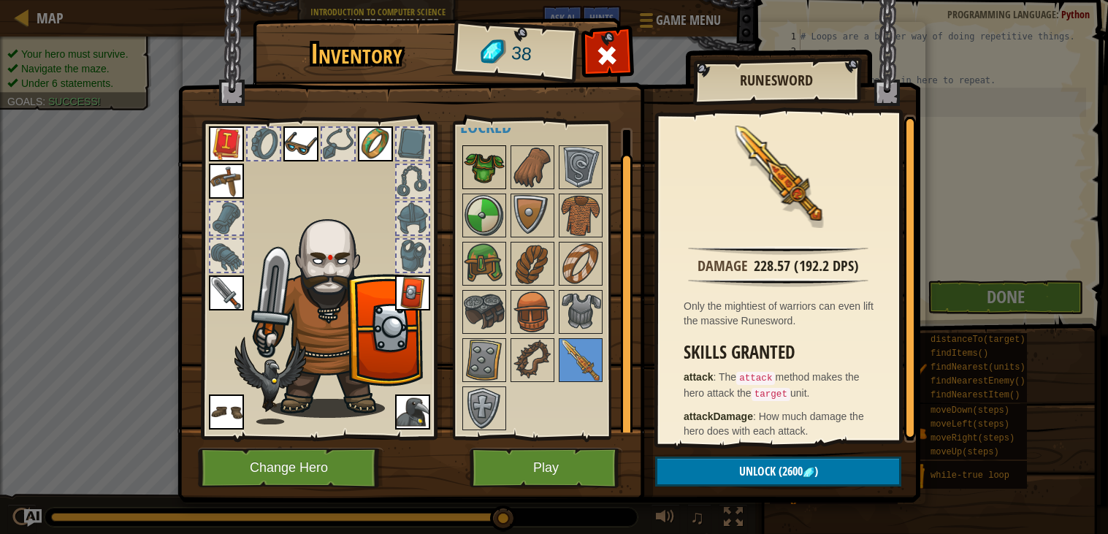
click at [490, 156] on img at bounding box center [484, 167] width 41 height 41
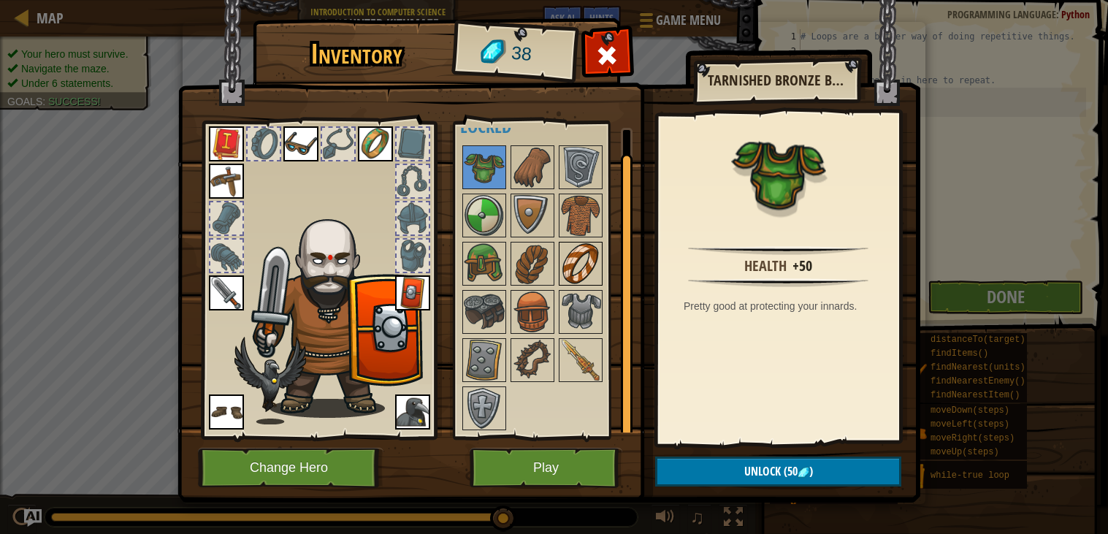
click at [584, 280] on img at bounding box center [580, 263] width 41 height 41
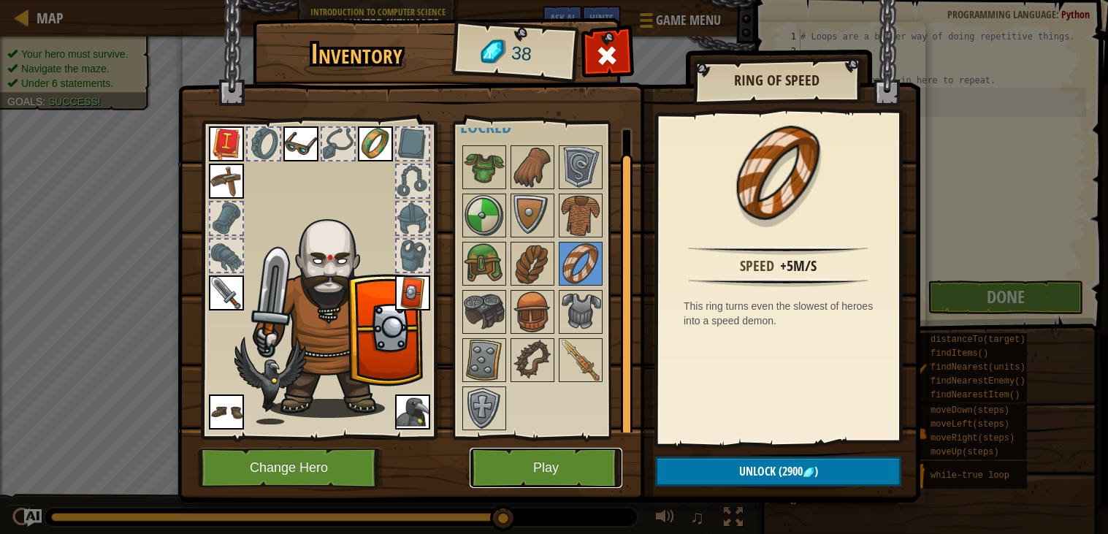
click at [501, 458] on button "Play" at bounding box center [546, 468] width 153 height 40
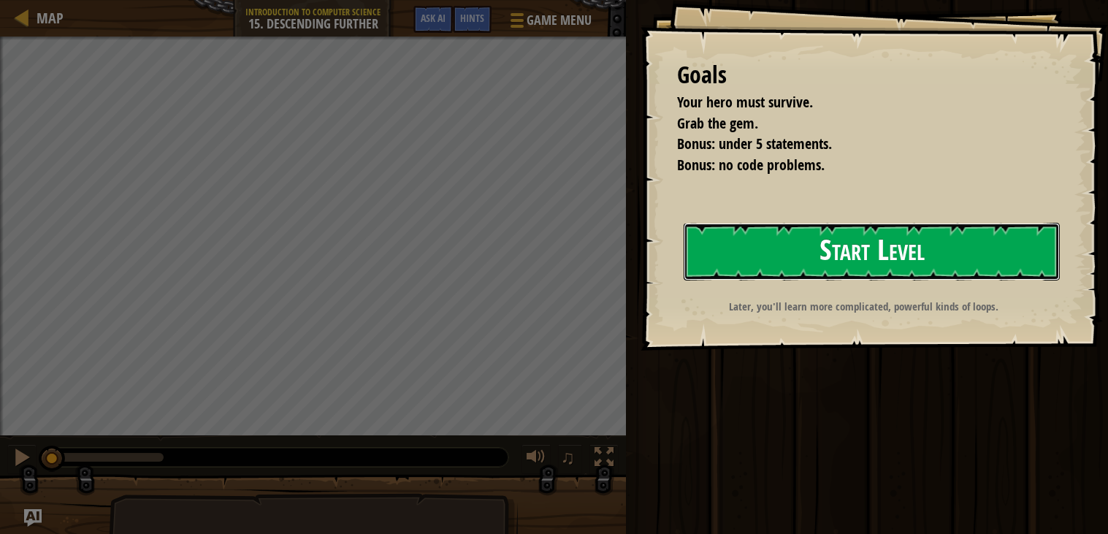
click at [787, 257] on button "Start Level" at bounding box center [872, 252] width 376 height 58
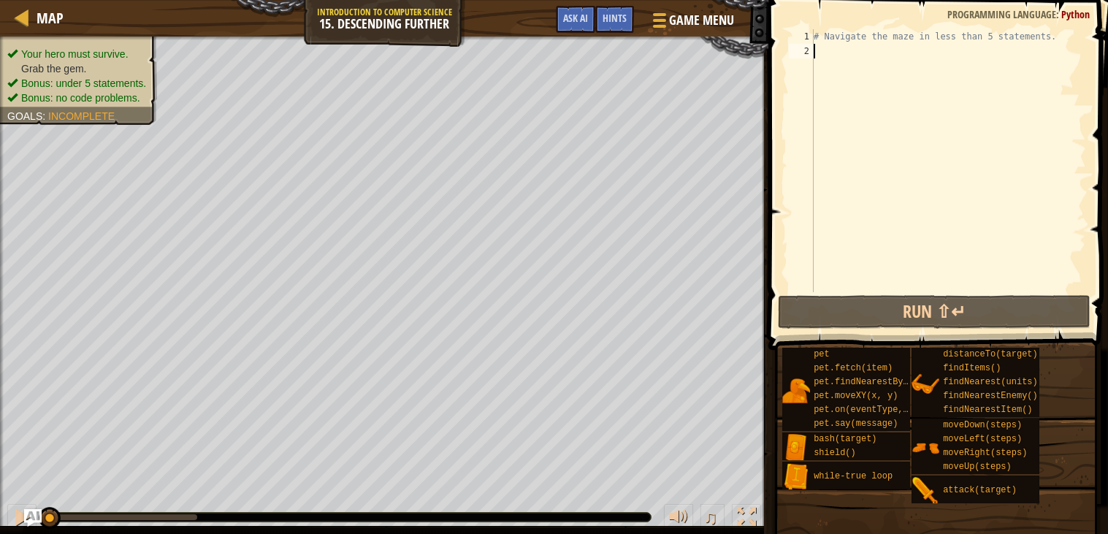
type textarea "t"
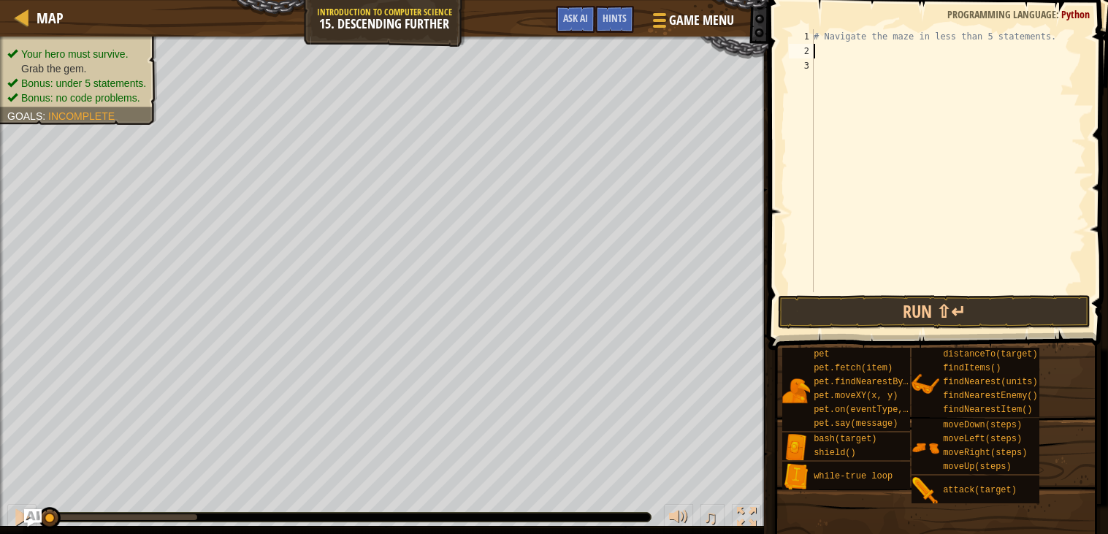
type textarea "l"
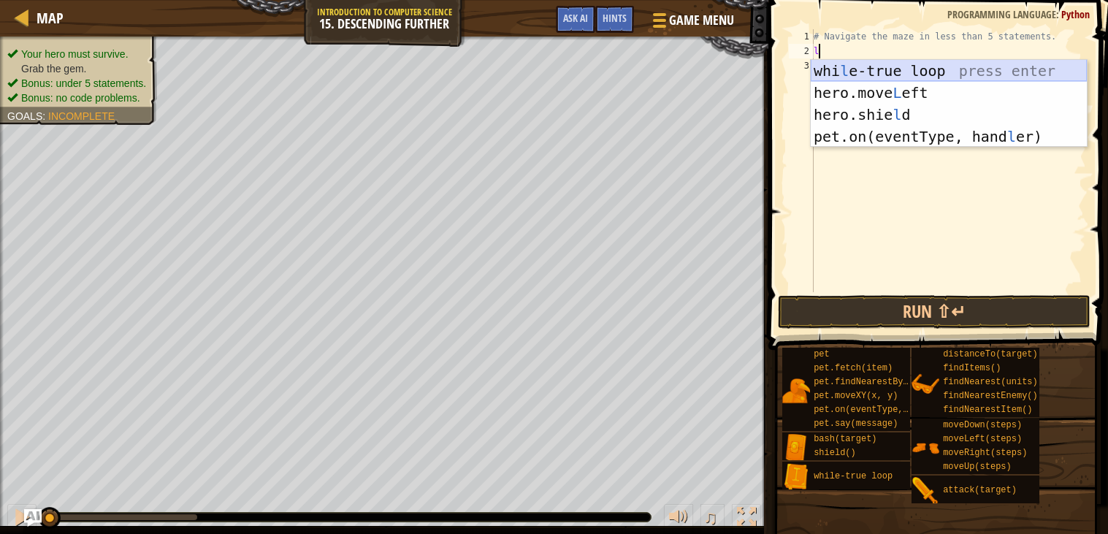
click at [826, 69] on div "whi l e-true loop press enter hero.move L eft press enter hero.[PERSON_NAME] pr…" at bounding box center [949, 125] width 276 height 131
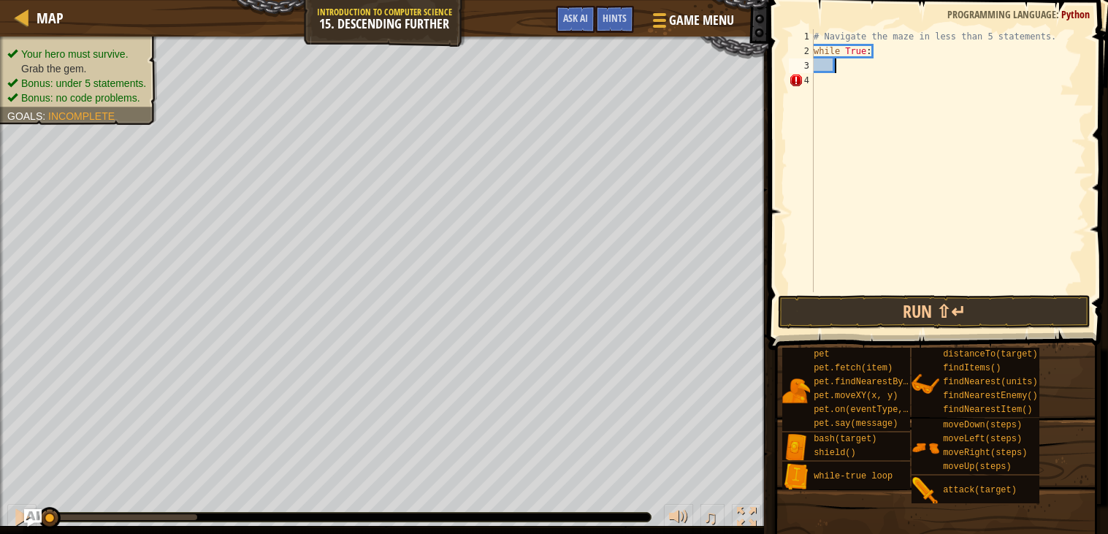
type textarea "h"
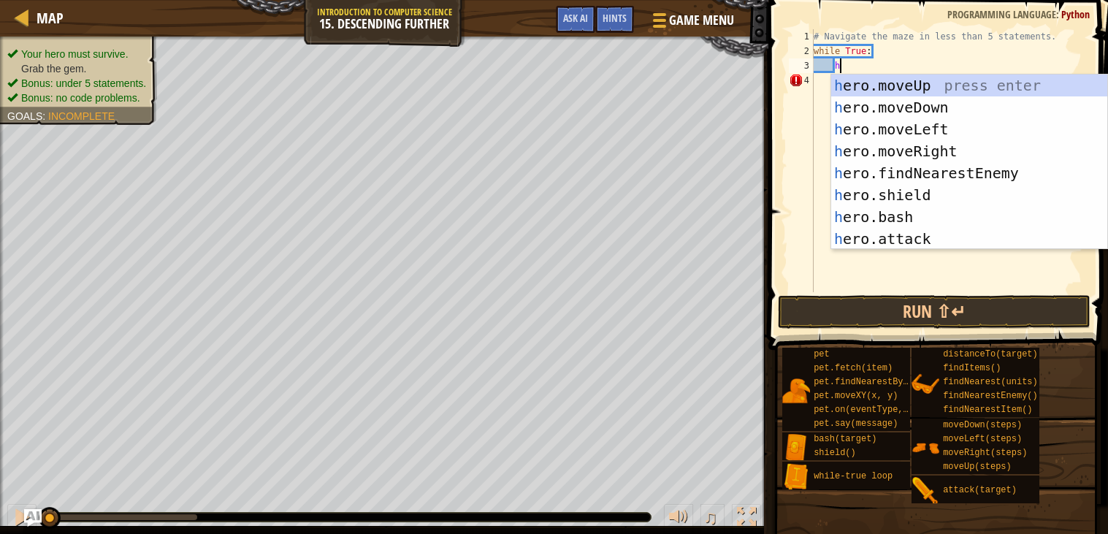
scroll to position [6, 1]
click at [948, 149] on div "h ero.moveUp press enter h ero.moveDown press enter h ero.moveLeft press enter …" at bounding box center [969, 184] width 276 height 219
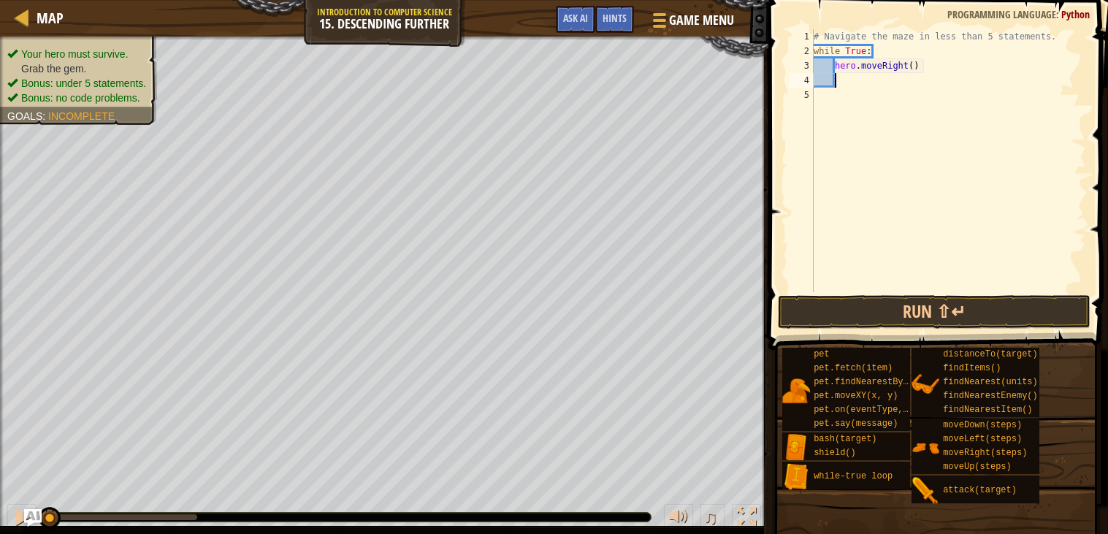
scroll to position [6, 1]
click at [912, 66] on div "# Navigate the maze in less than 5 statements. while True : hero . moveRight ( )" at bounding box center [948, 175] width 275 height 292
type textarea "hero.moveRight(2)"
click at [876, 78] on div "# Navigate the maze in less than 5 statements. while True : hero . moveRight ( …" at bounding box center [948, 175] width 275 height 292
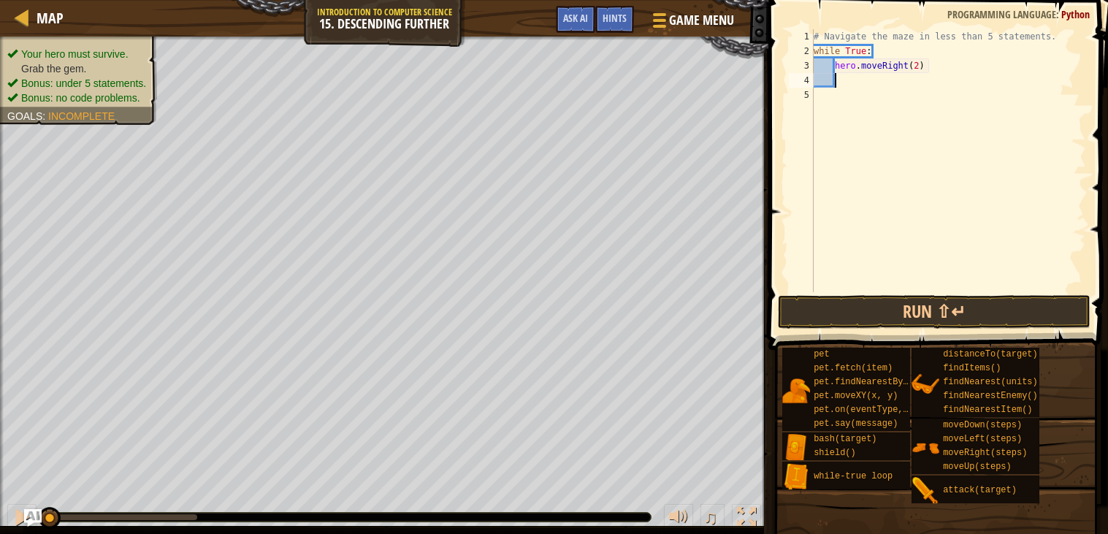
scroll to position [6, 1]
type textarea "h"
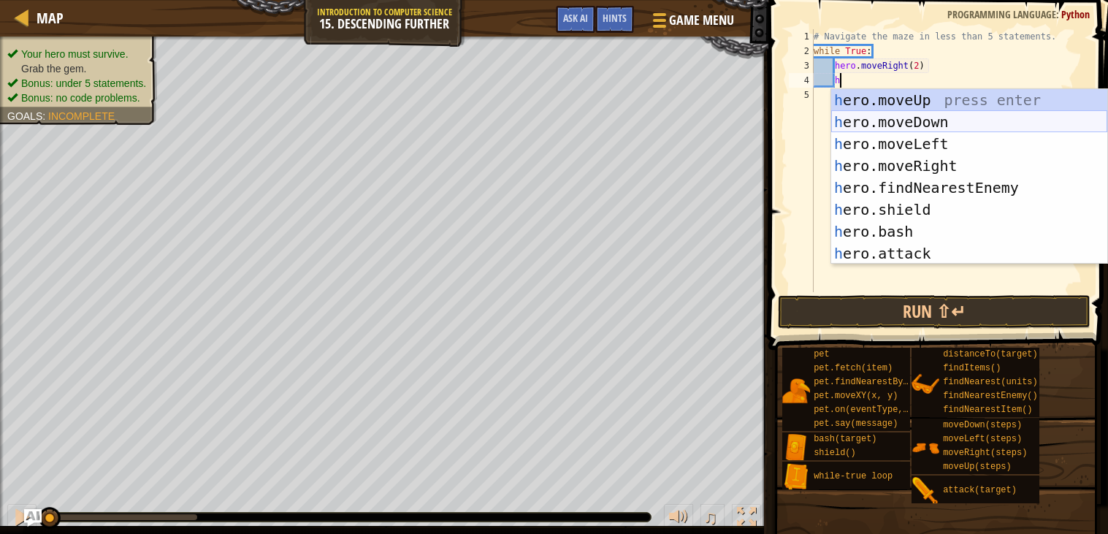
click at [916, 118] on div "h ero.moveUp press enter h ero.moveDown press enter h ero.moveLeft press enter …" at bounding box center [969, 198] width 276 height 219
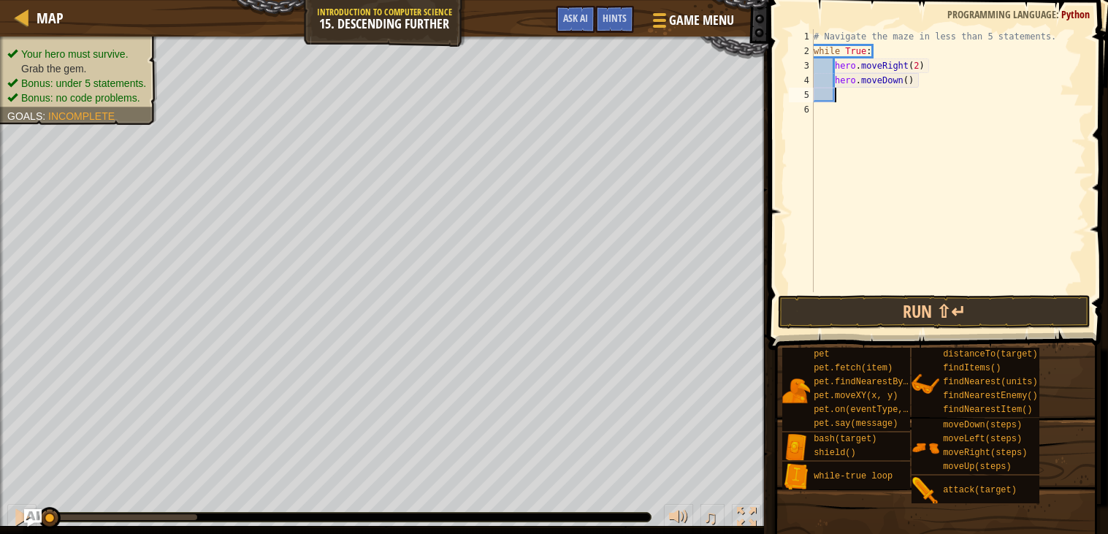
scroll to position [6, 1]
click at [882, 308] on button "Run ⇧↵" at bounding box center [934, 312] width 313 height 34
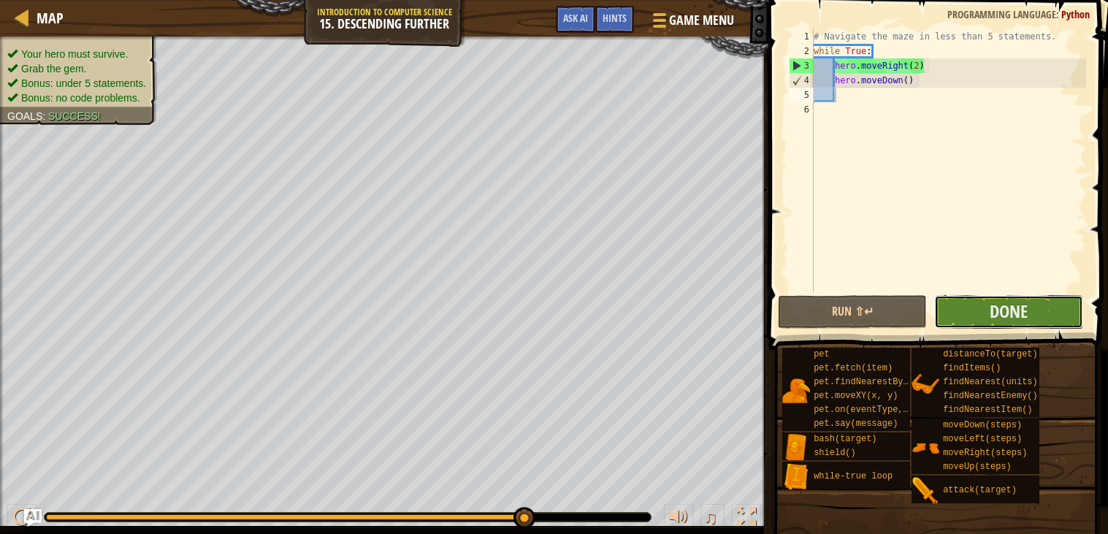
click at [974, 308] on button "Done" at bounding box center [1008, 312] width 149 height 34
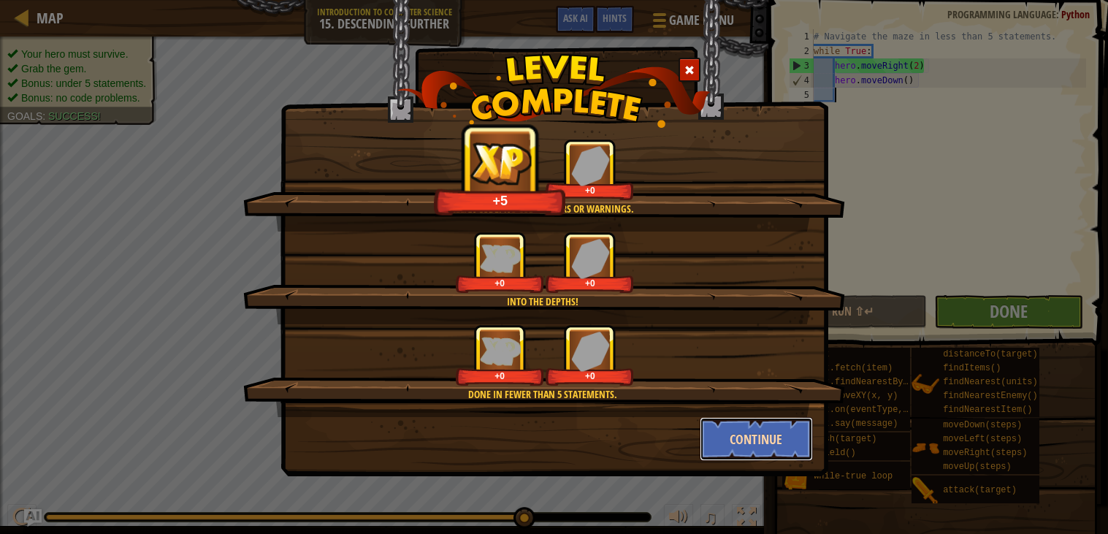
click at [771, 434] on button "Continue" at bounding box center [756, 439] width 113 height 44
